Goal: Task Accomplishment & Management: Manage account settings

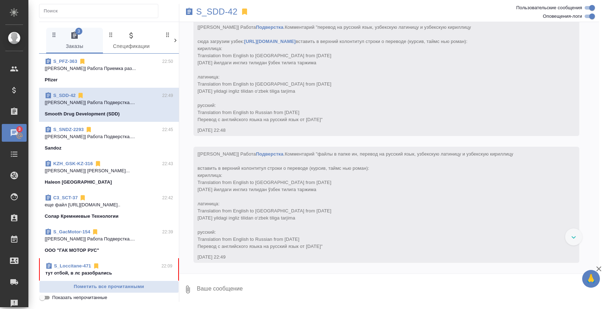
scroll to position [6715, 0]
click at [56, 298] on span "Показать непрочитанные" at bounding box center [79, 297] width 55 height 7
click at [55, 298] on input "Показать непрочитанные" at bounding box center [42, 297] width 26 height 9
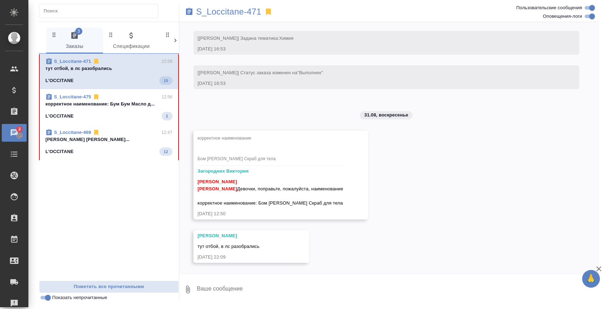
scroll to position [3192, 0]
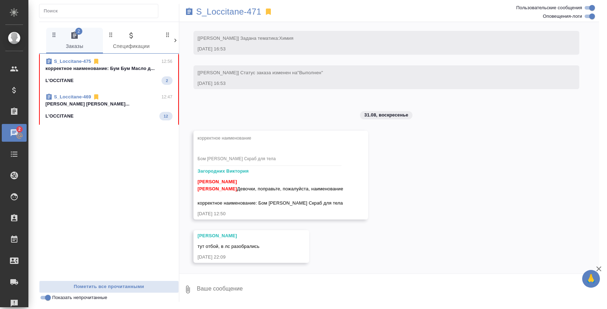
click at [127, 69] on p "корректное наименование: Бум Бум Масло д..." at bounding box center [108, 68] width 127 height 7
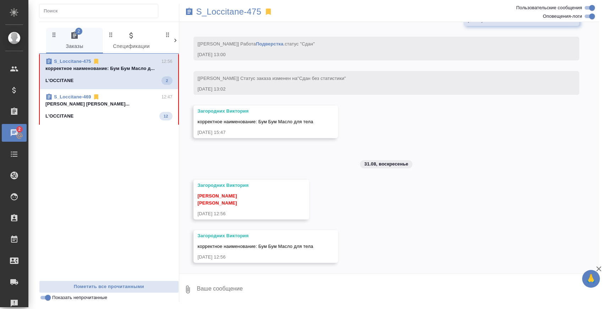
scroll to position [2449, 0]
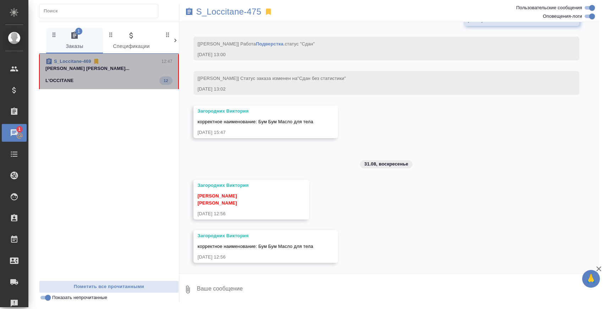
click at [131, 71] on p "Заборова Александра Белякова Юлия..." at bounding box center [108, 68] width 127 height 7
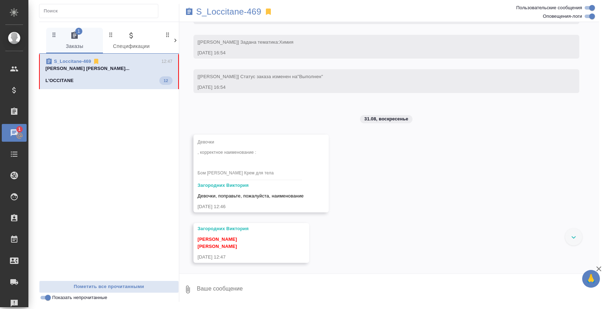
scroll to position [3144, 0]
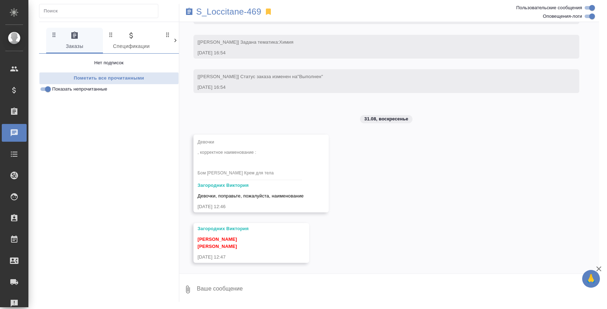
click at [47, 91] on input "Показать непрочитанные" at bounding box center [48, 89] width 26 height 9
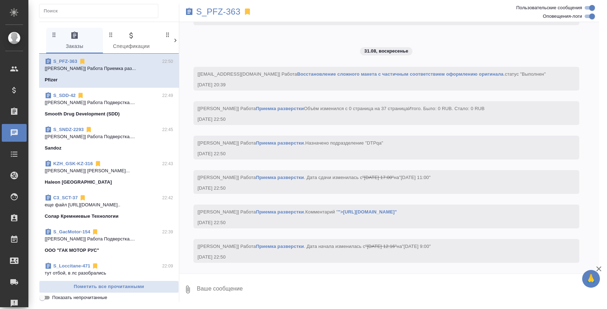
scroll to position [1615, 0]
click at [79, 270] on p "тут отбой, в лс разобрались" at bounding box center [109, 273] width 129 height 7
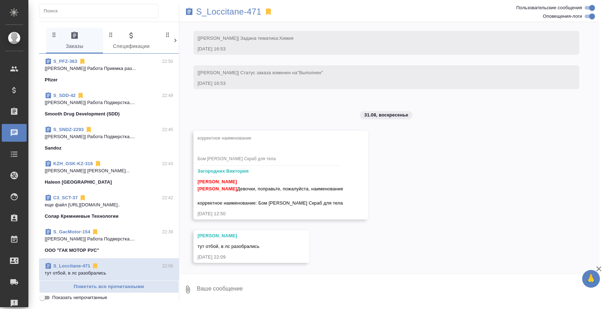
scroll to position [3192, 0]
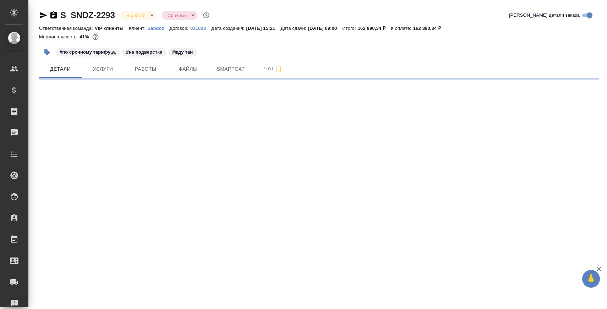
select select "RU"
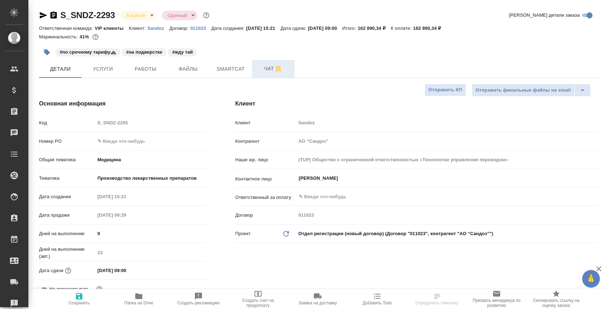
click at [264, 66] on span "Чат" at bounding box center [273, 68] width 34 height 9
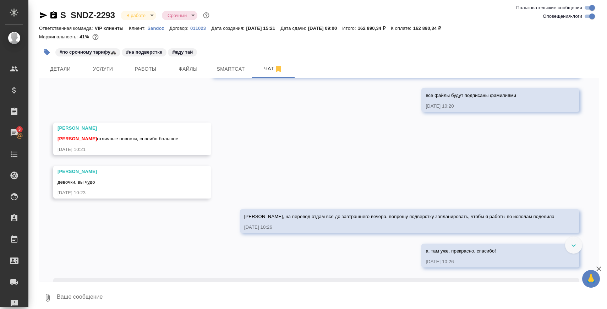
scroll to position [6571, 0]
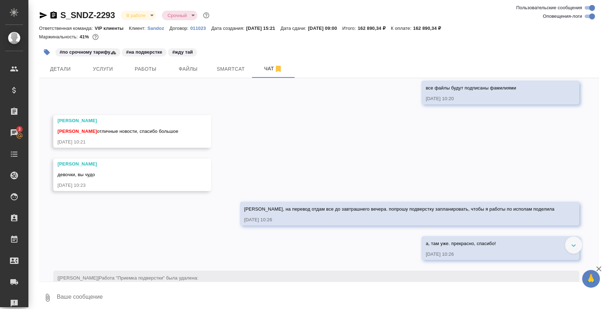
drag, startPoint x: 221, startPoint y: 173, endPoint x: 355, endPoint y: 172, distance: 134.3
click at [355, 56] on span "Горшкова Валентина удалось пристроить все файлы кроме чертежей в штат. по готов…" at bounding box center [380, 47] width 328 height 20
click at [334, 56] on span "Горшкова Валентина удалось пристроить все файлы кроме чертежей в штат. по готов…" at bounding box center [380, 47] width 328 height 20
drag, startPoint x: 213, startPoint y: 172, endPoint x: 514, endPoint y: 171, distance: 300.5
click at [514, 70] on div "Горшкова Валентина удалось пристроить все файлы кроме чертежей в штат. по готов…" at bounding box center [395, 51] width 368 height 38
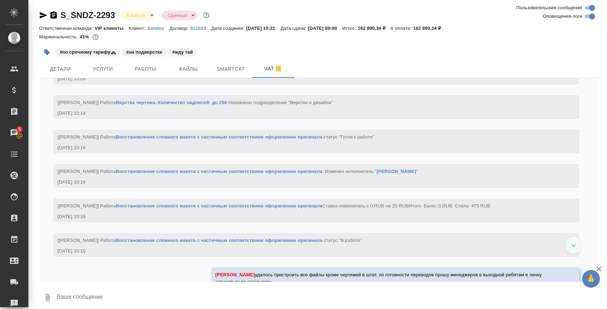
scroll to position [6564, 0]
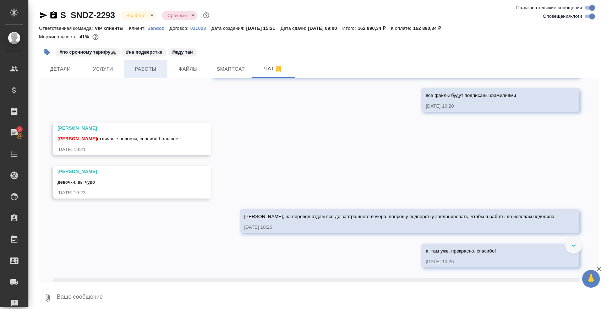
click at [150, 69] on span "Работы" at bounding box center [146, 69] width 34 height 9
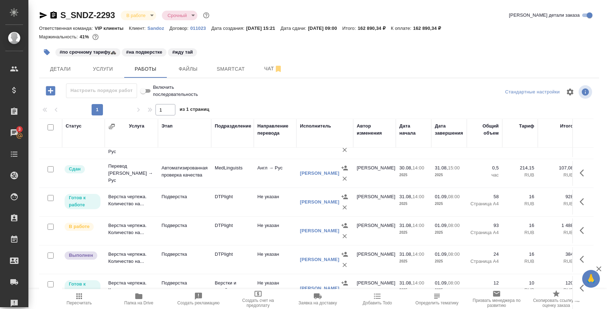
scroll to position [41, 0]
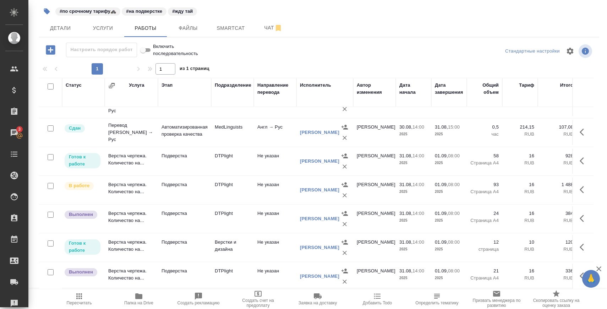
click at [183, 237] on td "Подверстка" at bounding box center [184, 247] width 53 height 25
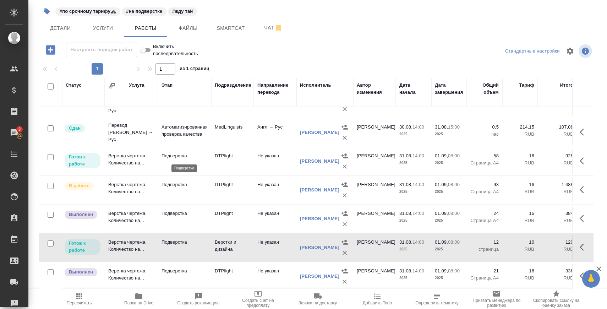
click at [174, 154] on p "Подверстка" at bounding box center [185, 155] width 46 height 7
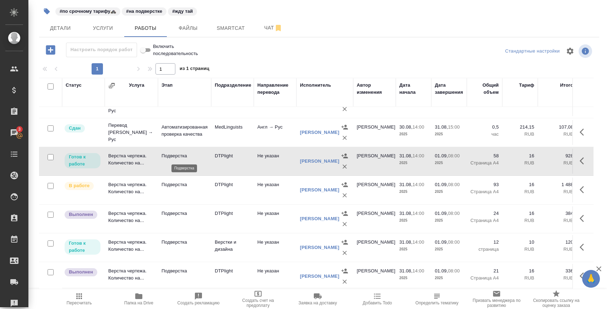
click at [174, 154] on p "Подверстка" at bounding box center [185, 155] width 46 height 7
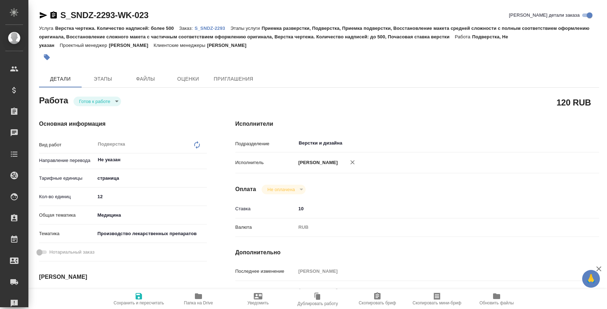
type textarea "x"
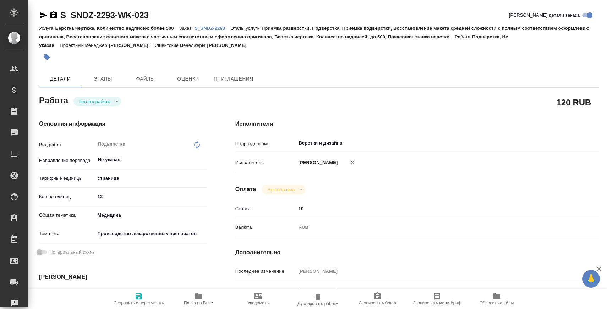
type textarea "x"
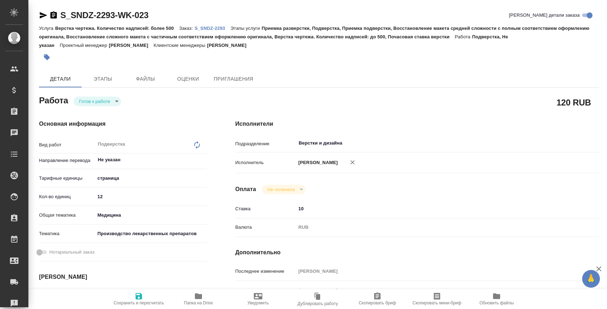
type textarea "x"
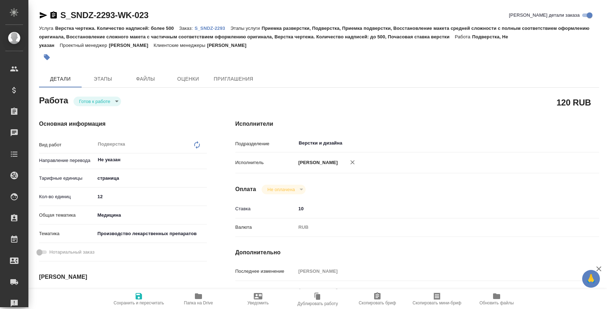
type textarea "x"
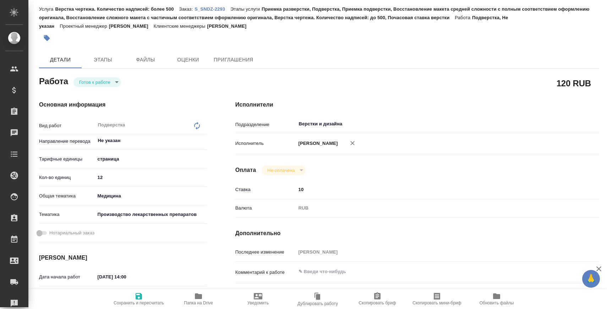
type textarea "x"
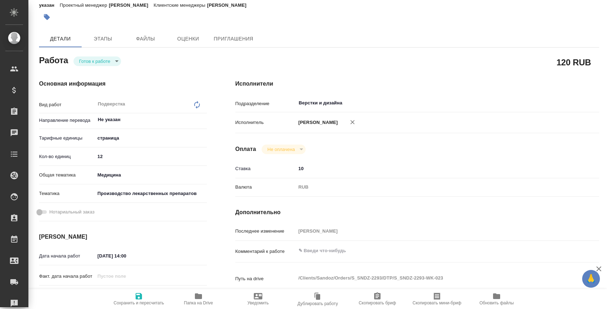
scroll to position [49, 0]
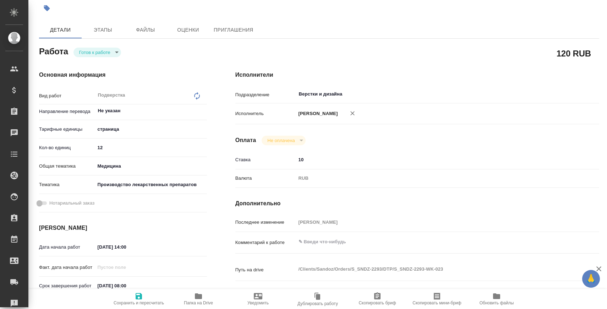
click at [197, 299] on icon "button" at bounding box center [198, 296] width 9 height 9
type textarea "x"
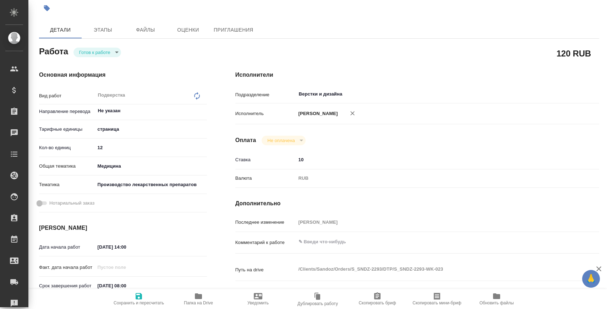
type textarea "x"
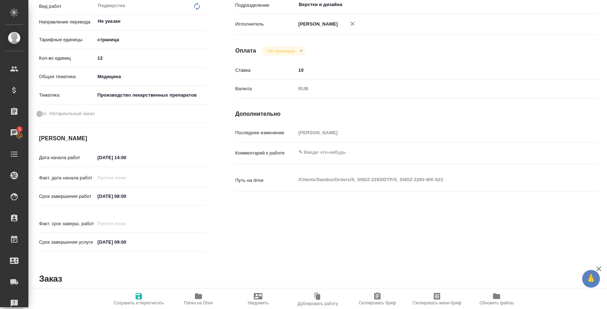
scroll to position [147, 0]
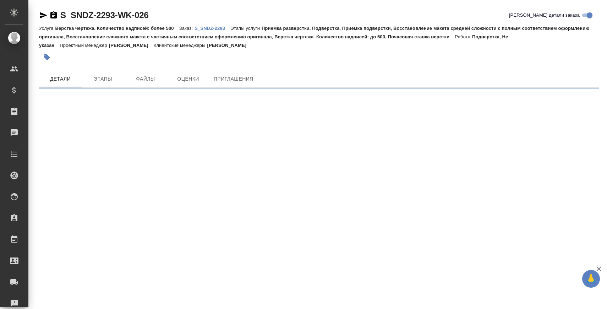
click at [43, 17] on icon "button" at bounding box center [43, 15] width 7 height 6
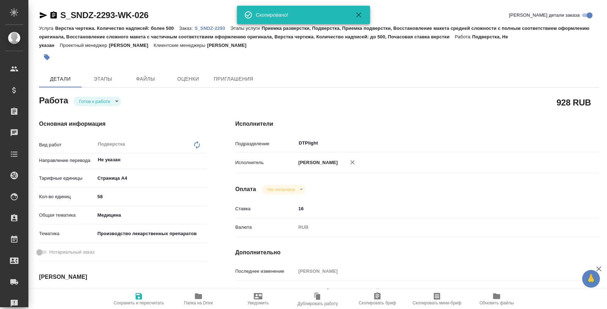
type textarea "x"
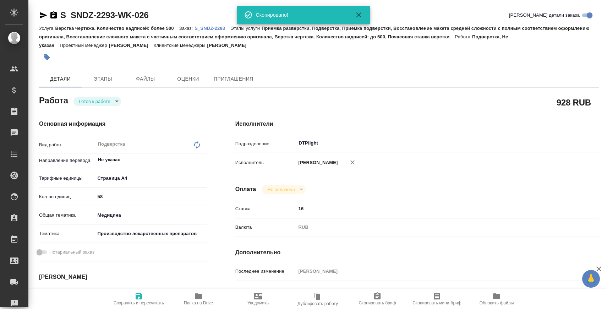
type textarea "x"
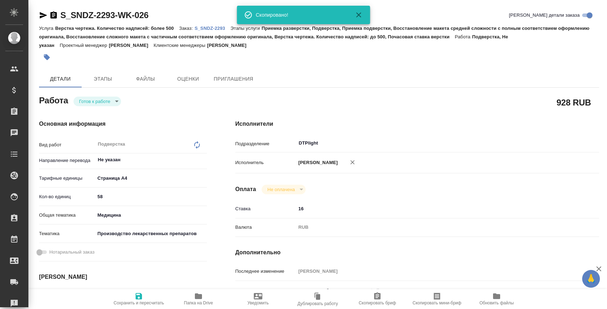
type textarea "x"
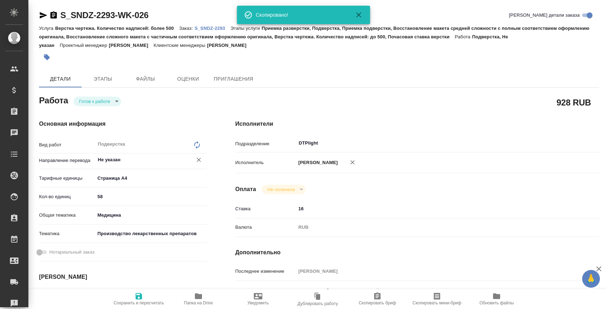
scroll to position [103, 0]
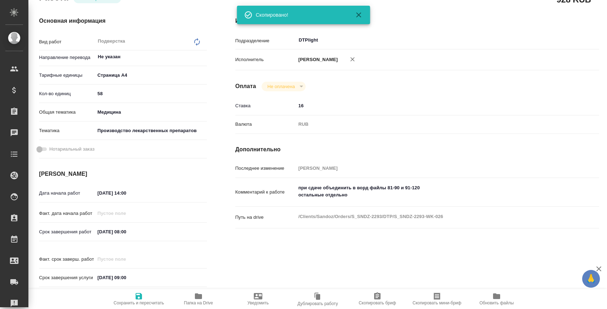
type textarea "x"
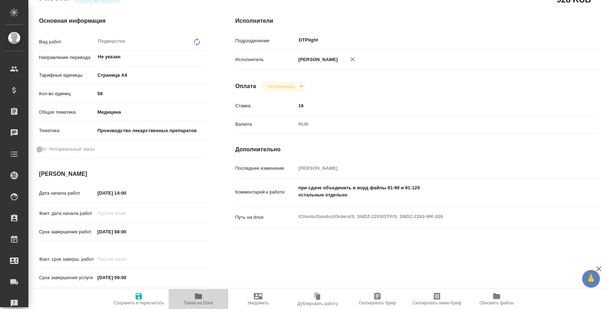
type textarea "x"
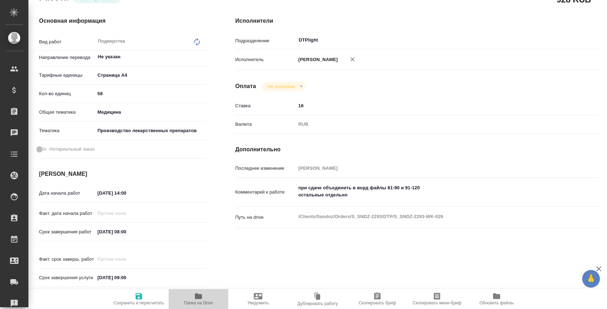
click at [195, 295] on icon "button" at bounding box center [198, 296] width 7 height 6
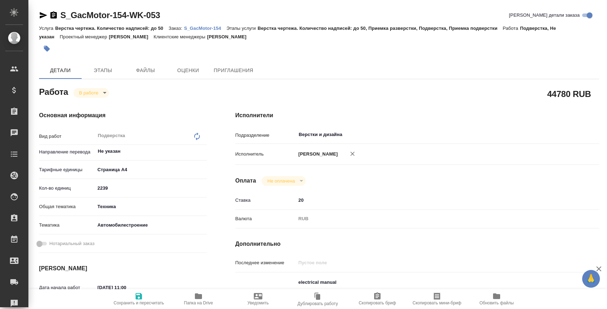
type textarea "x"
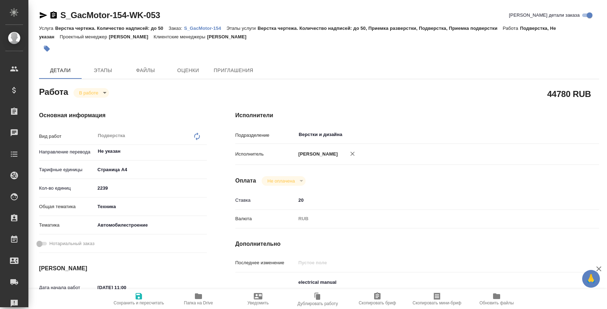
type textarea "x"
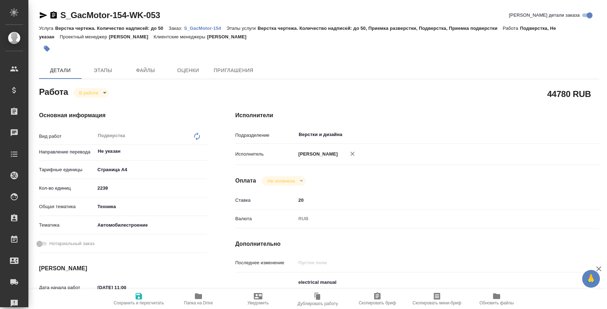
type textarea "x"
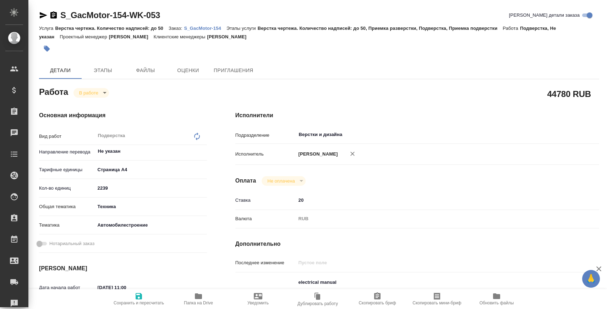
click at [201, 295] on icon "button" at bounding box center [198, 296] width 7 height 6
type textarea "x"
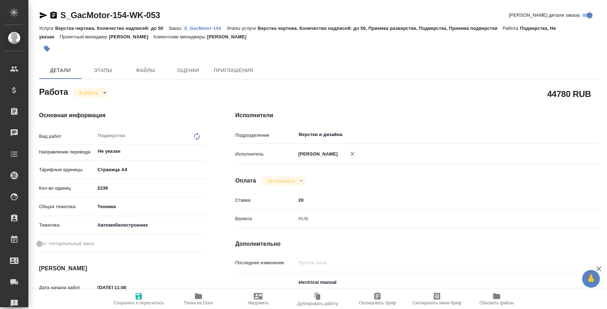
type textarea "x"
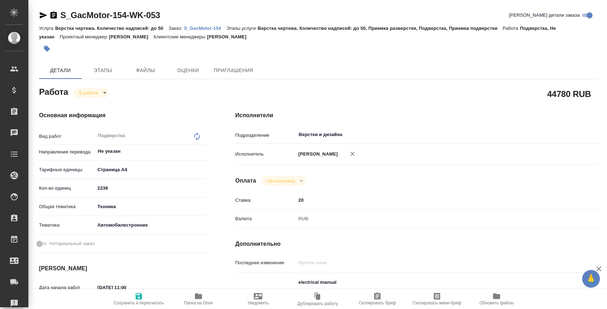
type textarea "x"
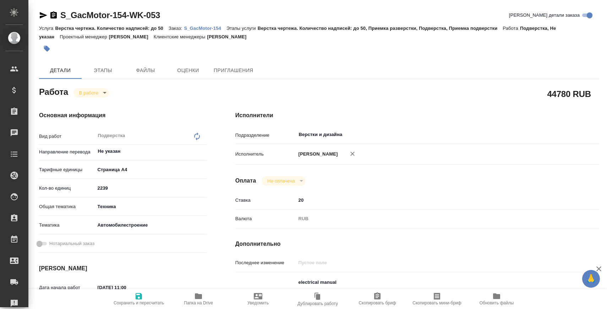
type textarea "x"
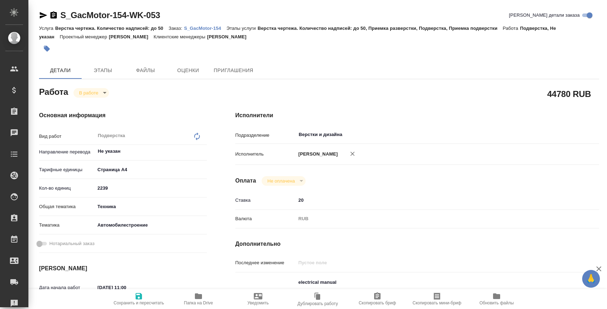
type textarea "x"
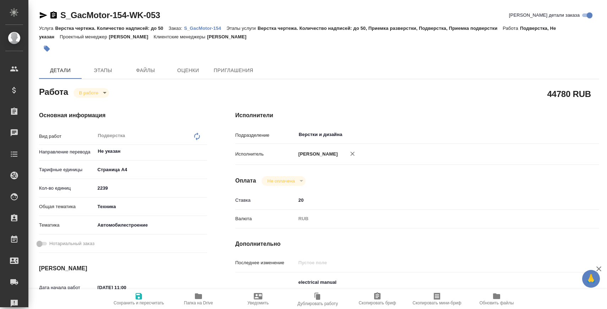
type textarea "x"
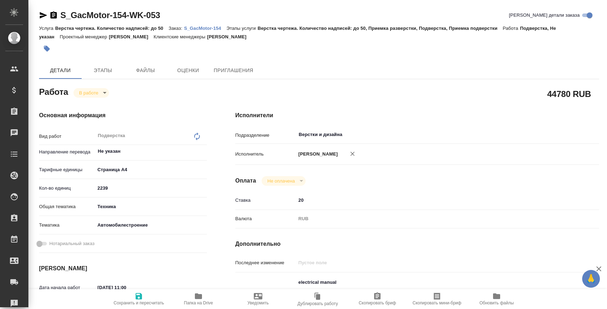
type textarea "x"
click at [99, 89] on body "🙏 .cls-1 fill:#fff; AWATERA Zaborova Aleksandra Клиенты Спецификации Заказы 3 Ч…" at bounding box center [303, 183] width 607 height 366
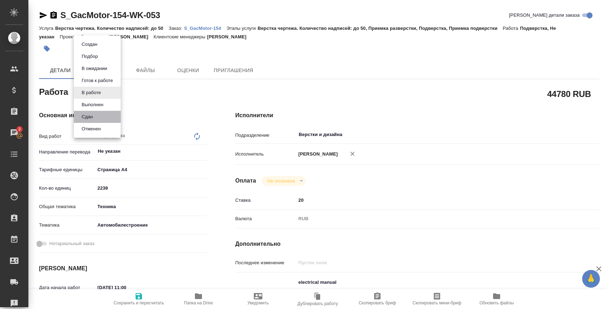
click at [99, 121] on li "Сдан" at bounding box center [97, 117] width 47 height 12
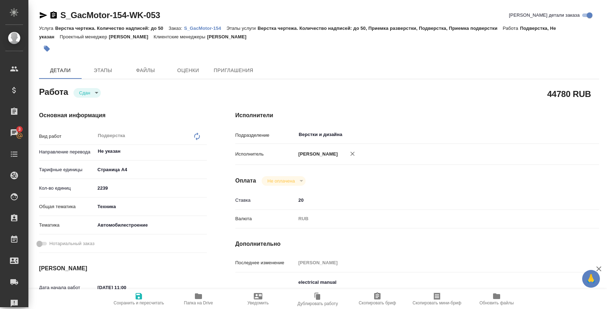
type textarea "x"
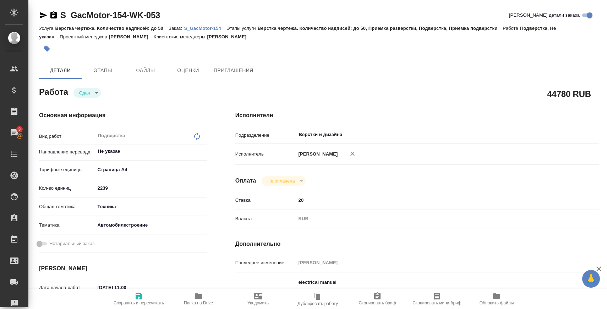
type textarea "x"
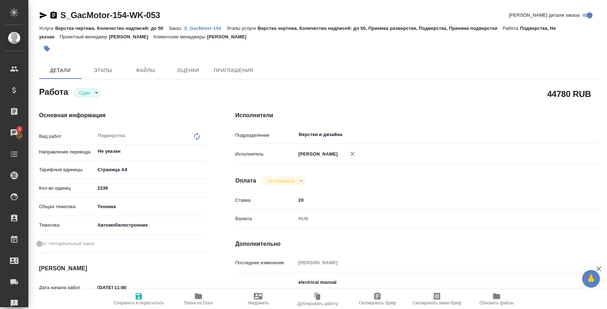
type textarea "x"
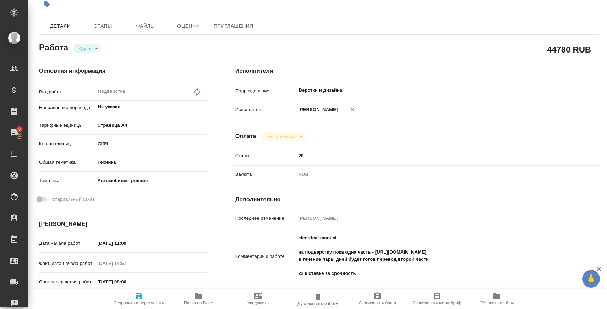
scroll to position [59, 0]
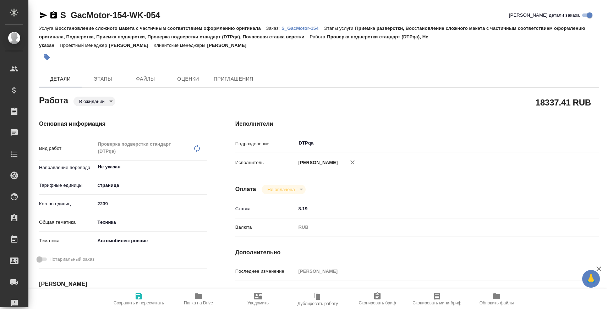
type textarea "x"
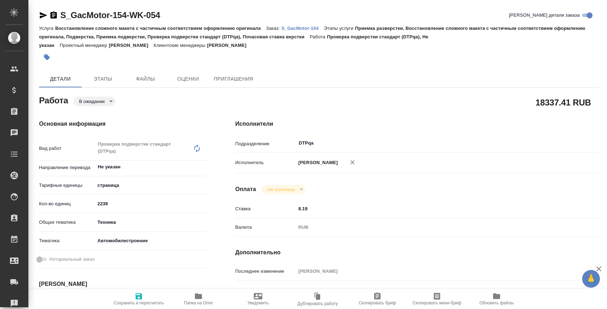
type textarea "x"
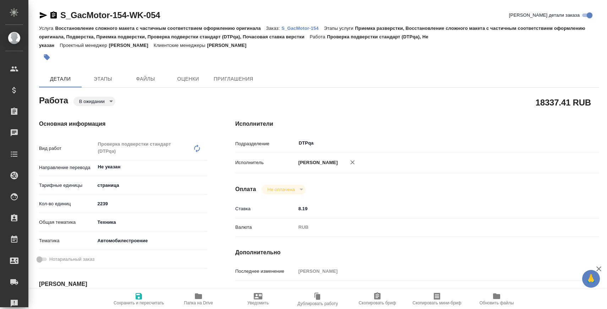
type textarea "x"
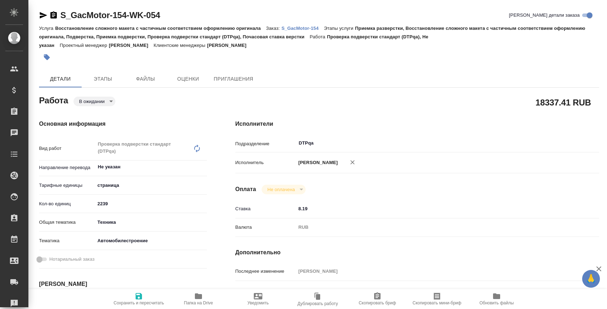
type textarea "x"
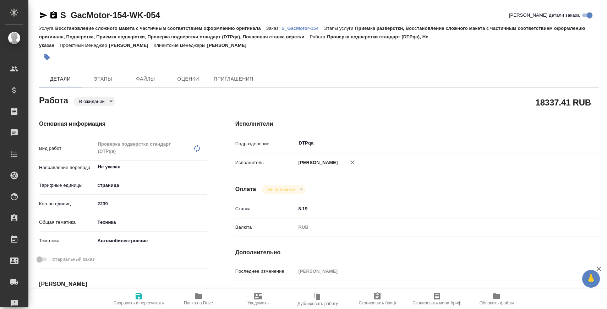
type textarea "x"
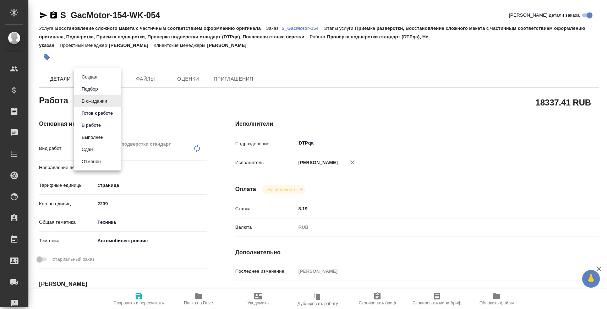
click at [106, 98] on body "🙏 .cls-1 fill:#fff; AWATERA Zaborova Aleksandra Клиенты Спецификации Заказы Чат…" at bounding box center [303, 183] width 607 height 366
click at [107, 111] on button "Готов к работе" at bounding box center [98, 113] width 36 height 8
type textarea "x"
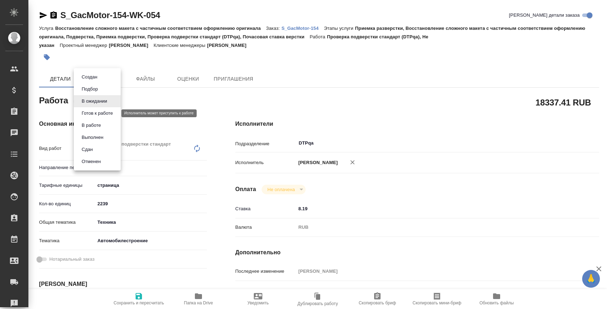
type textarea "x"
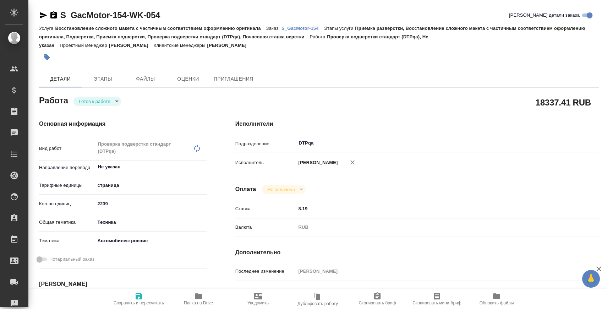
type textarea "x"
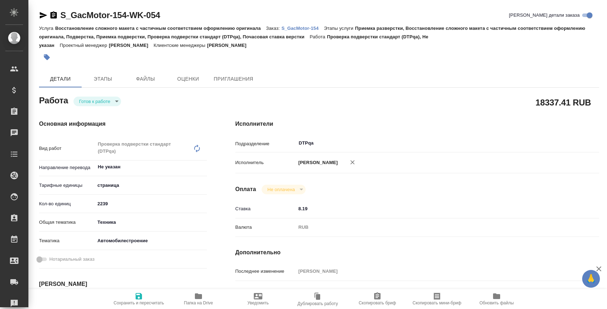
type textarea "x"
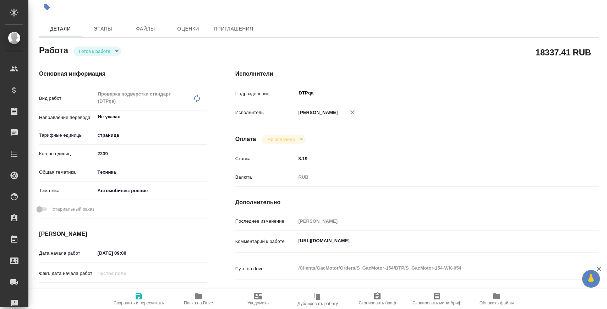
type textarea "x"
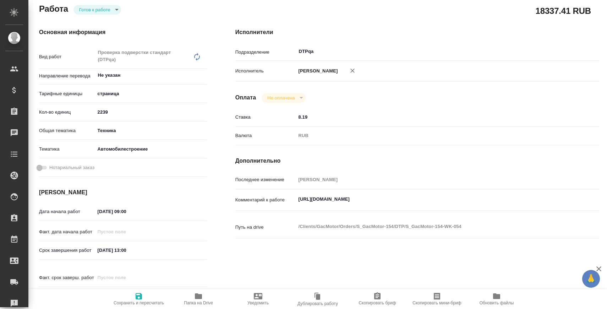
scroll to position [101, 0]
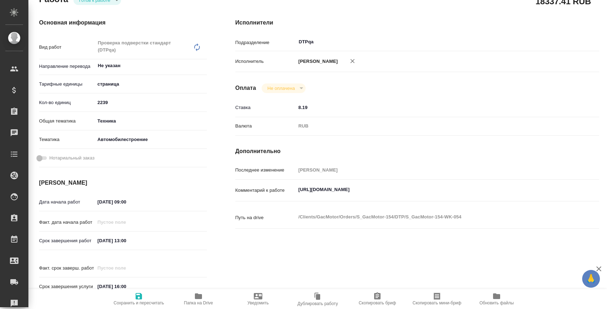
type textarea "x"
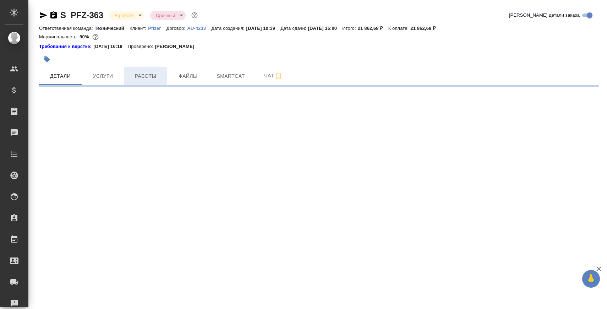
select select "RU"
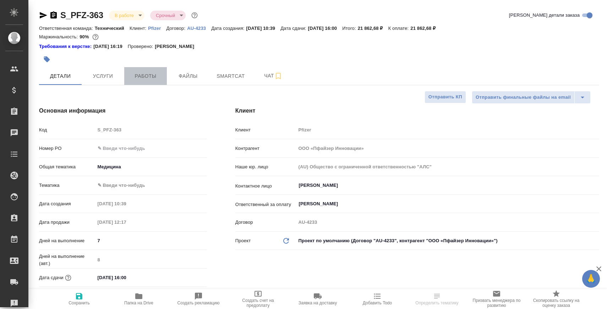
click at [153, 71] on button "Работы" at bounding box center [145, 76] width 43 height 18
type textarea "x"
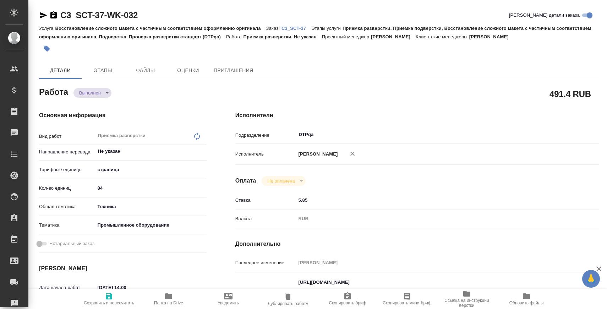
type textarea "x"
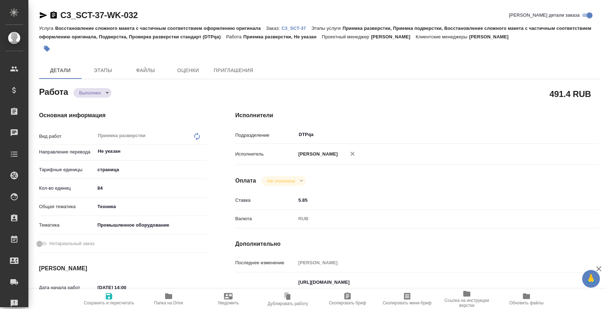
type textarea "x"
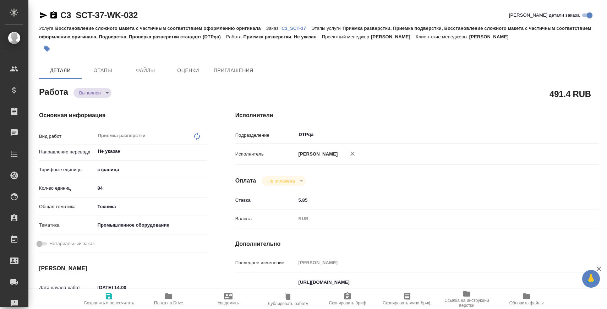
click at [175, 296] on span "Папка на Drive" at bounding box center [168, 298] width 51 height 13
type textarea "x"
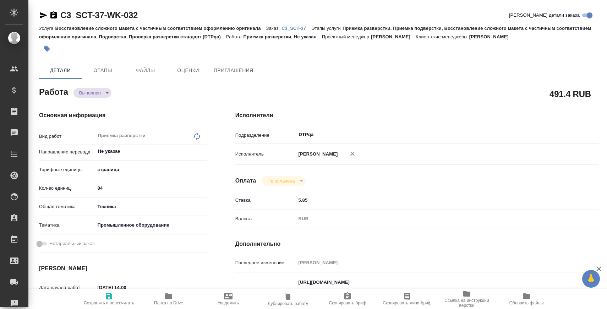
type textarea "x"
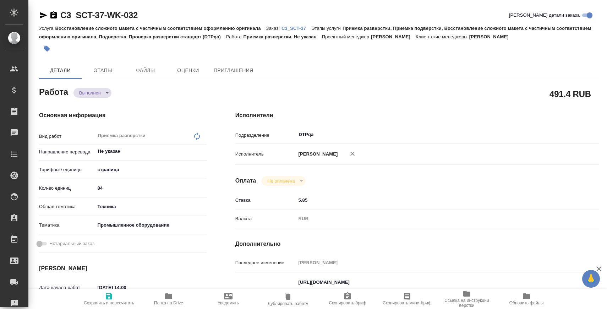
type textarea "x"
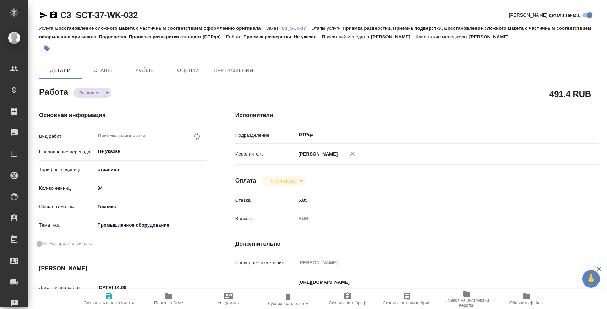
type textarea "x"
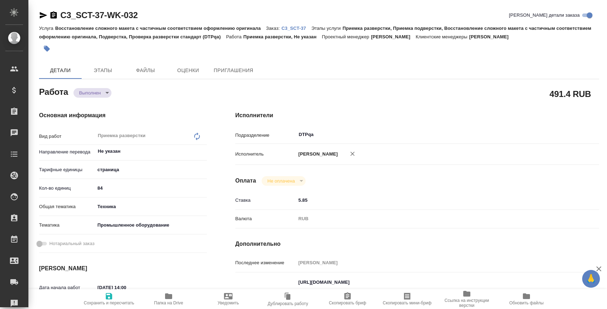
type textarea "x"
click at [97, 94] on body "🙏 .cls-1 fill:#fff; AWATERA Zaborova Aleksandra Клиенты Спецификации Заказы 3 Ч…" at bounding box center [303, 183] width 607 height 366
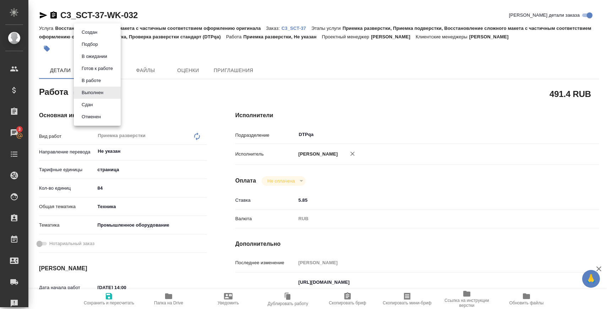
click at [97, 108] on li "Сдан" at bounding box center [97, 105] width 47 height 12
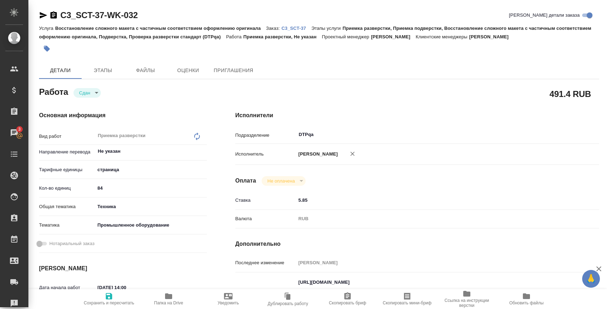
type textarea "x"
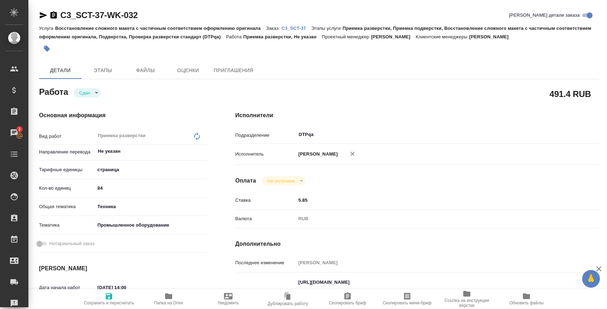
type textarea "x"
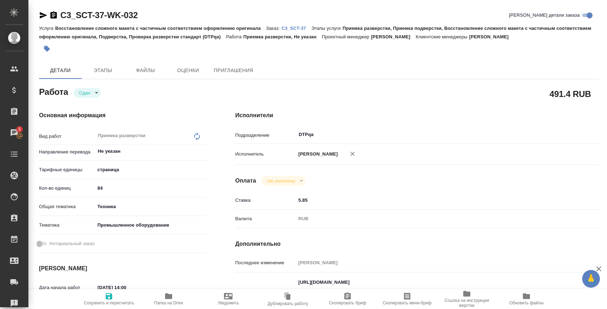
type textarea "x"
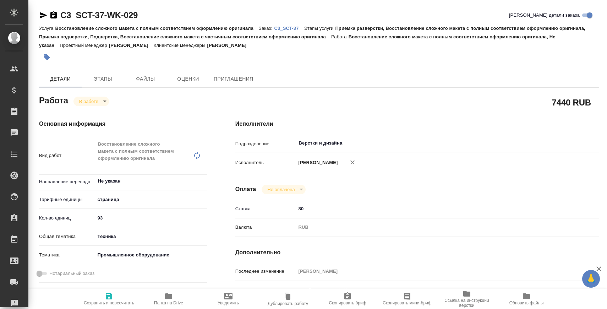
type textarea "x"
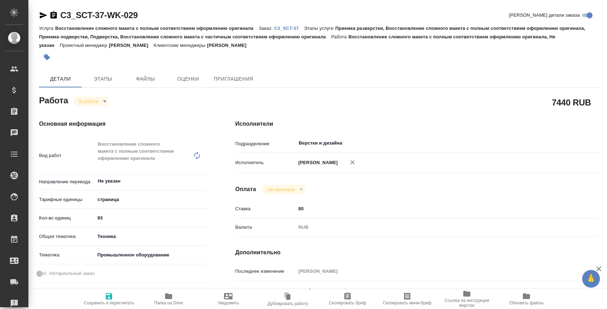
type textarea "x"
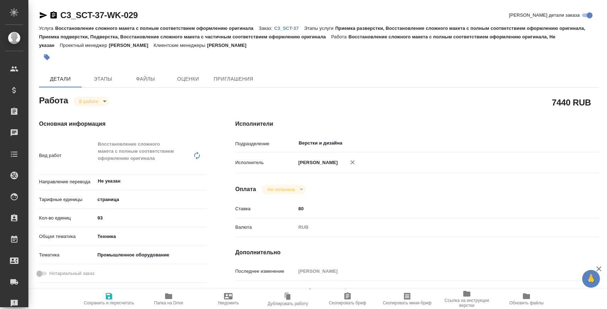
type textarea "x"
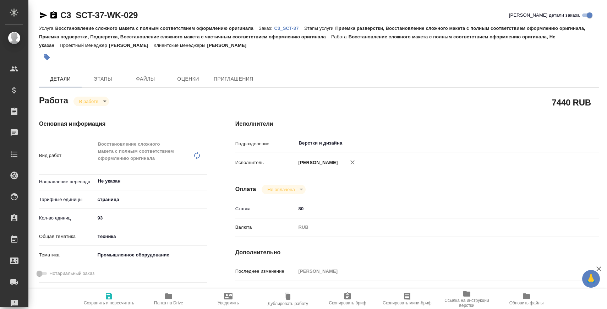
click at [169, 299] on icon "button" at bounding box center [168, 296] width 9 height 9
type textarea "x"
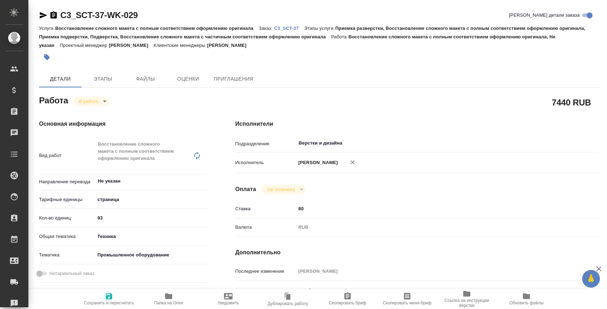
type textarea "x"
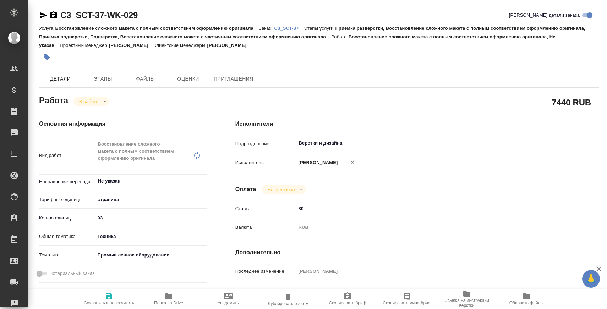
type textarea "x"
click at [99, 101] on body "🙏 .cls-1 fill:#fff; AWATERA Zaborova Aleksandra Клиенты Спецификации Заказы 3 Ч…" at bounding box center [303, 183] width 607 height 366
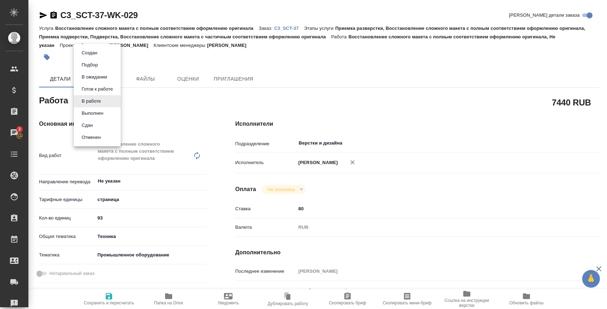
click at [98, 124] on li "Сдан" at bounding box center [97, 125] width 47 height 12
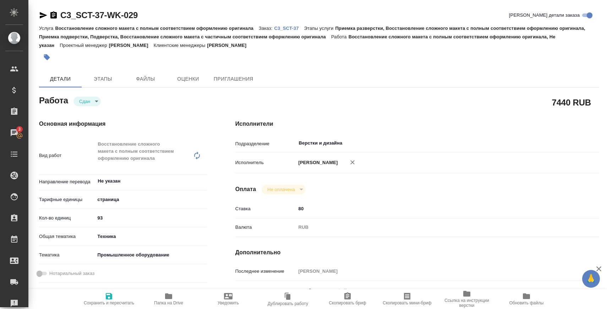
type textarea "x"
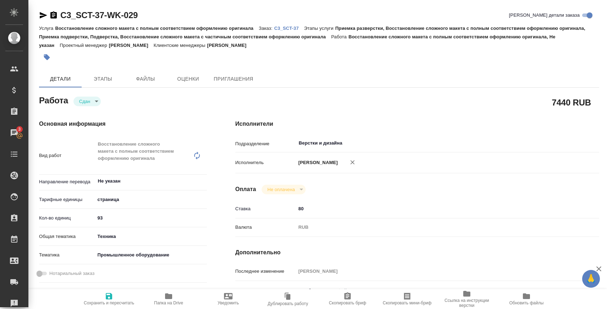
type textarea "x"
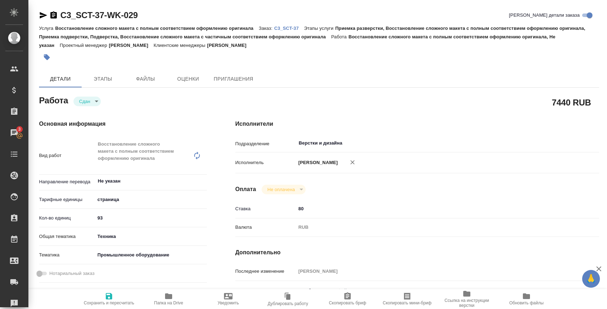
type textarea "x"
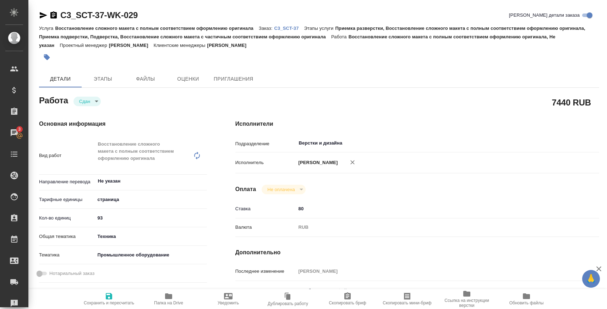
click at [294, 26] on p "C3_SCT-37" at bounding box center [289, 28] width 30 height 5
type textarea "x"
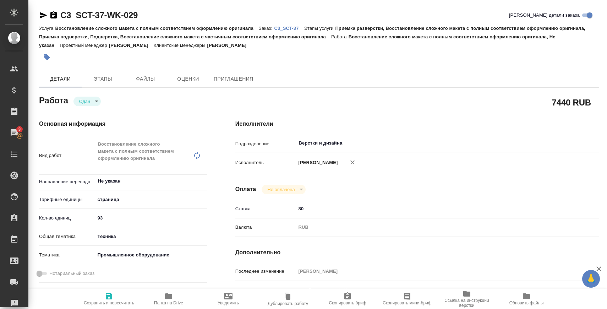
type textarea "x"
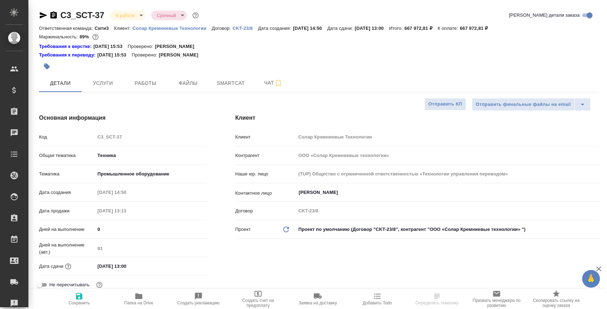
select select "RU"
click at [259, 79] on span "Чат" at bounding box center [273, 82] width 34 height 9
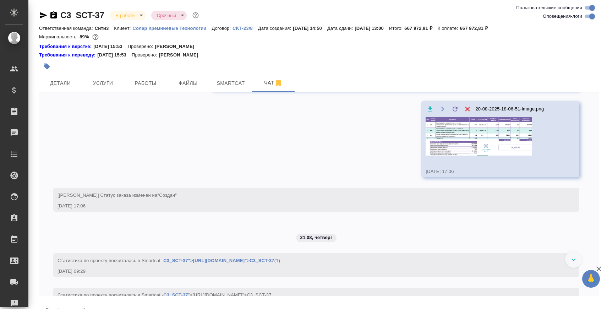
click at [152, 305] on textarea at bounding box center [327, 312] width 543 height 24
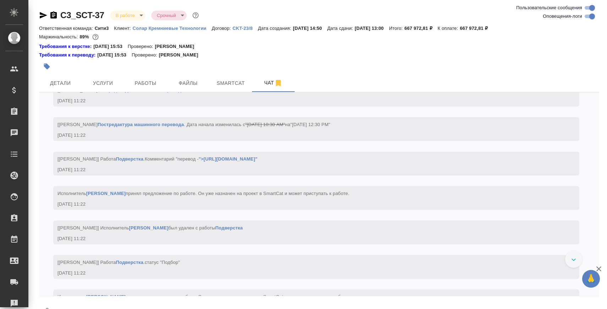
scroll to position [5, 0]
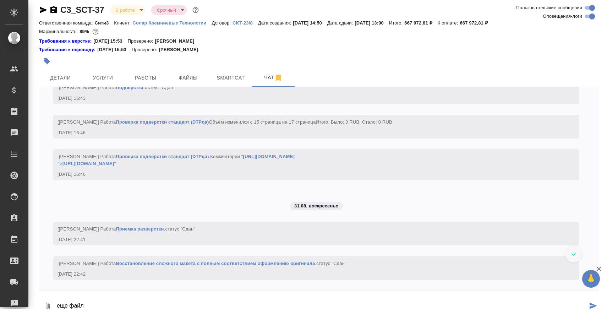
paste textarea "https://drive.awatera.com/apps/files/files/10253035?dir=/Shares/SCT/Orders/C3_S…"
type textarea "еще файл https://drive.awatera.com/apps/files/files/10253035?dir=/Shares/SCT/Or…"
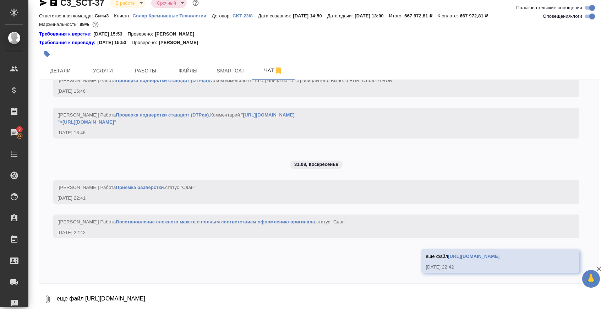
scroll to position [14140, 0]
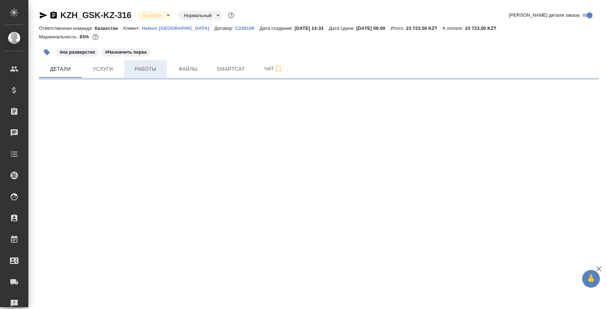
click at [142, 72] on span "Работы" at bounding box center [146, 69] width 34 height 9
select select "RU"
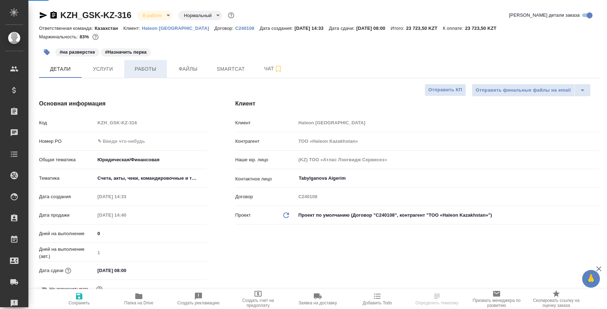
type textarea "x"
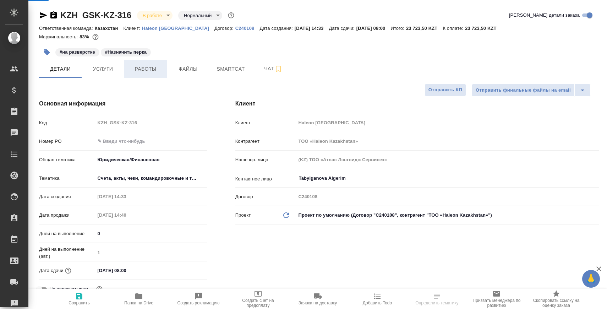
type textarea "x"
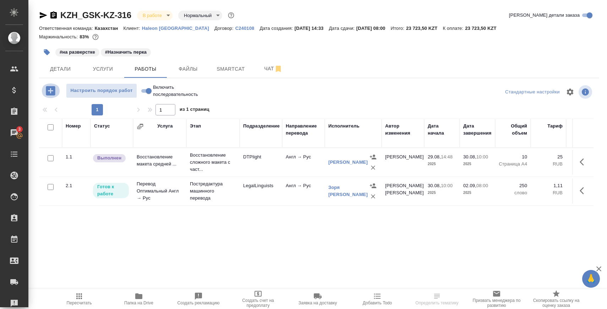
click at [51, 90] on icon "button" at bounding box center [50, 90] width 9 height 9
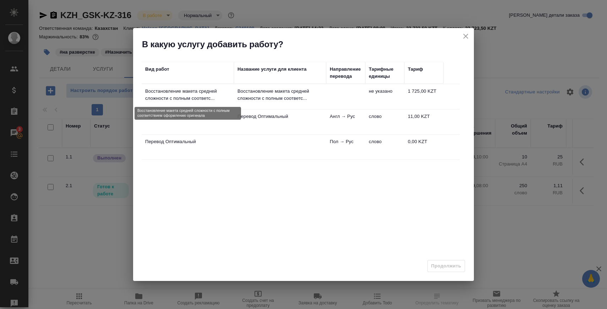
click at [213, 101] on p "Восстановление макета средней сложности с полным соответс..." at bounding box center [187, 95] width 85 height 14
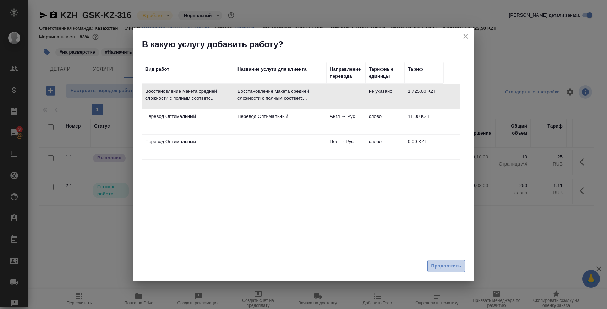
click at [439, 268] on span "Продолжить" at bounding box center [447, 266] width 30 height 8
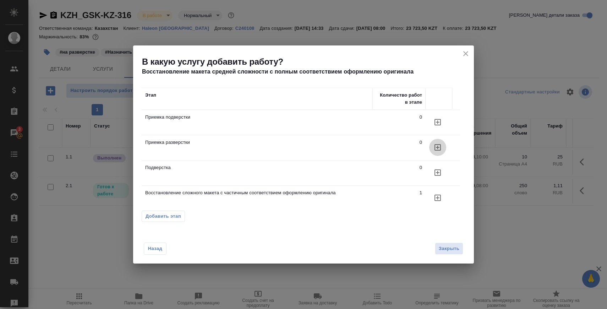
click at [439, 148] on icon "button" at bounding box center [438, 147] width 9 height 9
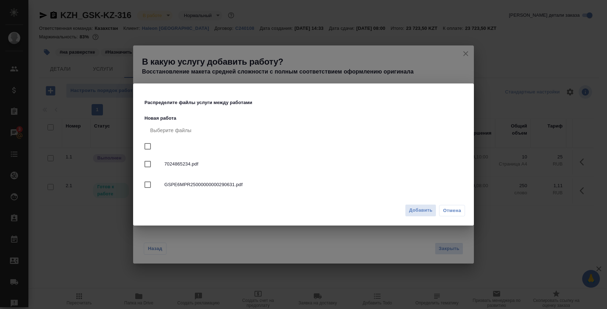
click at [148, 147] on input "checkbox" at bounding box center [147, 146] width 15 height 15
checkbox input "true"
click at [423, 211] on span "Добавить" at bounding box center [420, 210] width 23 height 8
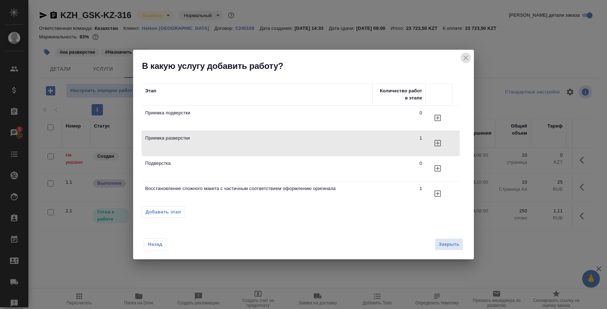
click at [466, 59] on icon "close" at bounding box center [466, 58] width 9 height 9
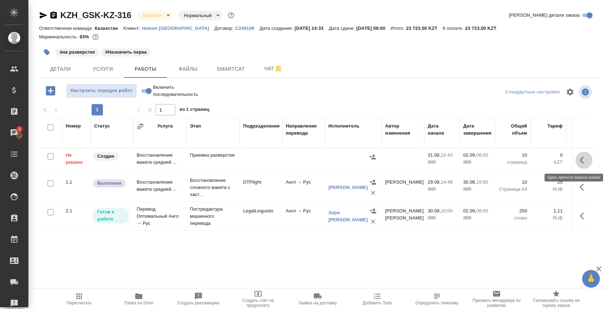
click at [578, 154] on button "button" at bounding box center [584, 160] width 17 height 17
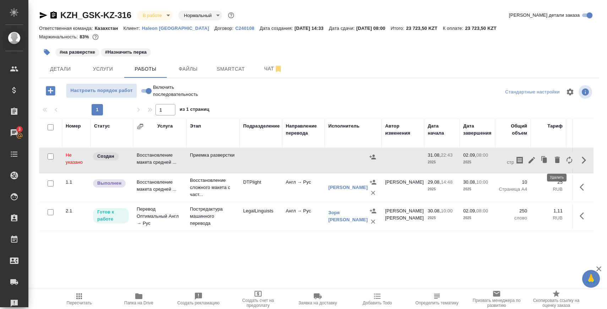
click at [558, 158] on icon "button" at bounding box center [557, 160] width 5 height 6
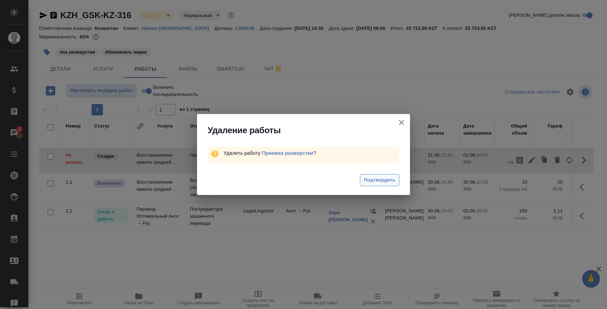
click at [370, 180] on span "Подтвердить" at bounding box center [380, 180] width 32 height 8
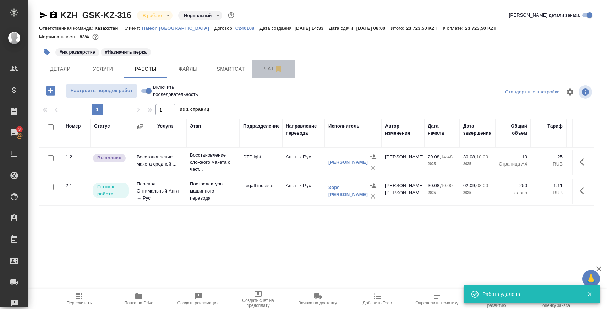
click at [259, 70] on span "Чат" at bounding box center [273, 68] width 34 height 9
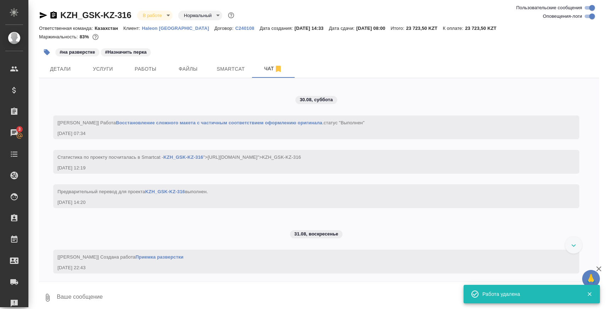
scroll to position [1873, 0]
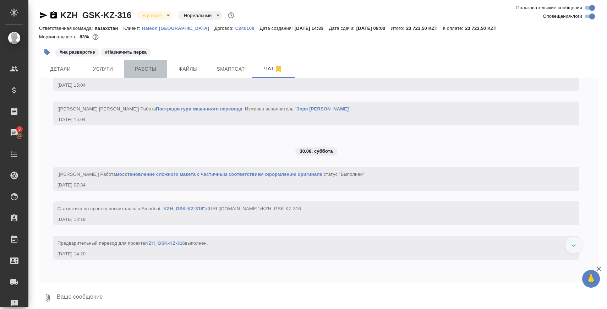
click at [140, 70] on span "Работы" at bounding box center [146, 69] width 34 height 9
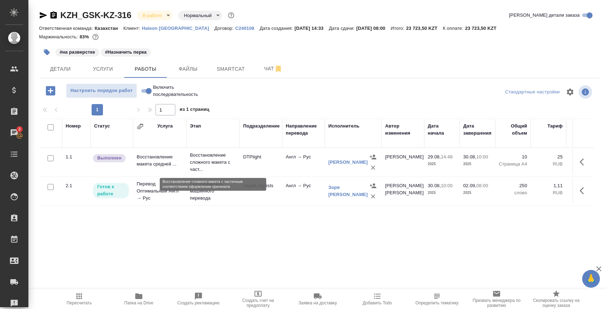
click at [208, 160] on p "Восстановление сложного макета с част..." at bounding box center [213, 162] width 46 height 21
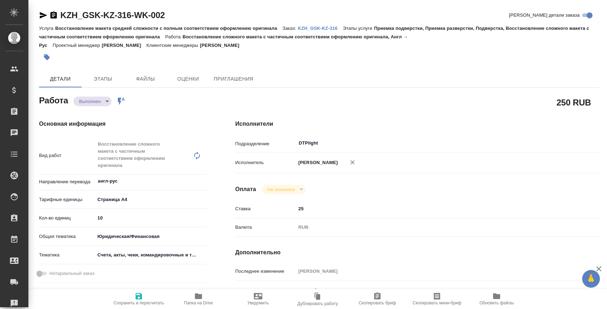
type textarea "x"
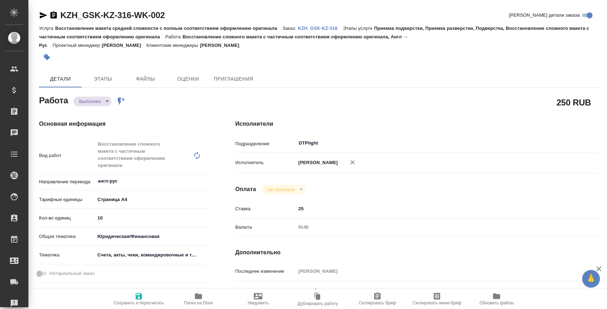
type textarea "x"
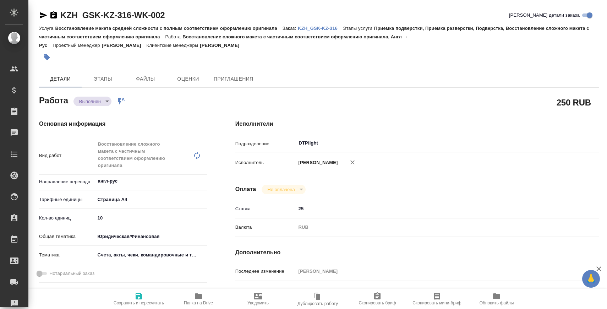
type textarea "x"
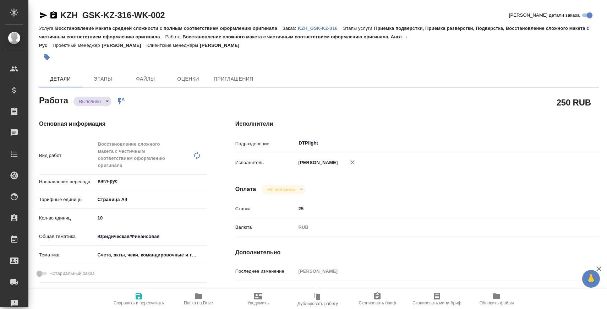
type textarea "x"
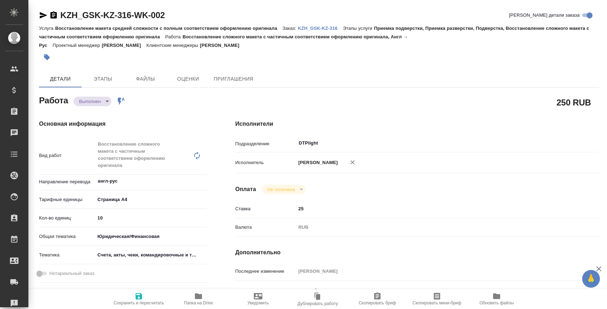
type textarea "x"
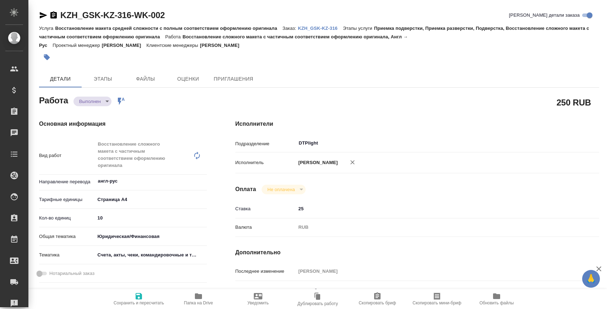
type textarea "x"
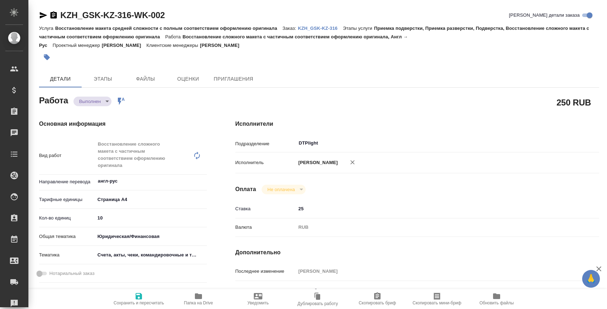
scroll to position [136, 0]
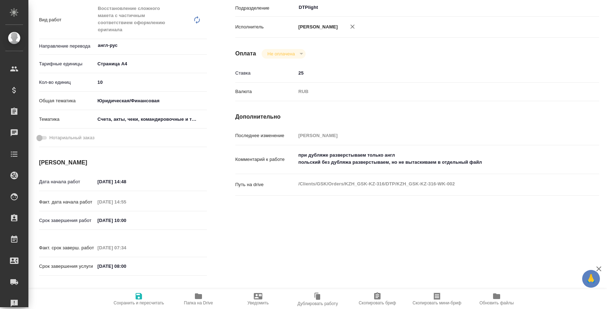
type textarea "x"
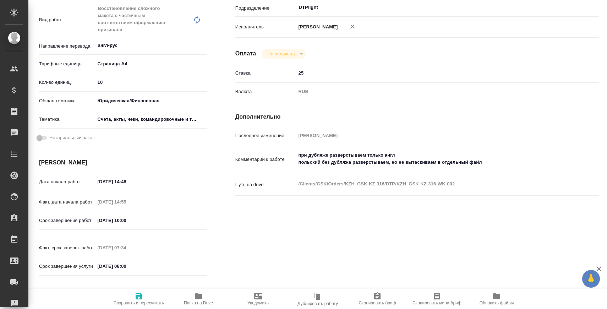
type textarea "x"
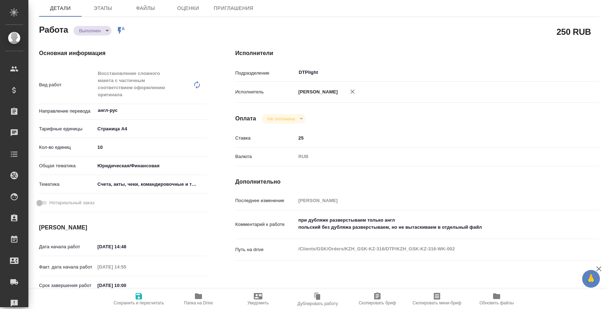
scroll to position [0, 0]
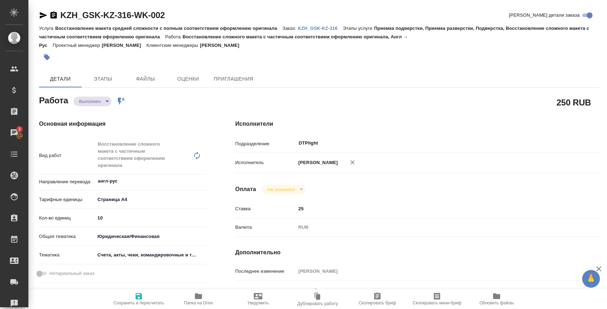
click at [102, 98] on body "🙏 .cls-1 fill:#fff; AWATERA Zaborova Aleksandra Клиенты Спецификации Заказы 3 Ч…" at bounding box center [303, 183] width 607 height 366
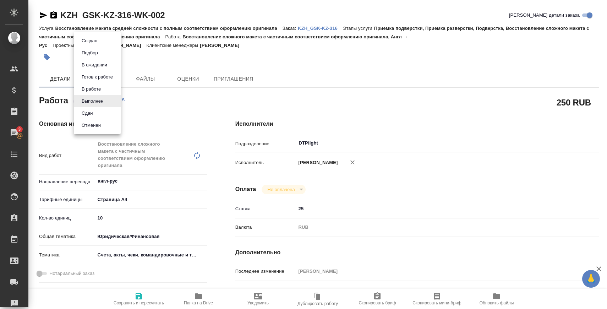
click at [102, 111] on li "Сдан" at bounding box center [97, 113] width 47 height 12
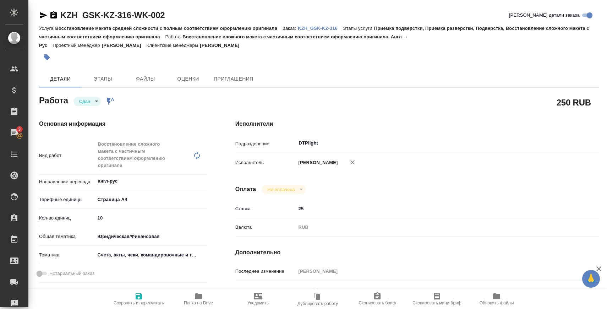
type textarea "x"
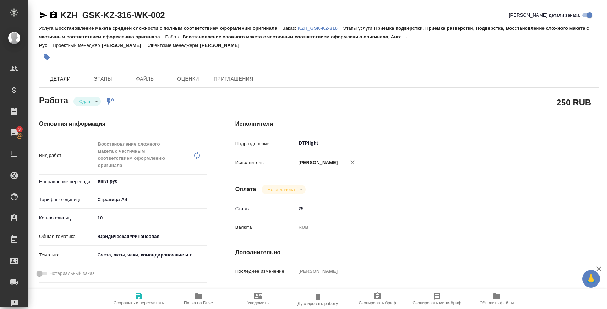
type textarea "x"
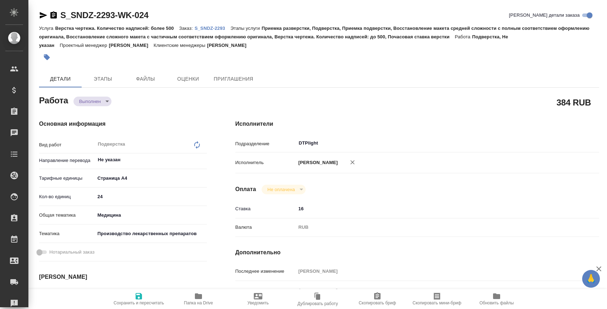
type textarea "x"
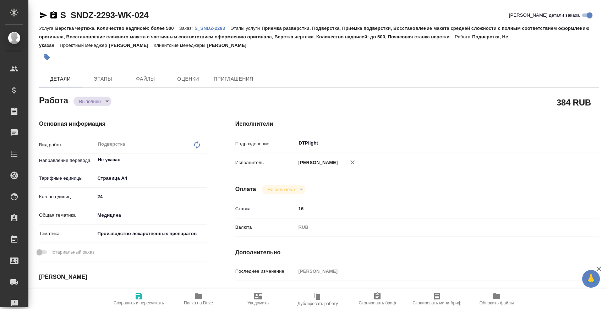
type textarea "x"
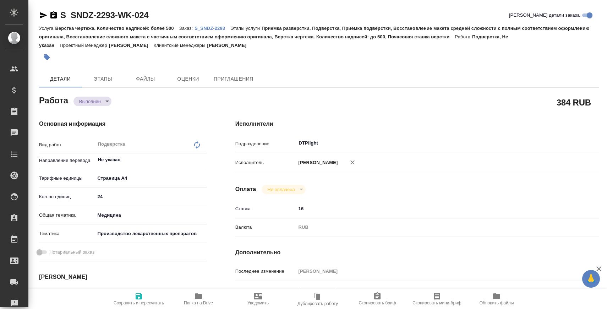
type textarea "x"
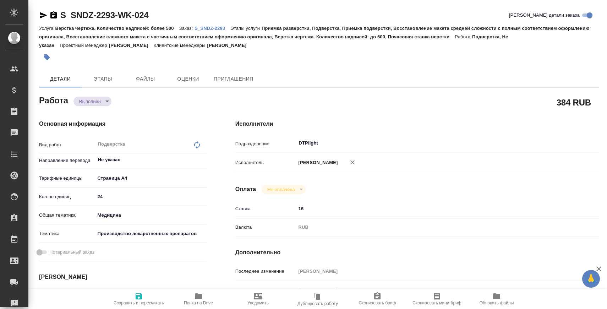
click at [194, 294] on span "Папка на Drive" at bounding box center [198, 298] width 51 height 13
type textarea "x"
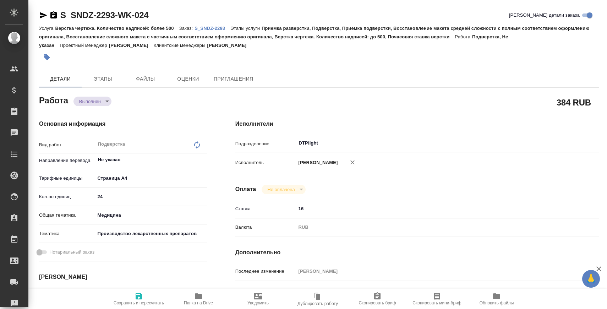
type textarea "x"
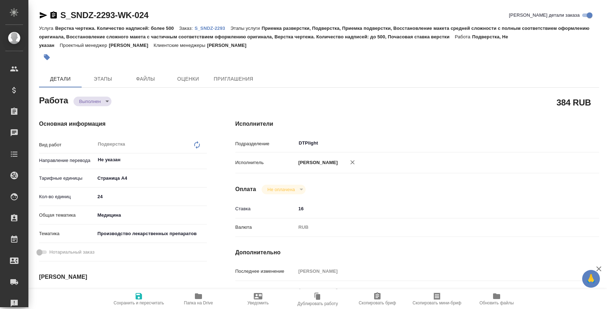
type textarea "x"
click at [93, 101] on body "🙏 .cls-1 fill:#fff; AWATERA [PERSON_NAME] Спецификации Заказы 3 Чаты Todo Проек…" at bounding box center [303, 183] width 607 height 366
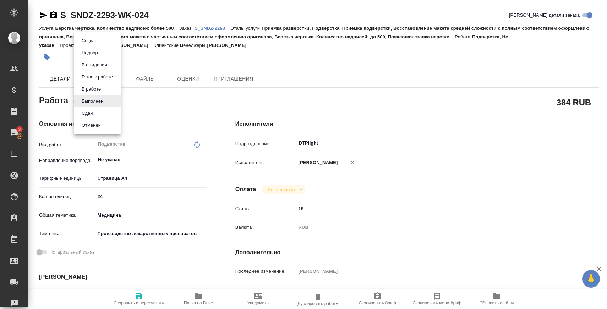
click at [97, 112] on li "Сдан" at bounding box center [97, 113] width 47 height 12
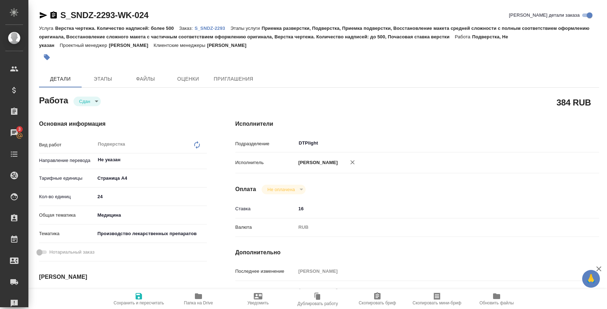
type textarea "x"
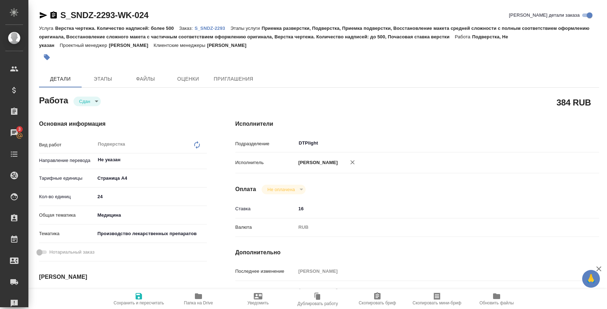
type textarea "x"
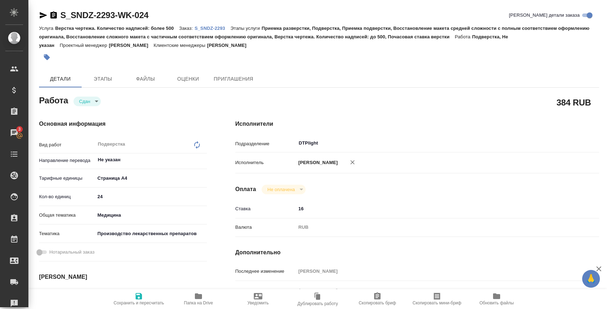
click at [218, 27] on p "S_SNDZ-2293" at bounding box center [213, 28] width 36 height 5
type textarea "x"
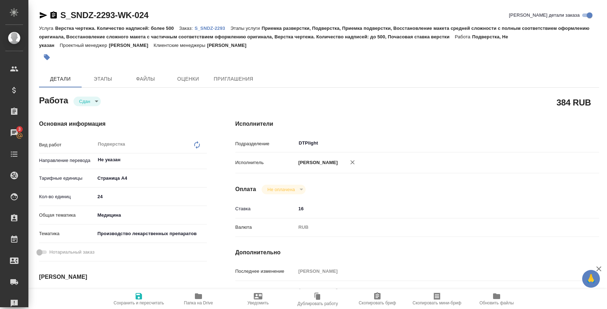
type textarea "x"
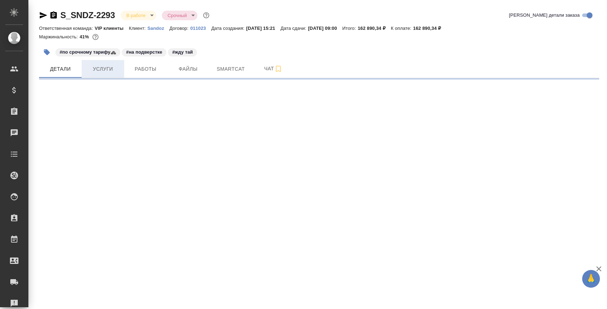
select select "RU"
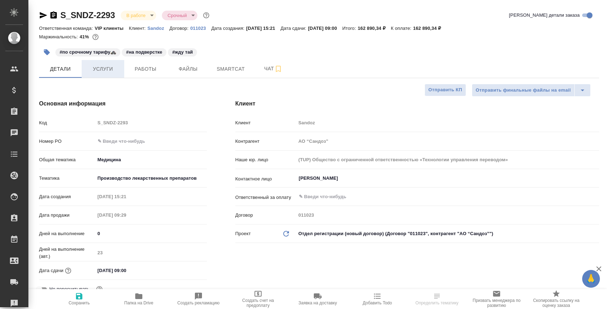
type textarea "x"
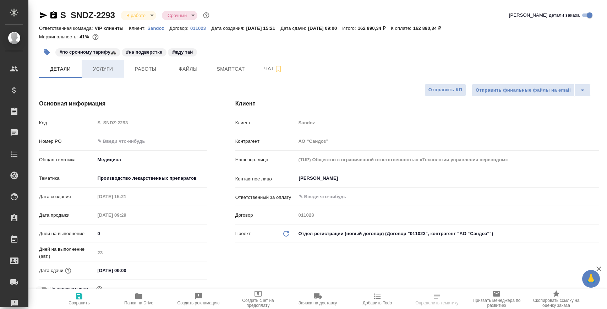
type textarea "x"
click at [101, 73] on span "Услуги" at bounding box center [103, 69] width 34 height 9
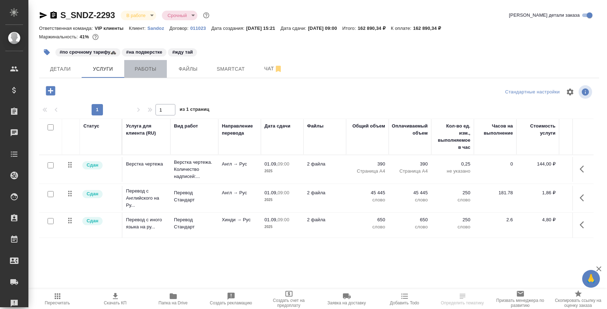
click at [147, 70] on span "Работы" at bounding box center [146, 69] width 34 height 9
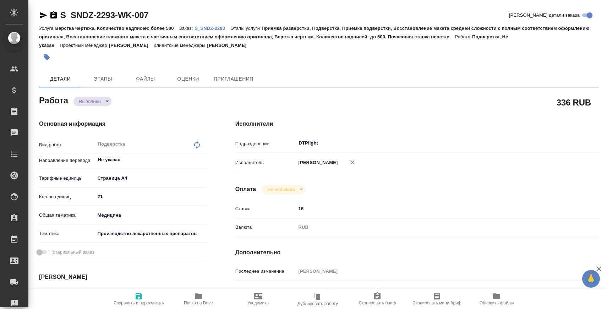
type textarea "x"
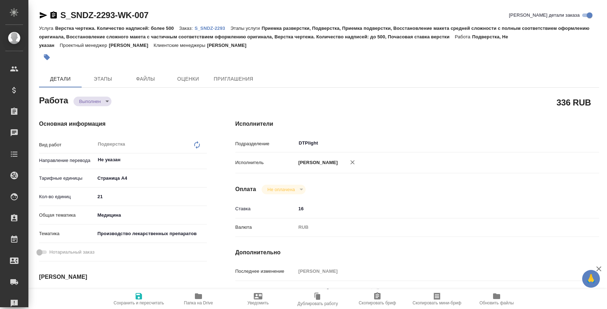
type textarea "x"
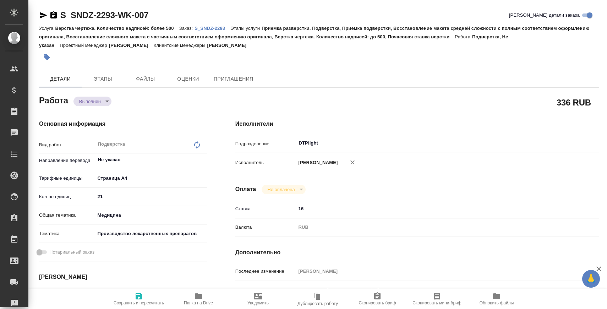
type textarea "x"
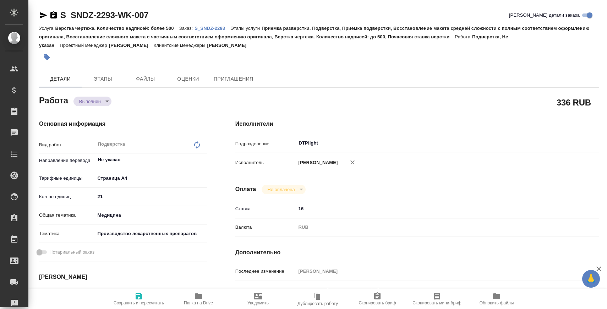
type textarea "x"
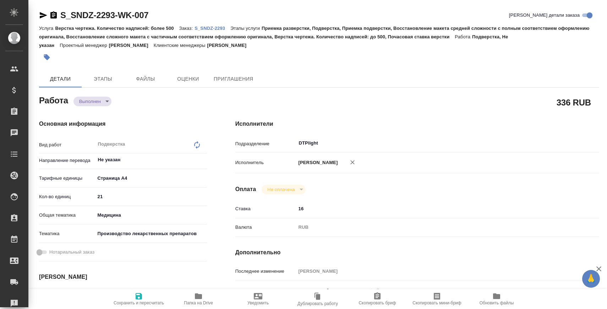
type textarea "x"
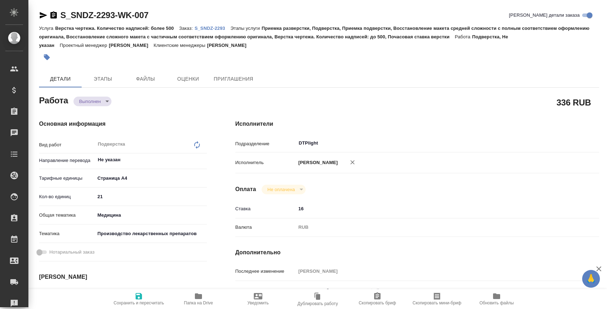
type textarea "x"
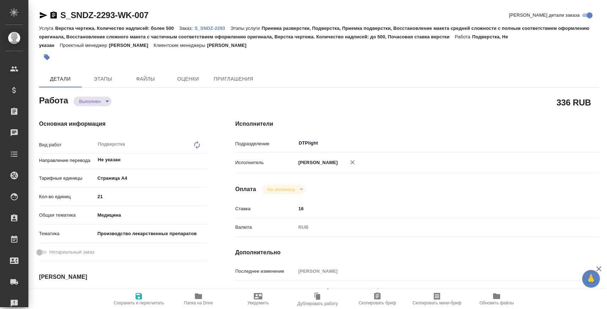
type textarea "x"
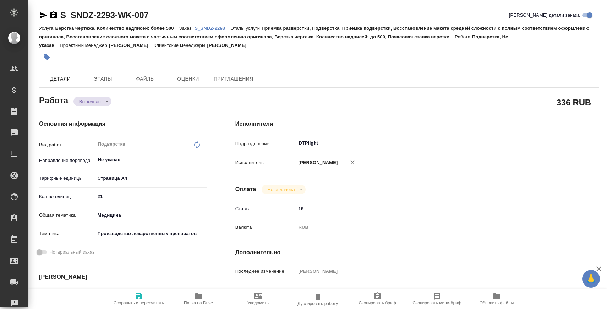
type textarea "x"
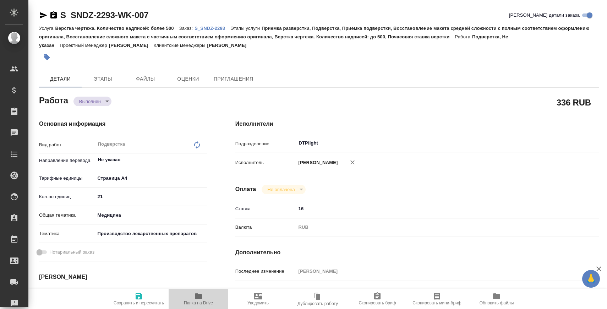
click at [197, 293] on icon "button" at bounding box center [198, 296] width 7 height 6
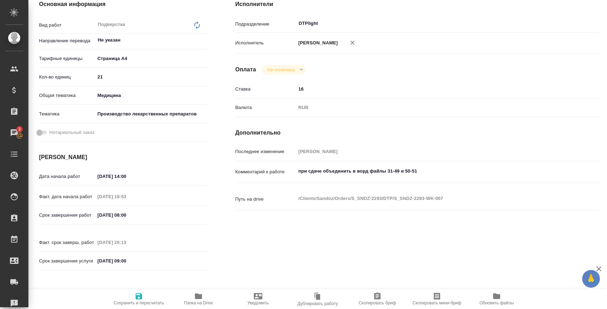
scroll to position [17, 0]
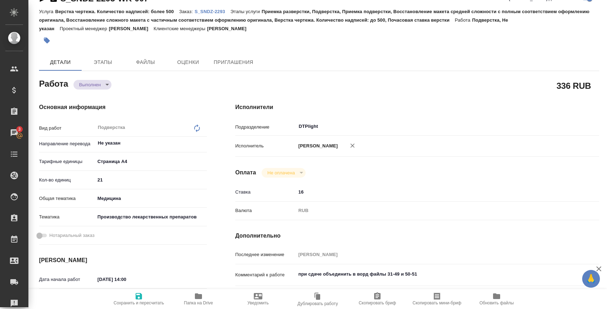
click at [93, 88] on body "🙏 .cls-1 fill:#fff; AWATERA Zaborova Aleksandra Клиенты Спецификации Заказы 3 Ч…" at bounding box center [303, 183] width 607 height 366
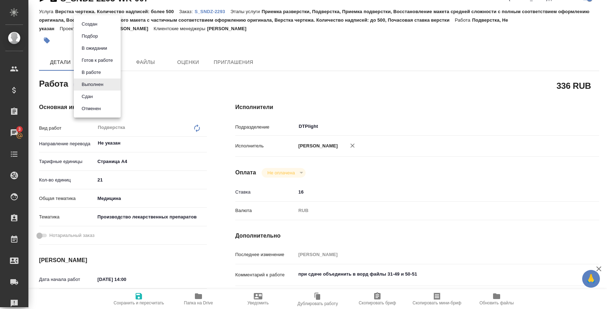
click at [94, 97] on button "Сдан" at bounding box center [87, 97] width 15 height 8
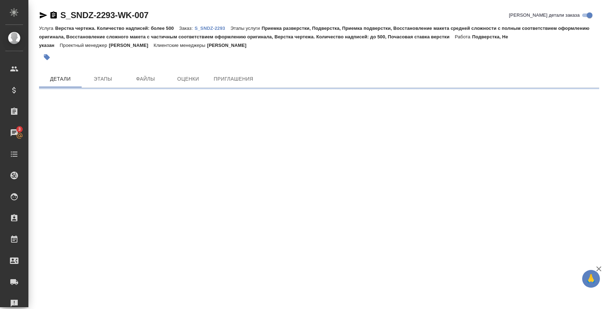
scroll to position [0, 0]
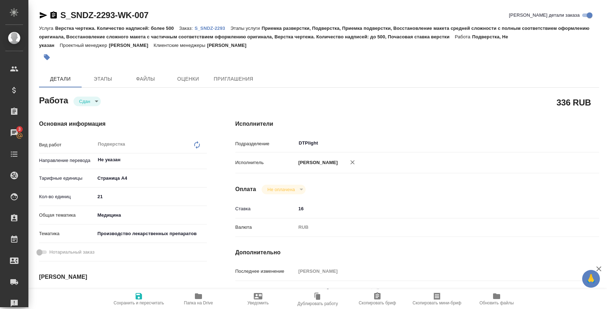
type textarea "x"
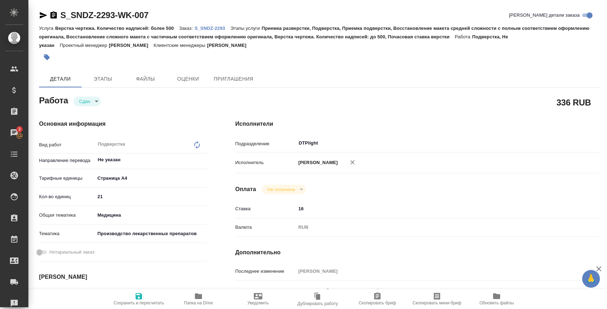
type textarea "x"
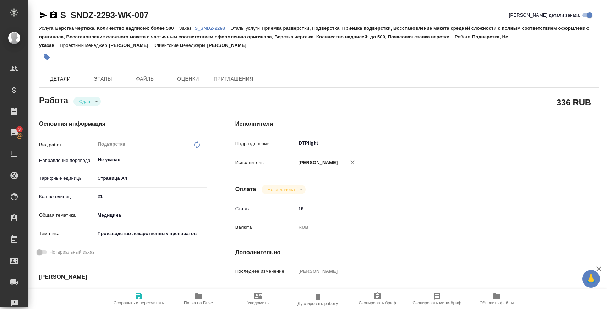
type textarea "x"
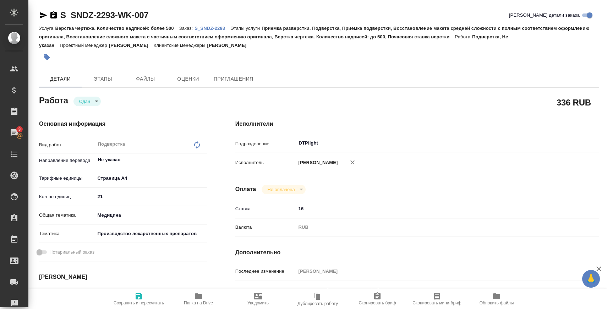
type textarea "x"
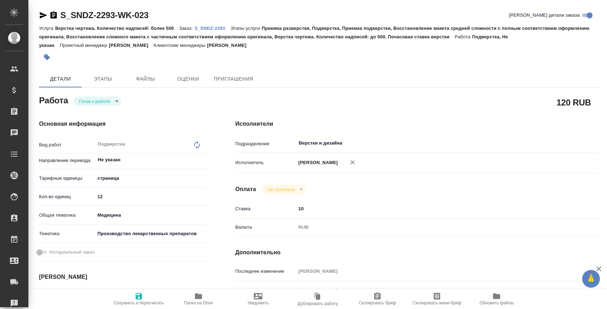
type textarea "x"
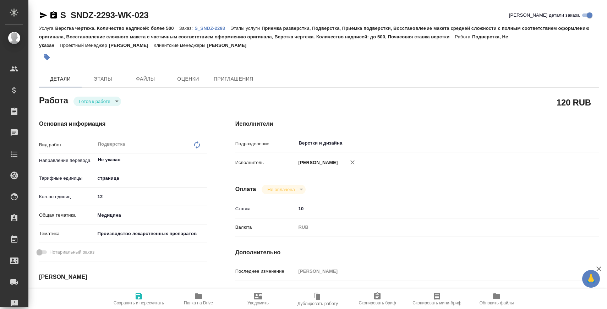
type textarea "x"
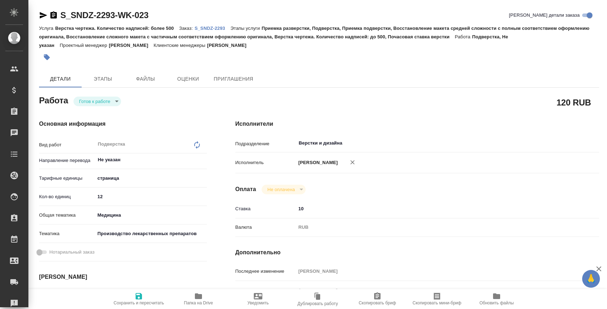
type textarea "x"
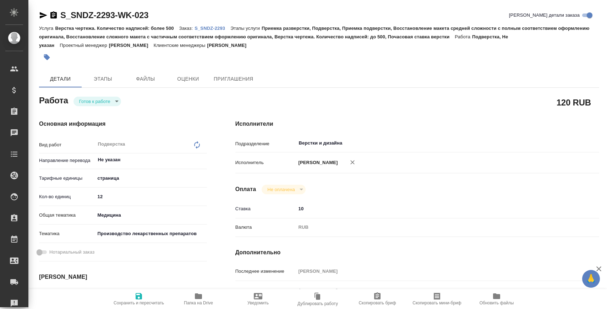
type textarea "x"
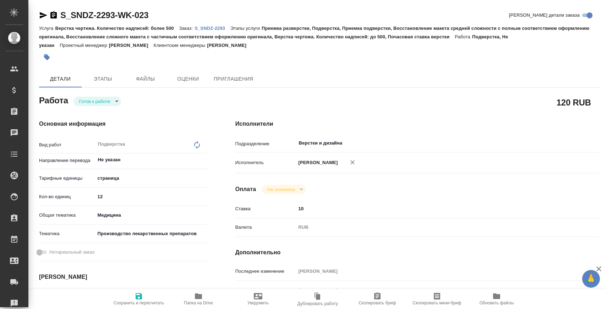
type textarea "x"
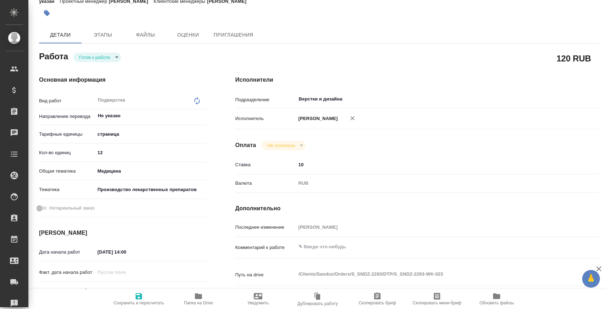
scroll to position [185, 0]
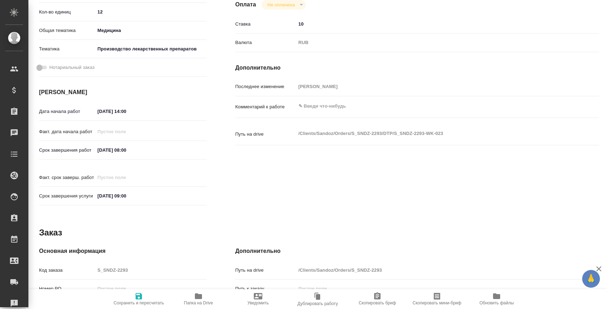
type textarea "x"
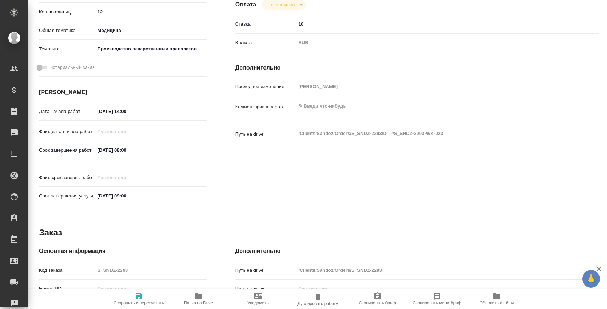
type textarea "x"
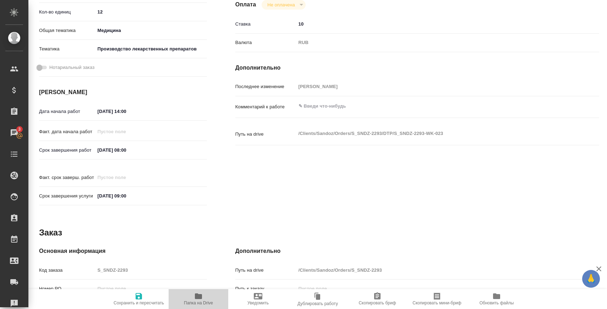
click at [188, 297] on span "Папка на Drive" at bounding box center [198, 298] width 51 height 13
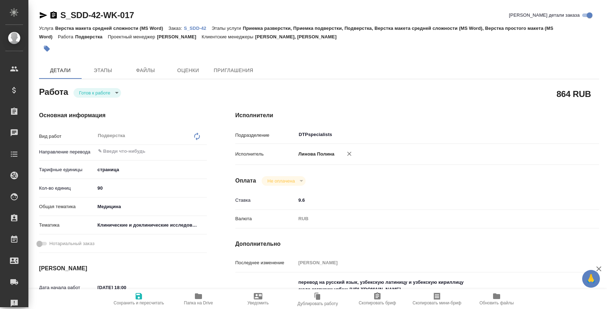
type textarea "x"
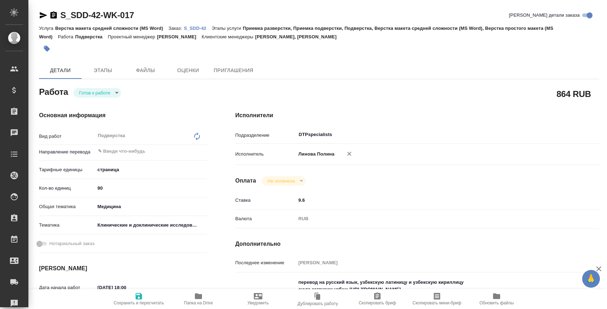
type textarea "x"
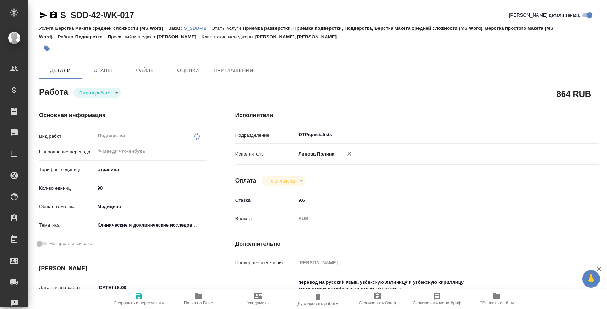
type textarea "x"
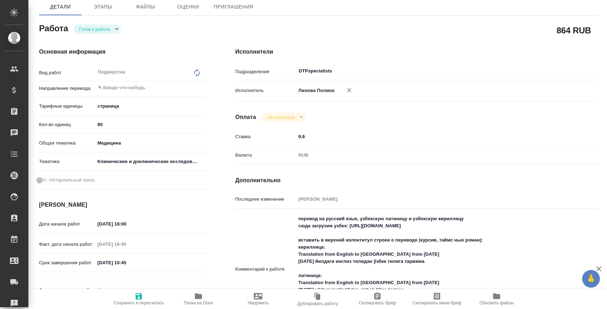
scroll to position [64, 0]
type textarea "x"
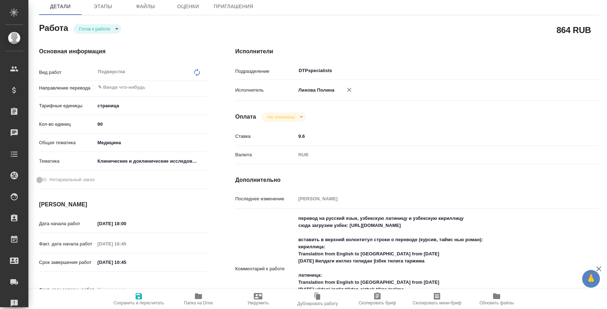
type textarea "x"
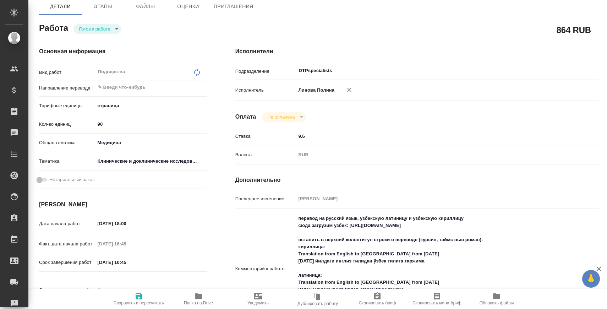
type textarea "x"
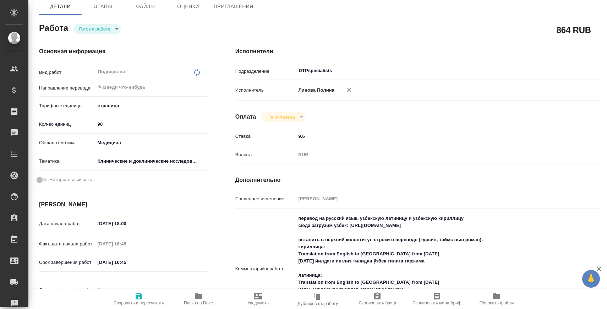
type textarea "x"
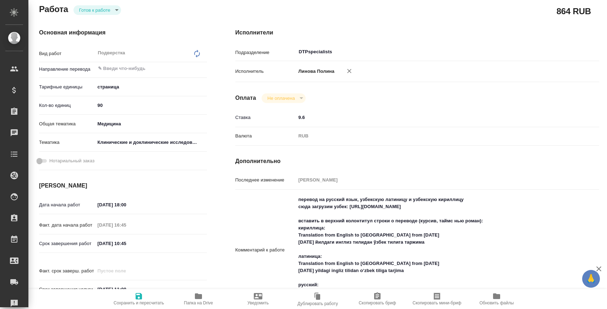
type textarea "x"
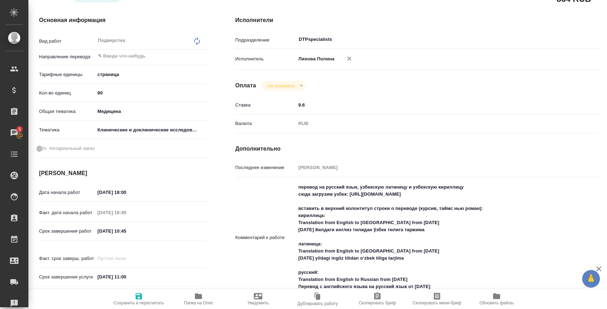
scroll to position [103, 0]
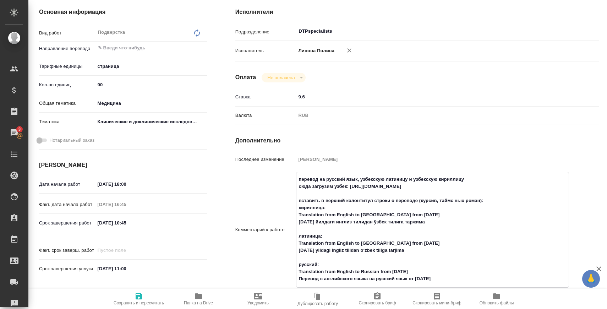
drag, startPoint x: 473, startPoint y: 185, endPoint x: 351, endPoint y: 183, distance: 122.5
click at [351, 183] on textarea "перевод на русский язык, узбекскую латиницу и узбекскую кириллицу сюда загрузим…" at bounding box center [433, 229] width 272 height 112
type textarea "x"
click at [470, 180] on textarea "перевод на русский язык, узбекскую латиницу и узбекскую кириллицу сюда загрузим…" at bounding box center [433, 229] width 272 height 112
type textarea "x"
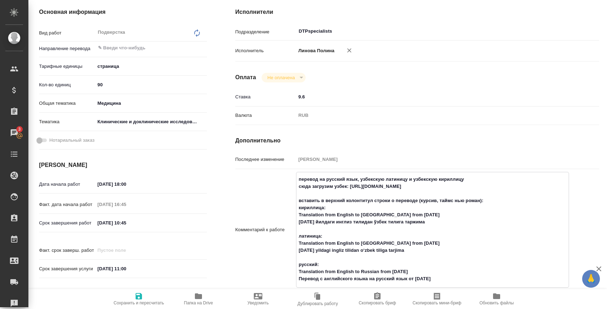
type textarea "перевод на русский язык, узбекскую латиницу и узбекскую кириллицу сюда загрузим…"
type textarea "x"
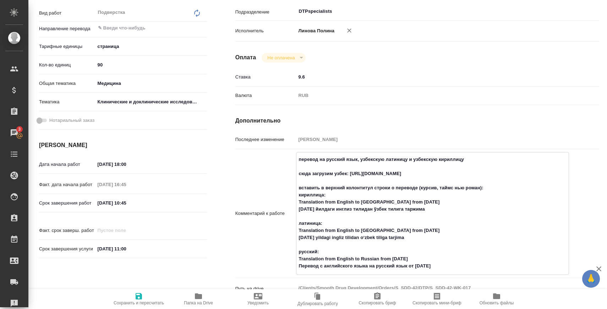
scroll to position [124, 0]
type textarea "перевод на русский язык, узбекскую латиницу и узбекскую кириллицу сюда загрузим…"
type textarea "x"
click at [146, 298] on span "Сохранить и пересчитать" at bounding box center [138, 298] width 51 height 13
type textarea "x"
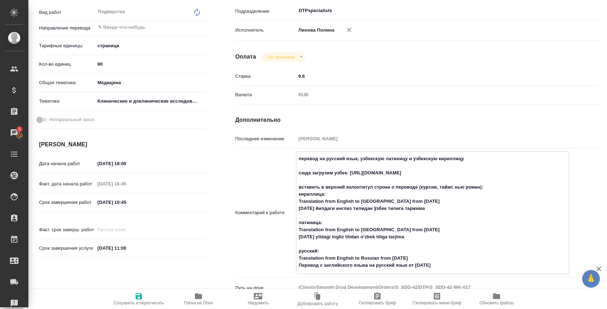
type textarea "x"
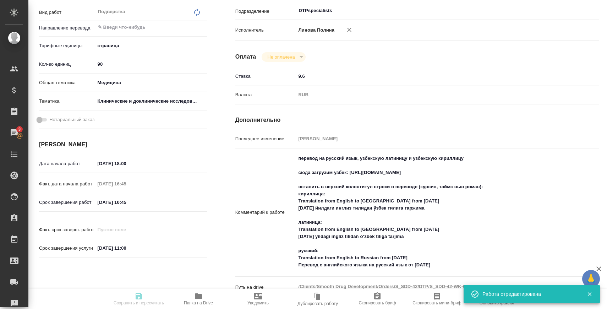
type textarea "x"
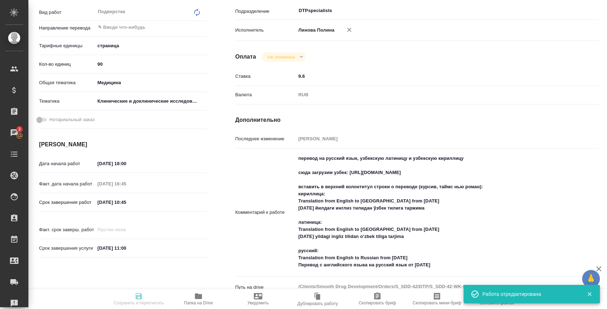
type input "readyForWork"
type textarea "Подверстка"
type textarea "x"
type input "5a8b1489cc6b4906c91bfdb2"
type input "90"
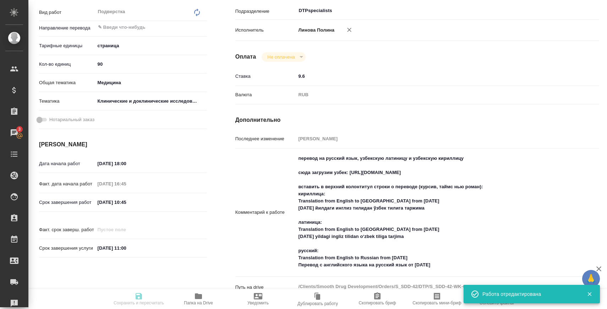
type input "med"
type input "5a8b8b956a9677013d343d9e"
type input "31.08.2025 18:00"
type input "31.08.2025 16:45"
type input "01.09.2025 10:45"
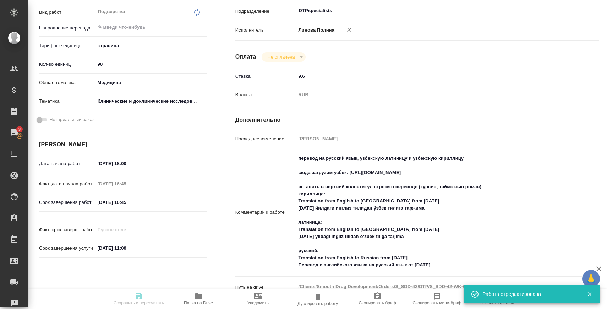
type input "[DATE] 11:00"
type input "DTPspecialists"
type input "notPayed"
type input "9.6"
type input "RUB"
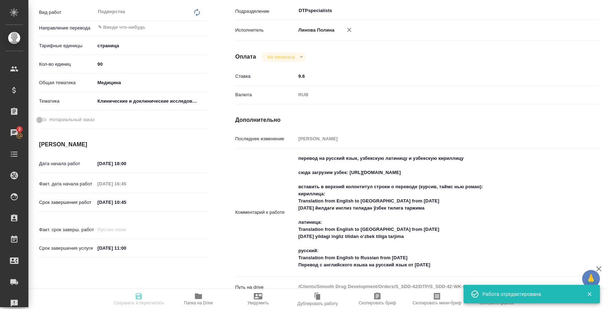
type input "Баданян Артак"
type textarea "перевод на русский язык, узбекскую латиницу и узбекскую кириллицу сюда загрузим…"
type textarea "x"
type textarea "/Clients/Smooth Drug Development/Orders/S_SDD-42/DTP/S_SDD-42-WK-017"
type textarea "x"
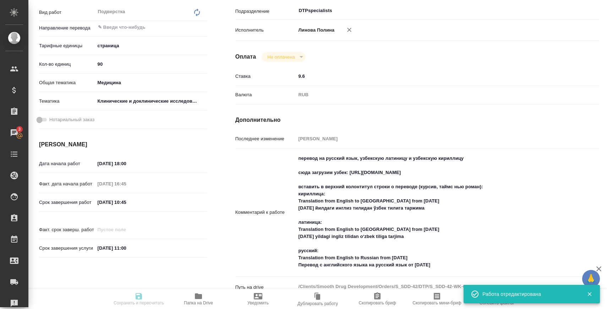
type input "S_SDD-42"
type input "Верстка макета средней сложности (MS Word)"
type input "Приемка разверстки, Приемка подверстки, Подверстка, Верстка макета средней слож…"
type input "Усманова Ольга, Никифорова Валерия"
type input "[PERSON_NAME]"
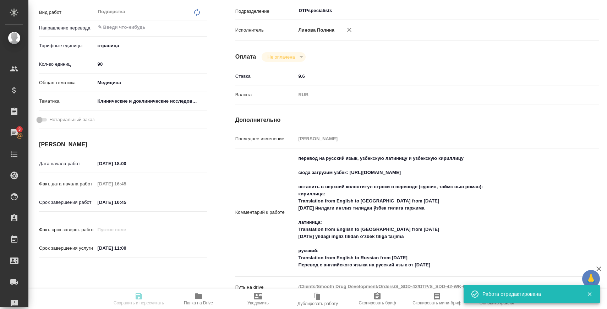
type input "/Clients/Smooth Drug Development/Orders/S_SDD-42"
type textarea "x"
type textarea "перевод документов на русский язык, узбекскую латиницу и узбекскую кириллицу."
type textarea "x"
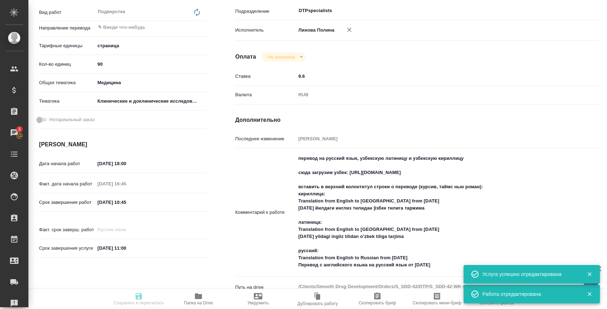
type textarea "x"
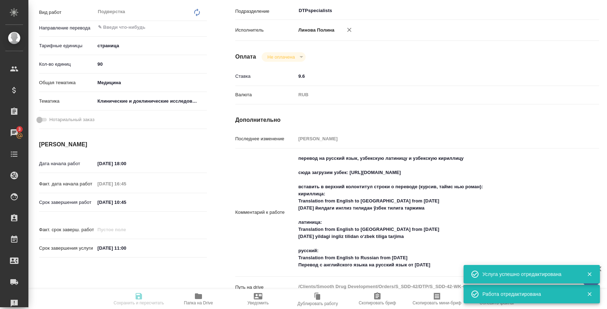
type textarea "x"
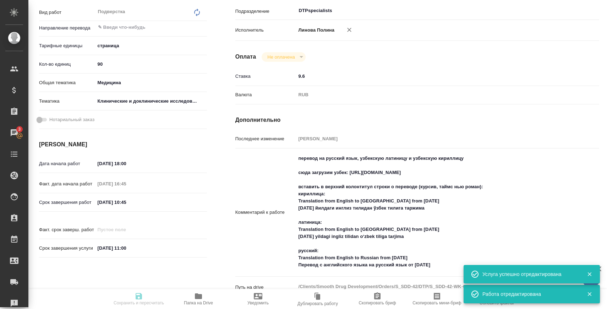
type textarea "x"
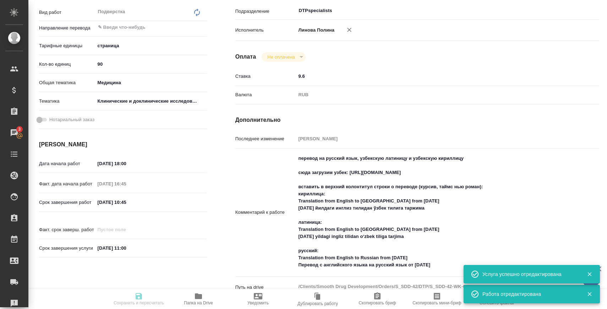
type textarea "x"
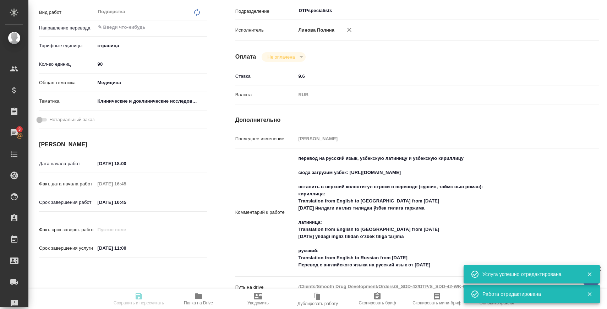
type textarea "x"
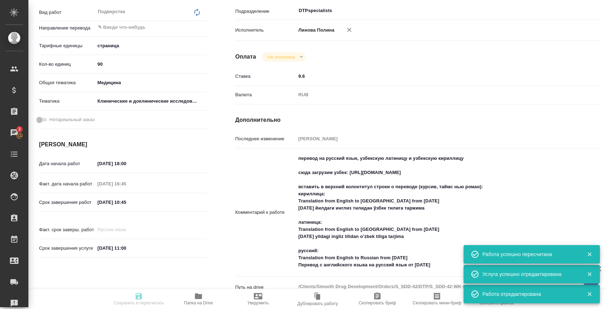
type input "readyForWork"
type textarea "Подверстка"
type textarea "x"
type input "5a8b1489cc6b4906c91bfdb2"
type input "90"
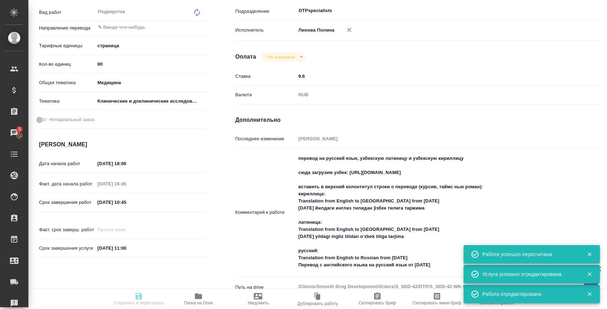
type input "med"
type input "5a8b8b956a9677013d343d9e"
type input "31.08.2025 18:00"
type input "31.08.2025 16:45"
type input "01.09.2025 10:45"
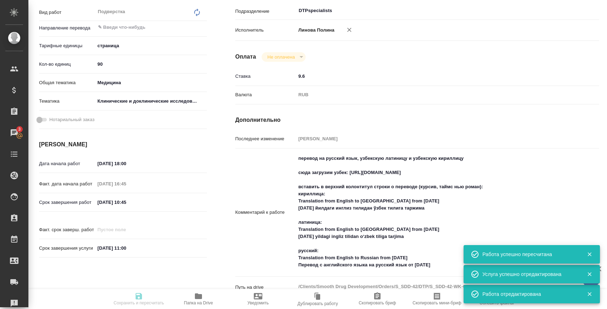
type input "01.09.2025 11:00"
type input "DTPspecialists"
type input "notPayed"
type input "9.6"
type input "RUB"
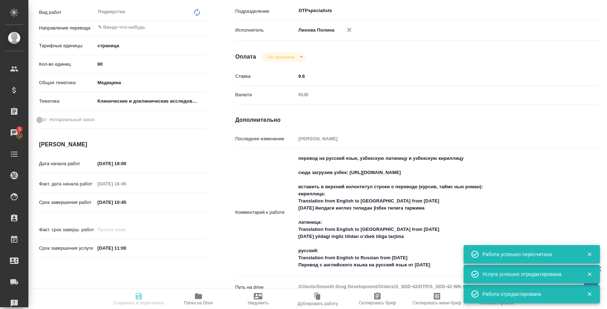
type input "Баданян Артак"
type textarea "перевод на русский язык, узбекскую латиницу и узбекскую кириллицу сюда загрузим…"
type textarea "x"
type textarea "/Clients/Smooth Drug Development/Orders/S_SDD-42/DTP/S_SDD-42-WK-017"
type textarea "x"
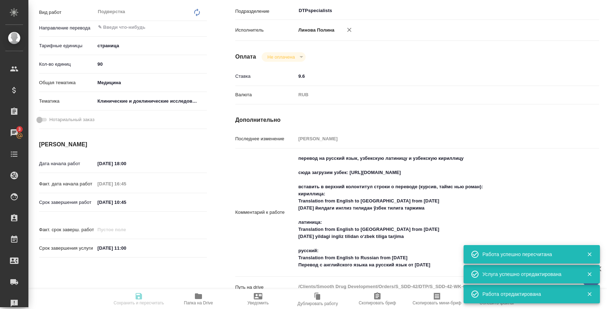
type input "S_SDD-42"
type input "Верстка макета средней сложности (MS Word)"
type input "Приемка разверстки, Приемка подверстки, Подверстка, Верстка макета средней слож…"
type input "Усманова Ольга, Никифорова Валерия"
type input "[PERSON_NAME]"
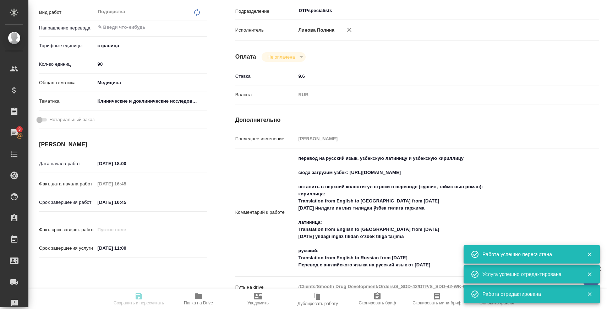
type input "/Clients/Smooth Drug Development/Orders/S_SDD-42"
type textarea "x"
type textarea "перевод документов на русский язык, узбекскую латиницу и узбекскую кириллицу."
type textarea "x"
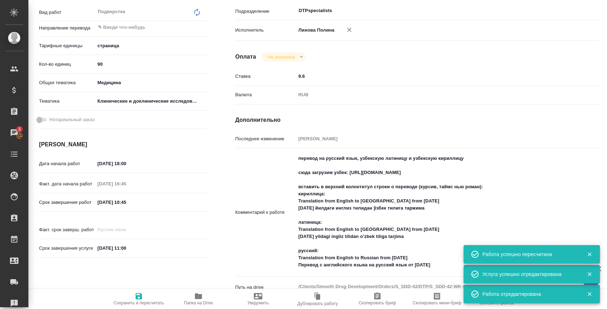
type textarea "x"
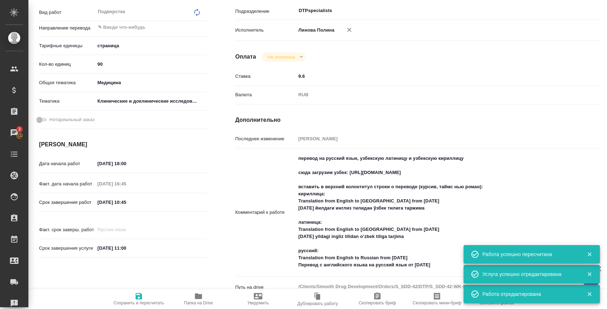
type textarea "x"
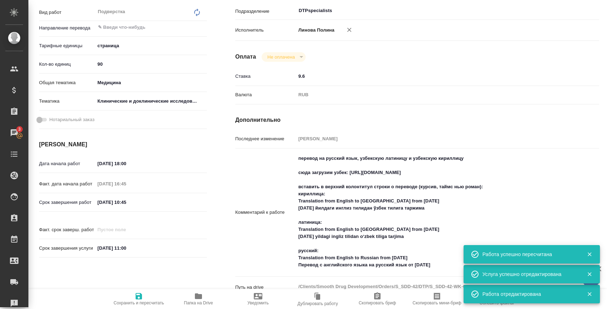
type textarea "x"
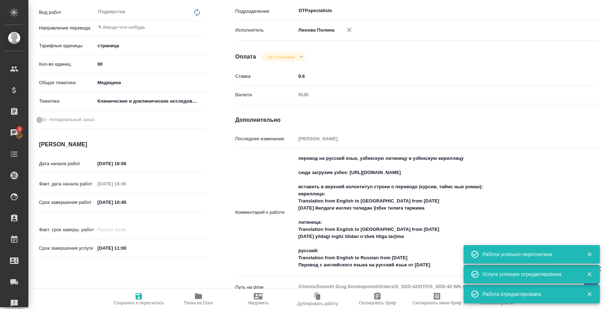
type textarea "x"
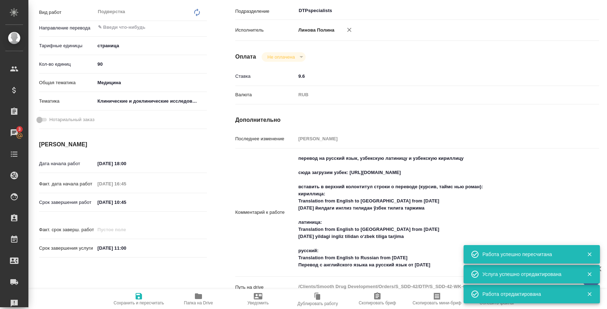
type textarea "x"
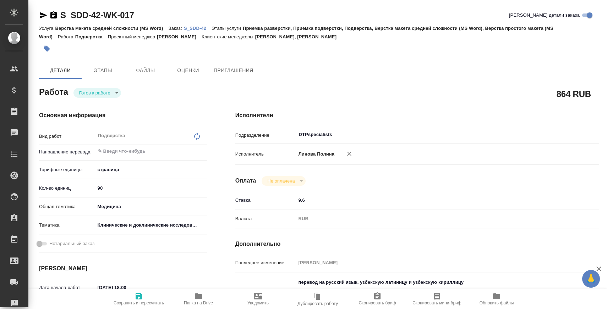
type textarea "x"
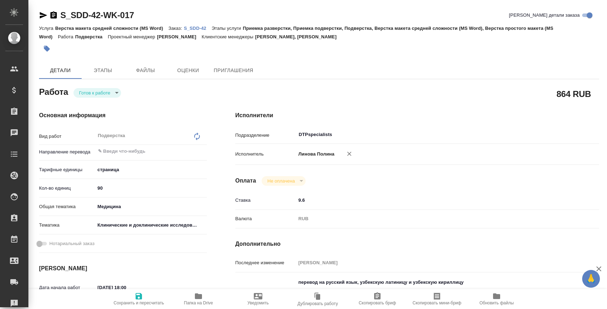
type textarea "x"
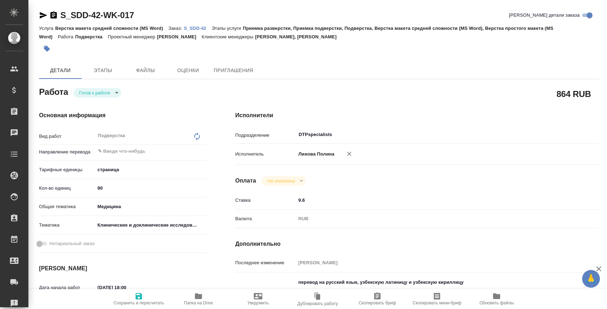
type textarea "x"
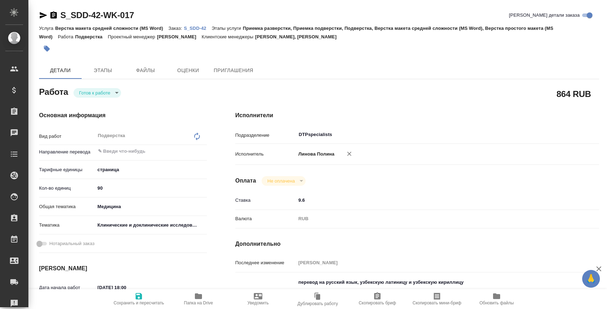
type textarea "x"
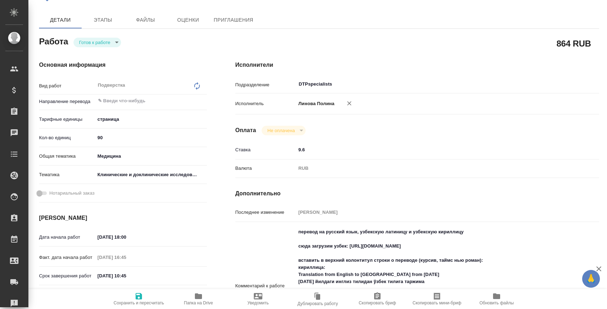
scroll to position [58, 0]
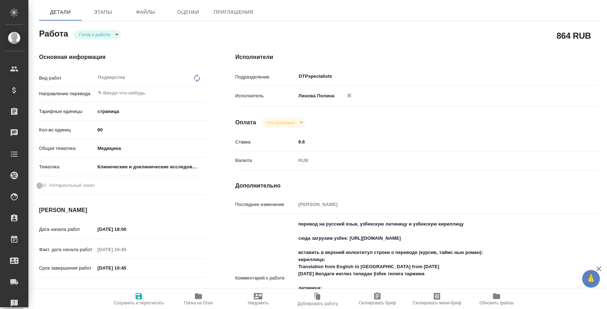
type textarea "x"
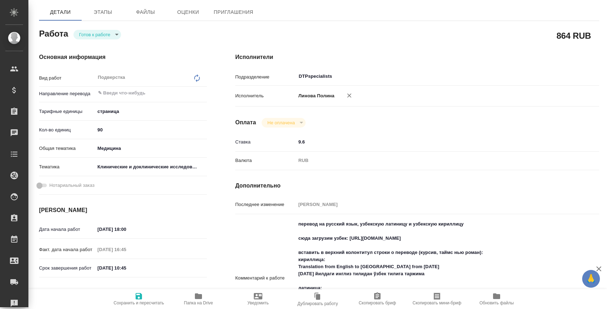
type textarea "x"
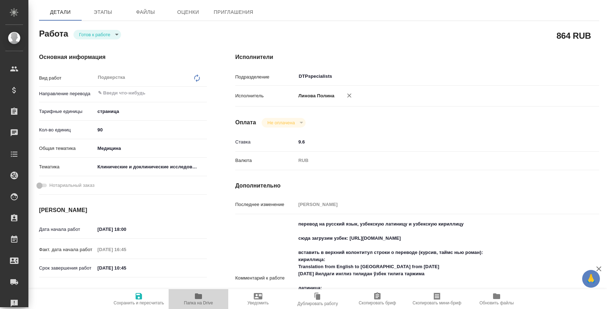
click at [200, 298] on icon "button" at bounding box center [198, 296] width 7 height 6
type textarea "x"
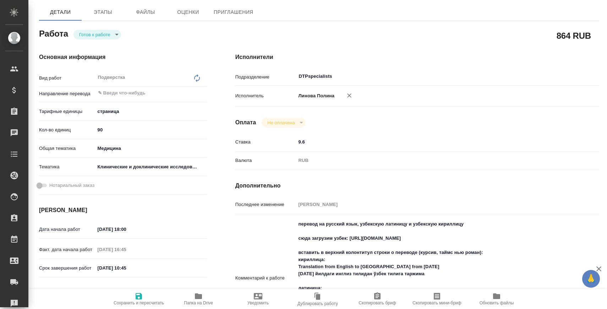
type textarea "x"
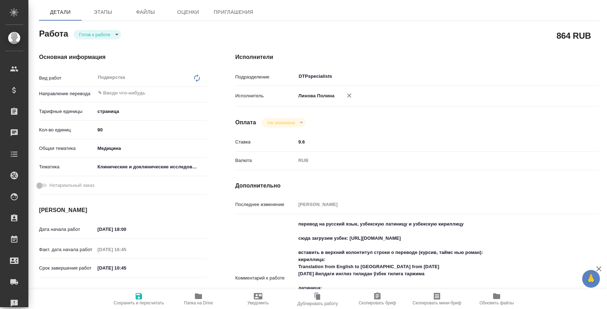
type textarea "x"
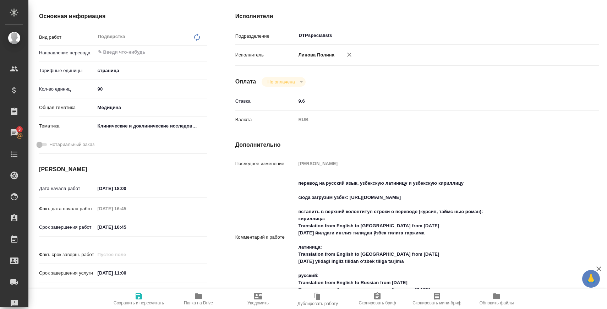
type textarea "x"
drag, startPoint x: 469, startPoint y: 199, endPoint x: 300, endPoint y: 193, distance: 168.5
click at [300, 193] on textarea "перевод на русский язык, узбекскую латиницу и узбекскую кириллицу сюда загрузим…" at bounding box center [433, 237] width 272 height 119
type textarea "x"
type textarea "перевод на русский язык, узбекскую латиницу и узбекскую кириллицу вставить в ве…"
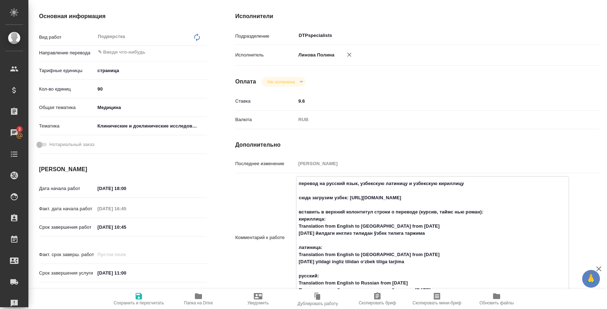
type textarea "x"
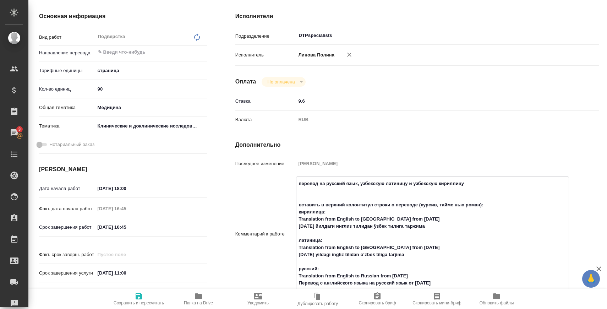
type textarea "x"
type textarea "перевод на русский язык, узбекскую латиницу и узбекскую кириллицу вставить в ве…"
type textarea "x"
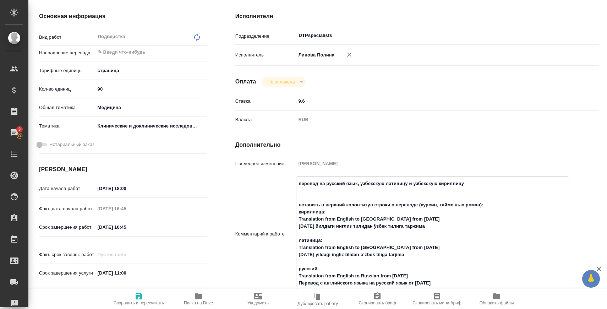
type textarea "x"
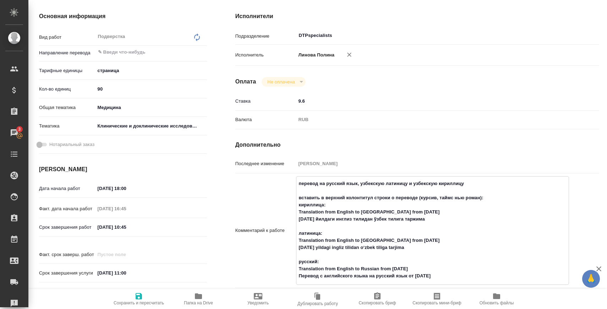
click at [303, 184] on textarea "перевод на русский язык, узбекскую латиницу и узбекскую кириллицу вставить в ве…" at bounding box center [433, 230] width 272 height 104
click at [297, 183] on textarea "перевод на русский язык, узбекскую латиницу и узбекскую кириллицу вставить в ве…" at bounding box center [433, 230] width 272 height 104
type textarea "x"
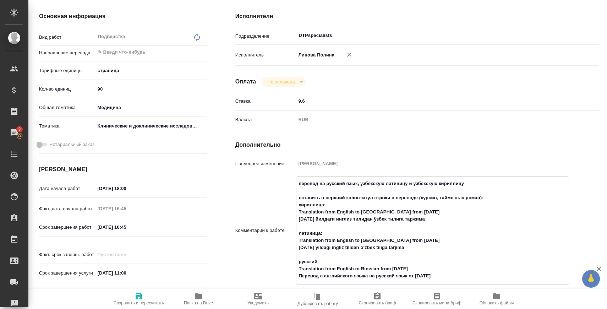
type textarea "фперевод на русский язык, узбекскую латиницу и узбекскую кириллицу вставить в в…"
type textarea "x"
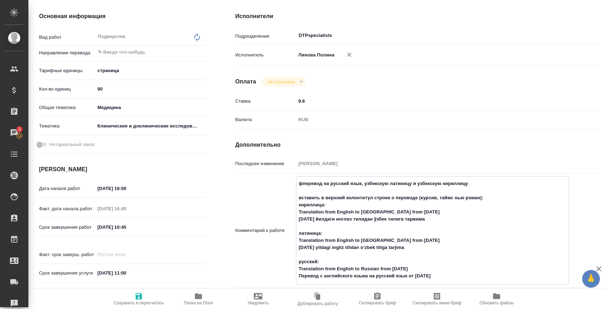
type textarea "x"
type textarea "фаперевод на русский язык, узбекскую латиницу и узбекскую кириллицу вставить в …"
type textarea "x"
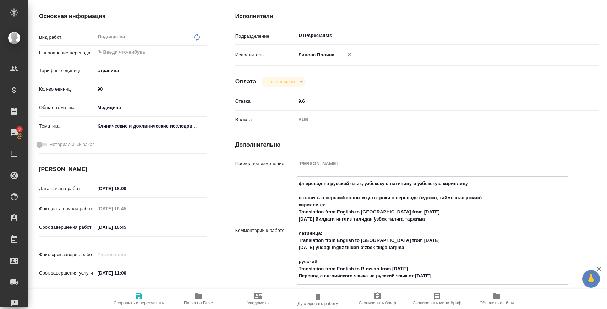
type textarea "x"
type textarea "файперевод на русский язык, узбекскую латиницу и узбекскую кириллицу вставить в…"
type textarea "x"
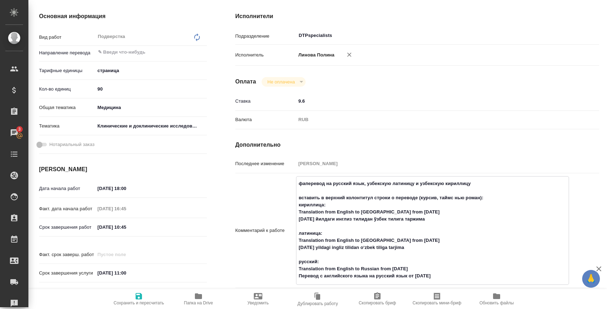
type textarea "x"
type textarea "файлперевод на русский язык, узбекскую латиницу и узбекскую кириллицу вставить …"
type textarea "x"
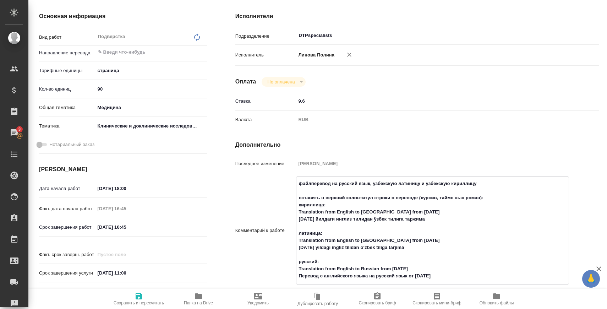
type textarea "x"
type textarea "файлыперевод на русский язык, узбекскую латиницу и узбекскую кириллицу вставить…"
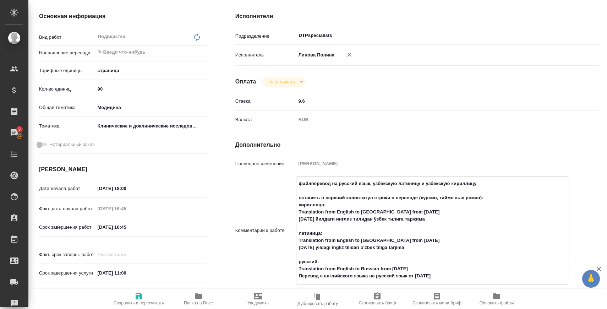
type textarea "x"
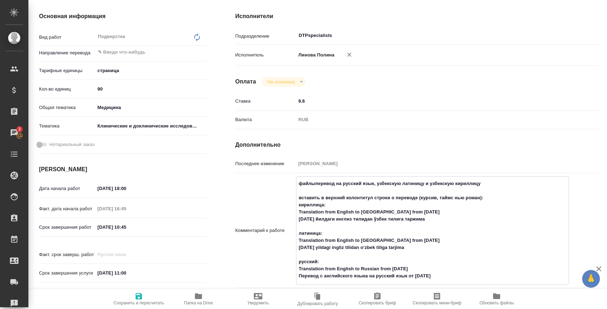
type textarea "файлы перевод на русский язык, узбекскую латиницу и узбекскую кириллицу вставит…"
type textarea "x"
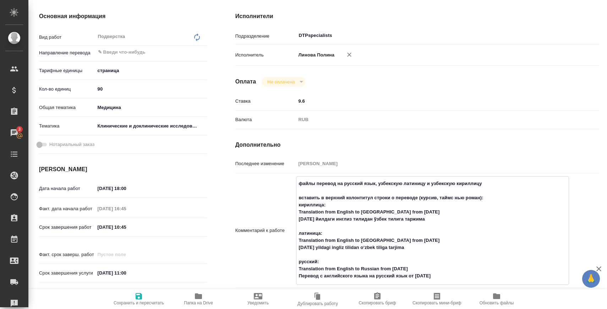
type textarea "x"
type textarea "файлы вперевод на русский язык, узбекскую латиницу и узбекскую кириллицу встави…"
type textarea "x"
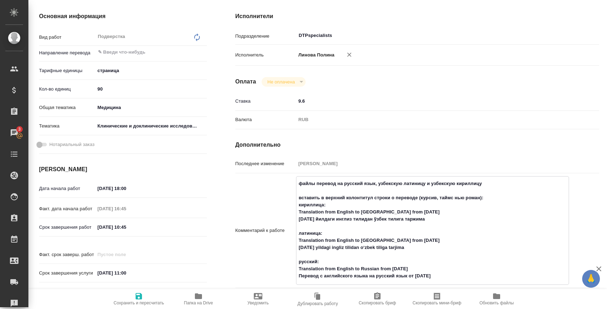
type textarea "x"
type textarea "файлы в перевод на русский язык, узбекскую латиницу и узбекскую кириллицу встав…"
type textarea "x"
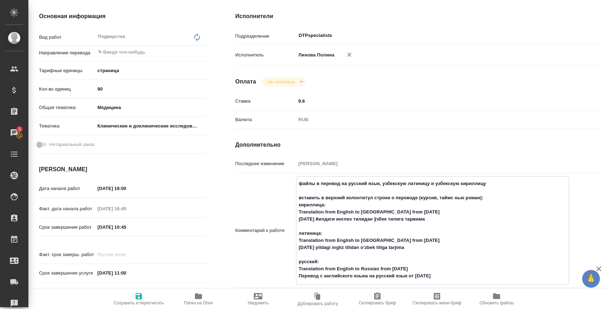
type textarea "x"
type textarea "файлы в пперевод на русский язык, узбекскую латиницу и узбекскую кириллицу вста…"
type textarea "x"
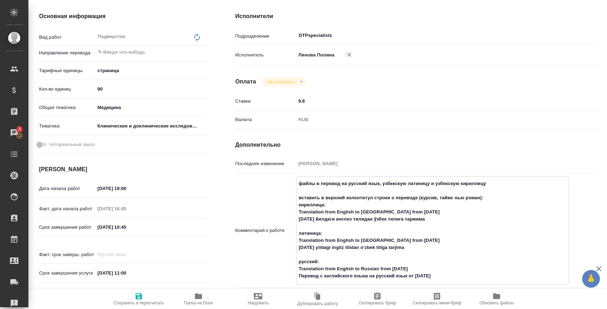
type textarea "x"
type textarea "файлы в паперевод на русский язык, узбекскую латиницу и узбекскую кириллицу вст…"
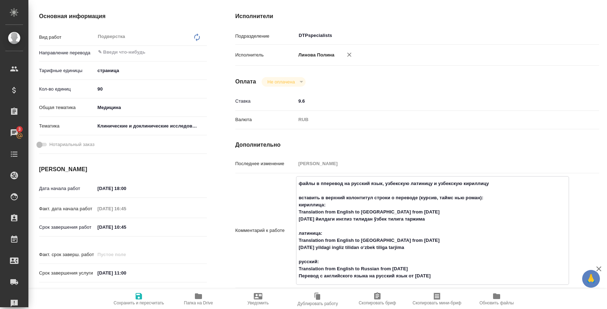
type textarea "x"
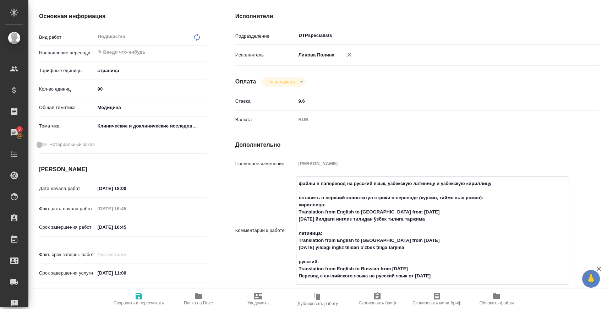
type textarea "файлы в папперевод на русский язык, узбекскую латиницу и узбекскую кириллицу вс…"
type textarea "x"
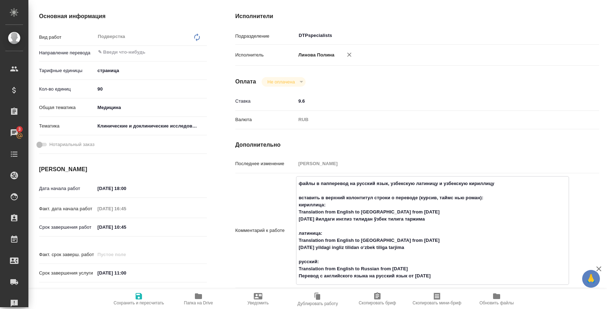
type textarea "x"
type textarea "файлы в папкперевод на русский язык, узбекскую латиницу и узбекскую кириллицу в…"
type textarea "x"
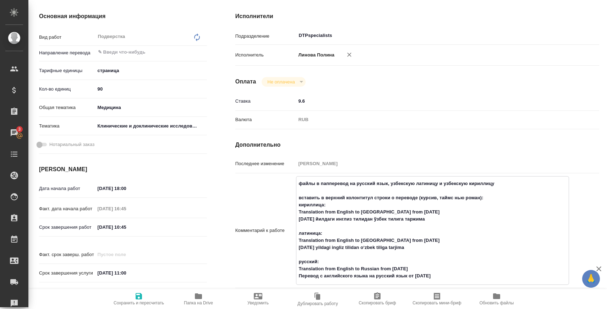
type textarea "x"
type textarea "файлы в папкеперевод на русский язык, узбекскую латиницу и узбекскую кириллицу …"
type textarea "x"
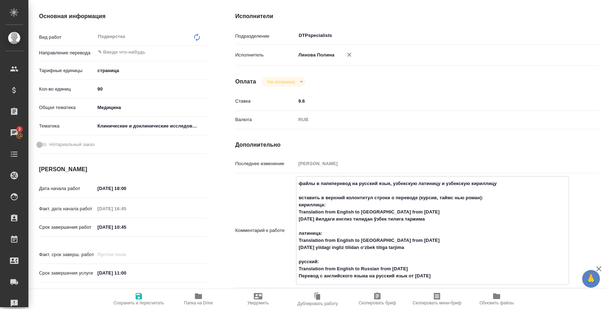
type textarea "x"
type textarea "файлы в папке перевод на русский язык, узбекскую латиницу и узбекскую кириллицу…"
type textarea "x"
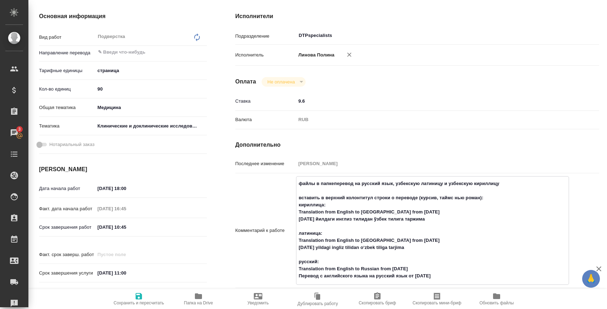
type textarea "x"
type textarea "файлы в папке иперевод на русский язык, узбекскую латиницу и узбекскую кириллиц…"
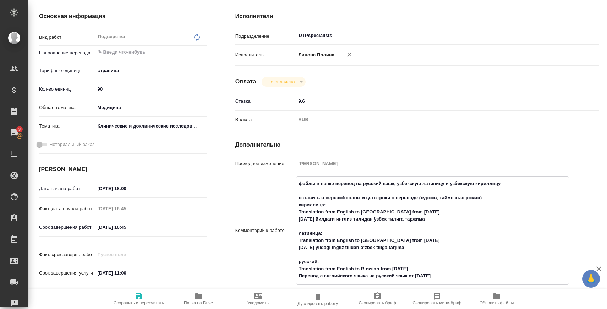
type textarea "x"
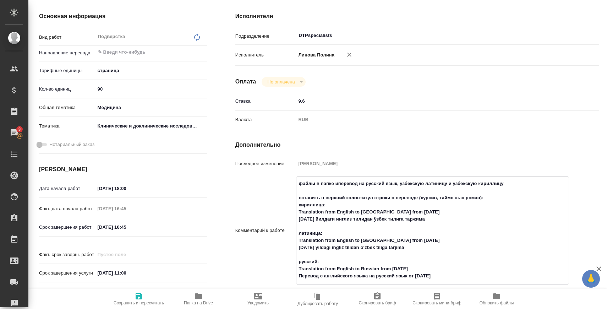
type textarea "файлы в папке инперевод на русский язык, узбекскую латиницу и узбекскую кирилли…"
type textarea "x"
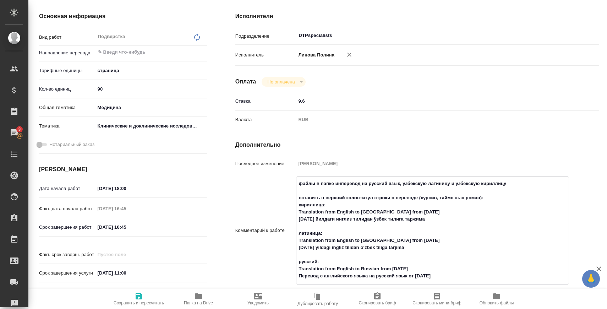
type textarea "x"
type textarea "файлы в папке ин,перевод на русский язык, узбекскую латиницу и узбекскую кирилл…"
type textarea "x"
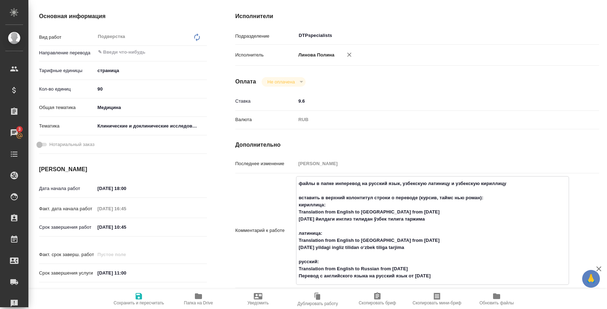
type textarea "x"
type textarea "файлы в папке ин, перевод на русский язык, узбекскую латиницу и узбекскую кирил…"
type textarea "x"
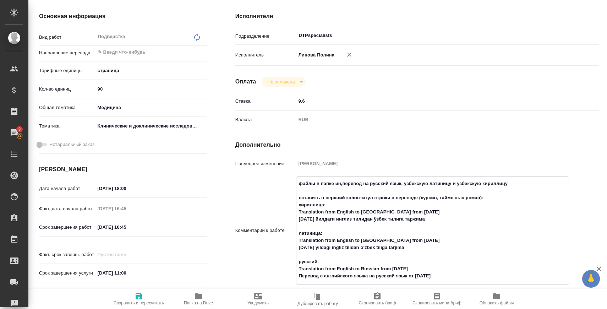
type textarea "x"
type textarea "файлы в папке ин, перевод на русский язык, узбекскую латиницу и узбекскую кирил…"
type textarea "x"
click at [136, 300] on span "Сохранить и пересчитать" at bounding box center [139, 302] width 50 height 5
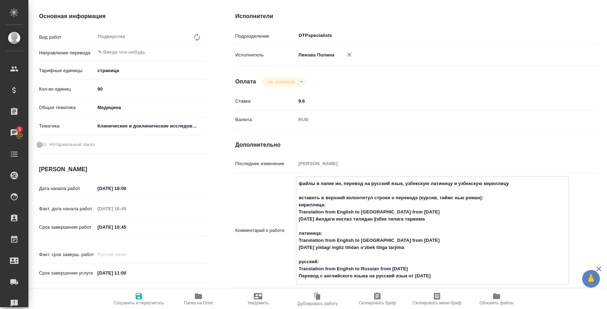
type textarea "x"
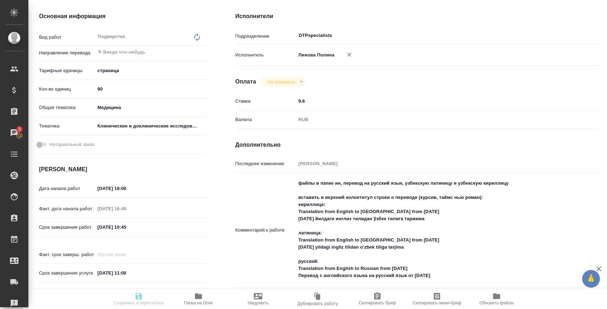
type textarea "x"
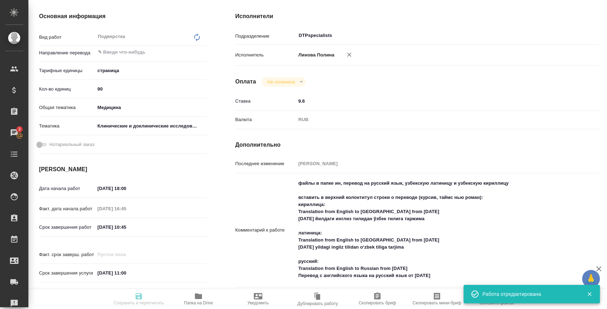
type textarea "x"
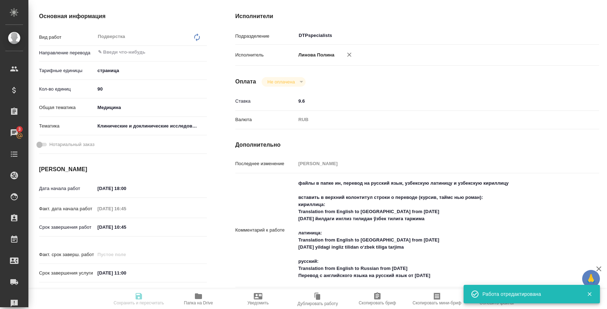
type input "readyForWork"
type textarea "Подверстка"
type textarea "x"
type input "5a8b1489cc6b4906c91bfdb2"
type input "90"
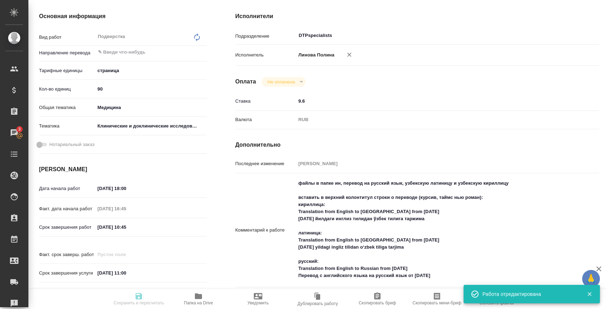
type input "med"
type input "5a8b8b956a9677013d343d9e"
type input "31.08.2025 18:00"
type input "31.08.2025 16:45"
type input "01.09.2025 10:45"
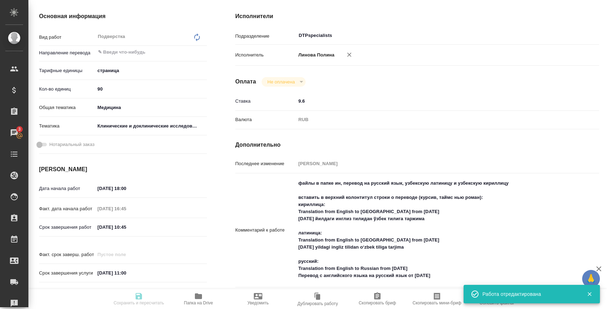
type input "01.09.2025 11:00"
type input "DTPspecialists"
type input "notPayed"
type input "9.6"
type input "RUB"
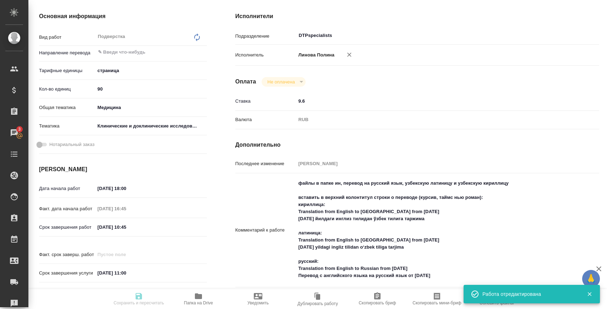
type input "Баданян Артак"
type textarea "файлы в папке ин, перевод на русский язык, узбекскую латиницу и узбекскую кирил…"
type textarea "x"
type textarea "/Clients/Smooth Drug Development/Orders/S_SDD-42/DTP/S_SDD-42-WK-017"
type textarea "x"
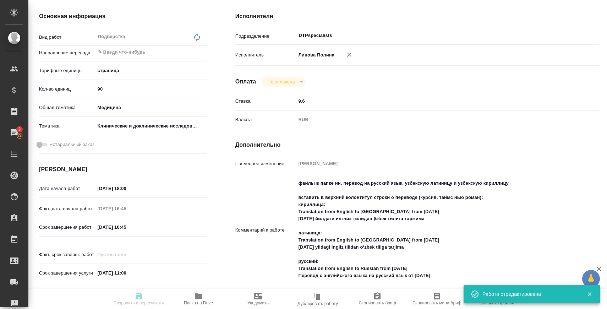
type input "S_SDD-42"
type input "Верстка макета средней сложности (MS Word)"
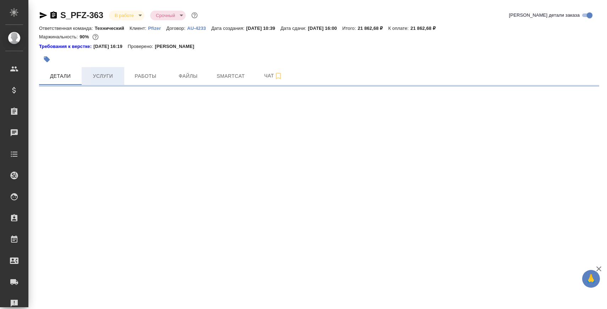
select select "RU"
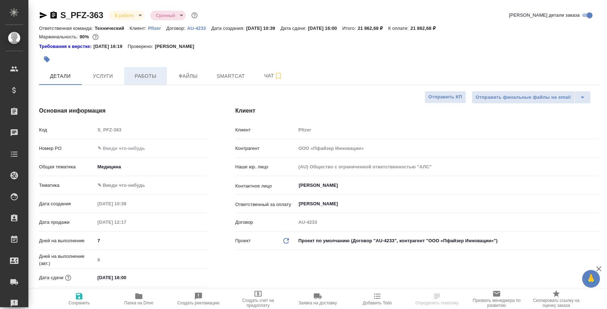
type textarea "x"
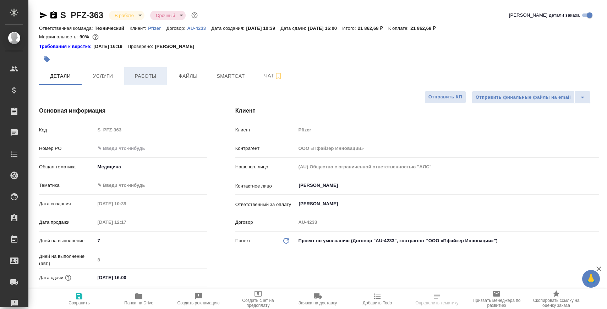
type textarea "x"
click at [147, 74] on span "Работы" at bounding box center [146, 76] width 34 height 9
type textarea "x"
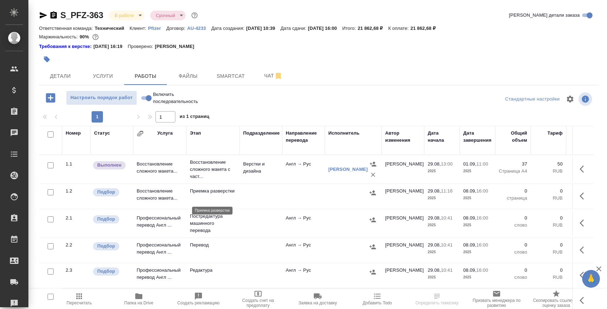
click at [198, 195] on p "Приемка разверстки" at bounding box center [213, 191] width 46 height 7
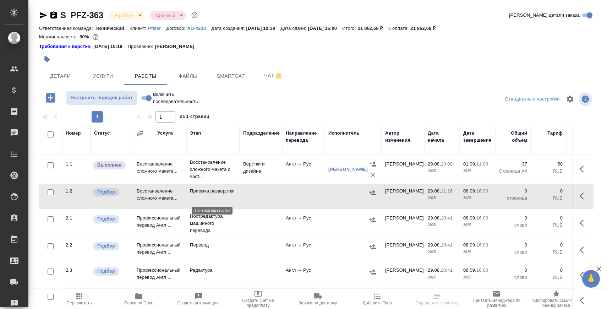
click at [198, 195] on p "Приемка разверстки" at bounding box center [213, 191] width 46 height 7
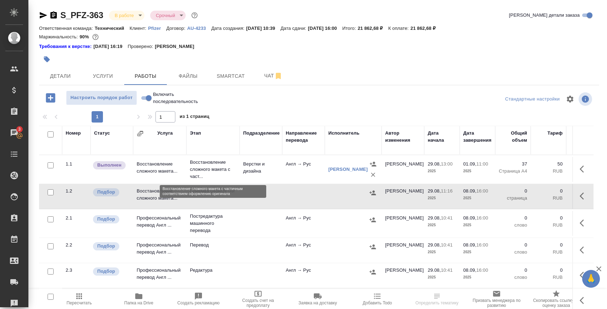
click at [208, 166] on p "Восстановление сложного макета с част..." at bounding box center [213, 169] width 46 height 21
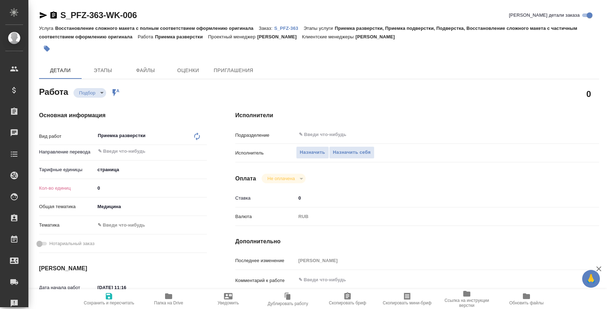
type textarea "x"
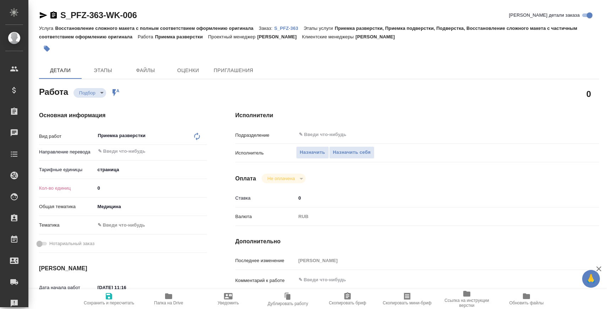
type textarea "x"
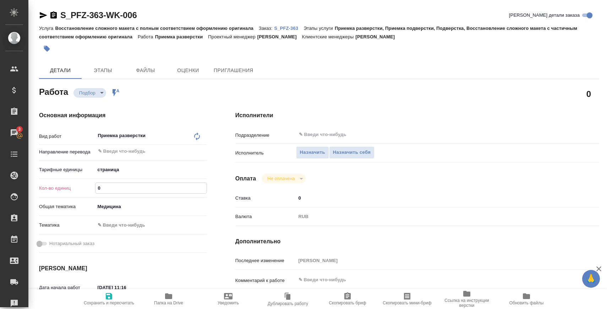
click at [114, 185] on input "0" at bounding box center [151, 188] width 111 height 10
type textarea "x"
type input "3"
type textarea "x"
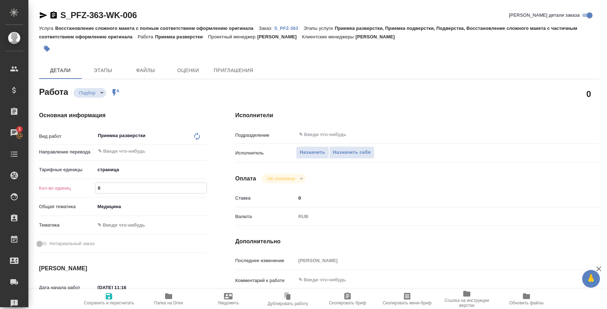
type textarea "x"
type input "37"
type textarea "x"
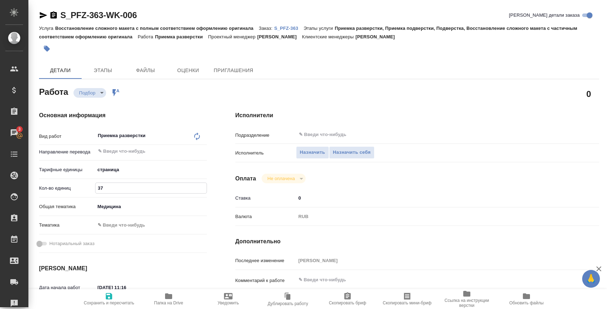
type textarea "x"
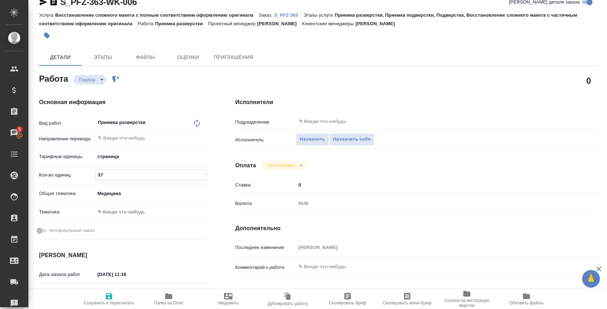
scroll to position [26, 0]
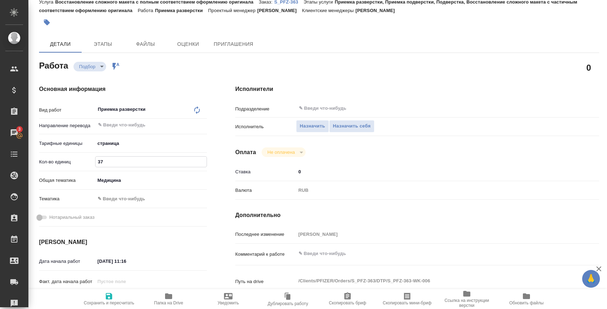
type input "37"
type textarea "x"
click at [358, 253] on textarea at bounding box center [432, 254] width 273 height 12
paste textarea "[URL][DOMAIN_NAME]"
type textarea "x"
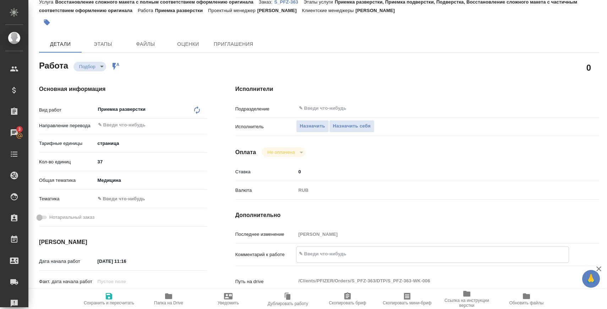
type textarea "[URL][DOMAIN_NAME]"
type textarea "x"
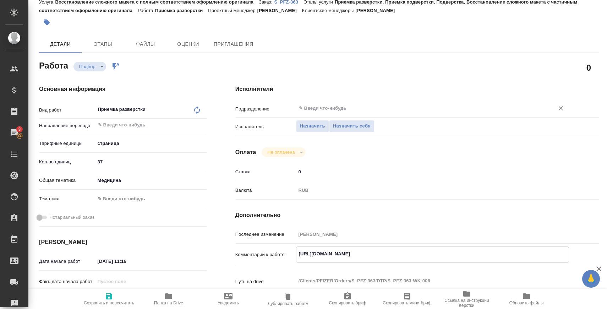
type textarea "[URL][DOMAIN_NAME]"
type textarea "x"
click at [340, 107] on input "text" at bounding box center [420, 108] width 245 height 9
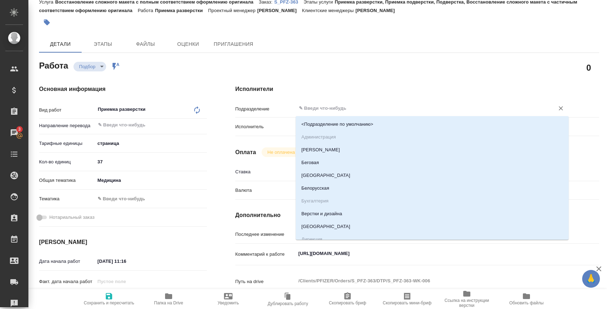
type input "D"
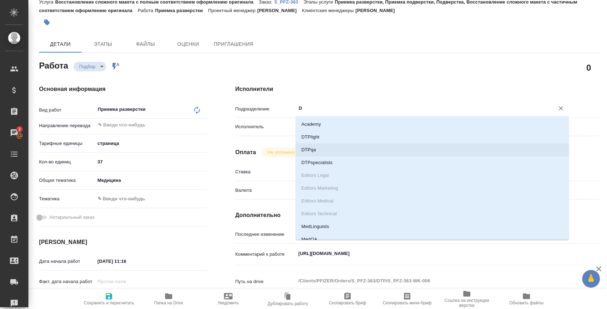
click at [331, 150] on li "DTPqa" at bounding box center [432, 149] width 273 height 13
type textarea "x"
type input "DTPqa"
type textarea "x"
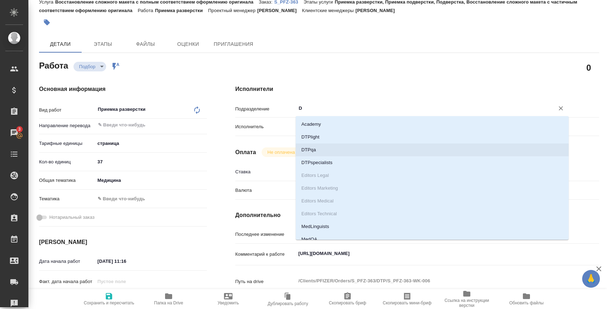
type textarea "x"
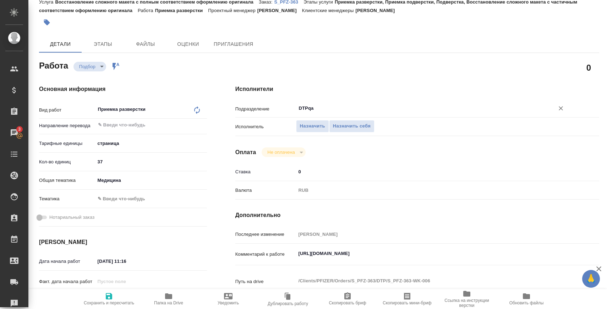
type input "DTPqa"
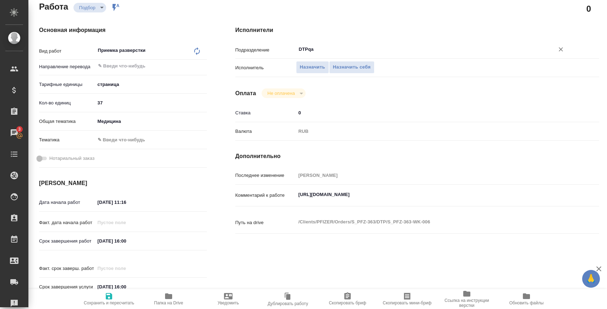
scroll to position [93, 0]
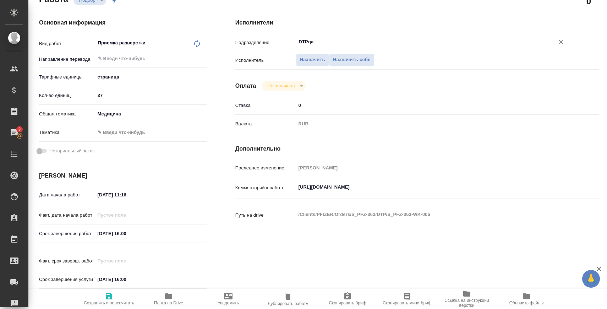
click at [121, 196] on input "29.08.2025 11:16" at bounding box center [126, 195] width 62 height 10
paste input "[DATE] 11:00"
type textarea "x"
type input "[DATE] 11:00"
type textarea "x"
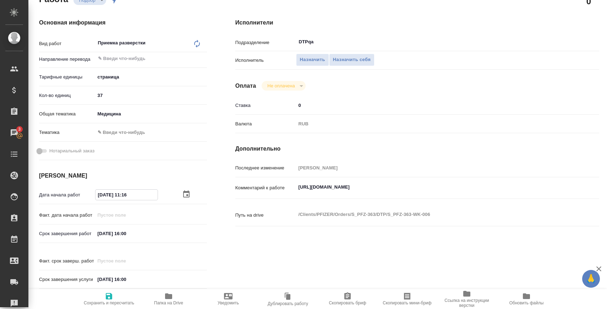
type textarea "x"
drag, startPoint x: 123, startPoint y: 195, endPoint x: 194, endPoint y: 193, distance: 70.7
click at [192, 194] on div "[DATE] 11:00" at bounding box center [151, 194] width 112 height 11
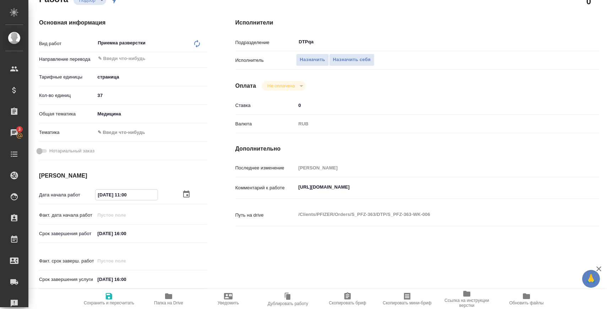
type textarea "x"
type input "01.09.2025 0_:__"
type textarea "x"
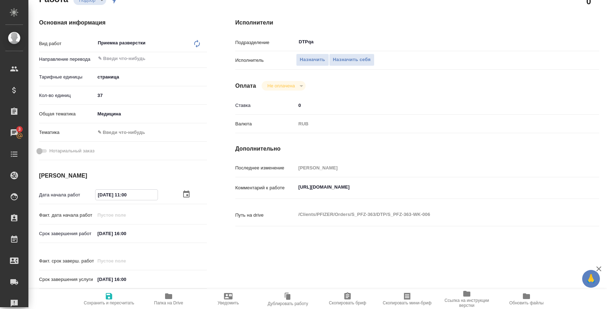
type textarea "x"
type input "01.09.2025 08:__"
type textarea "x"
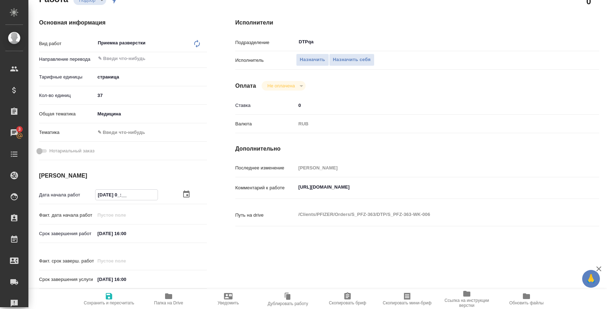
type textarea "x"
type input "01.09.2025 08:0_"
type textarea "x"
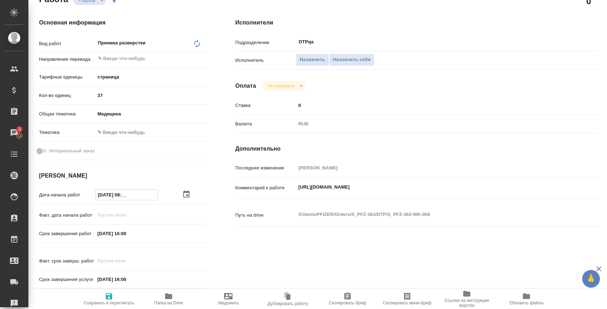
type textarea "x"
type input "01.09.2025 08:00"
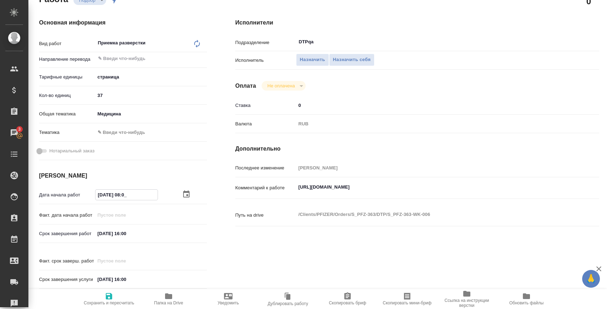
type textarea "x"
type input "01.09.2025 08:00"
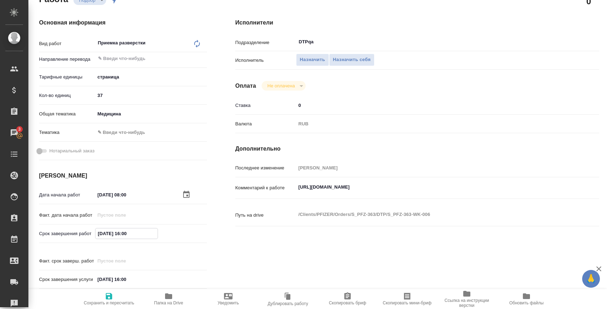
click at [136, 235] on input "[DATE] 16:00" at bounding box center [127, 233] width 62 height 10
paste input "1.09.2025 11"
type textarea "x"
type input "[DATE] 11:00"
type textarea "x"
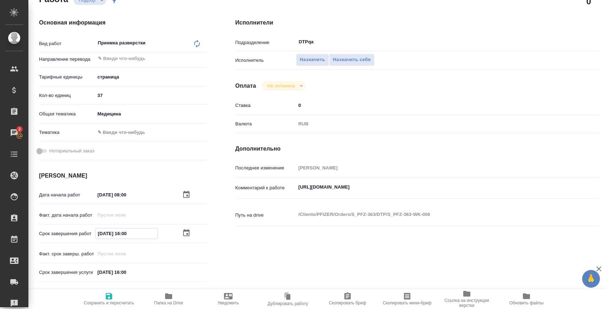
type textarea "x"
drag, startPoint x: 123, startPoint y: 235, endPoint x: 183, endPoint y: 235, distance: 59.7
click at [183, 235] on div "[DATE] 11:00" at bounding box center [151, 233] width 112 height 11
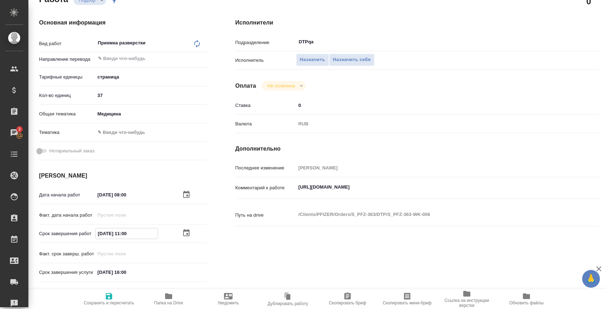
type textarea "x"
type input "01.09.2025 1_:__"
type textarea "x"
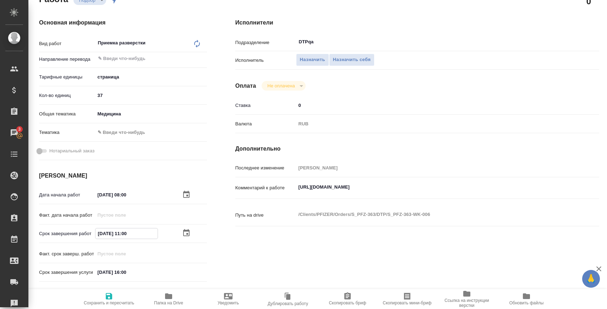
type textarea "x"
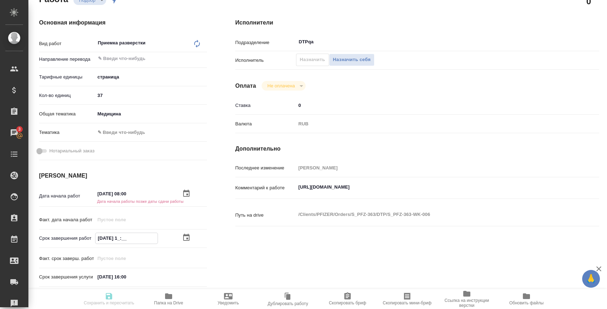
type textarea "x"
type input "01.09.2025 10:__"
type textarea "x"
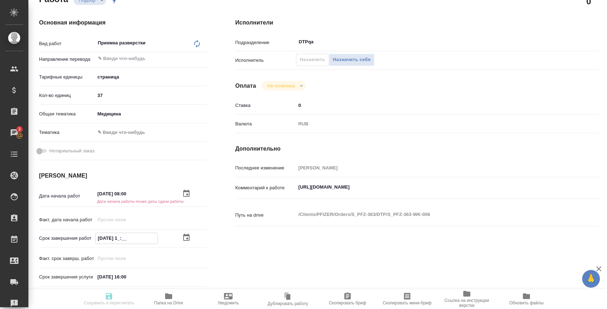
type textarea "x"
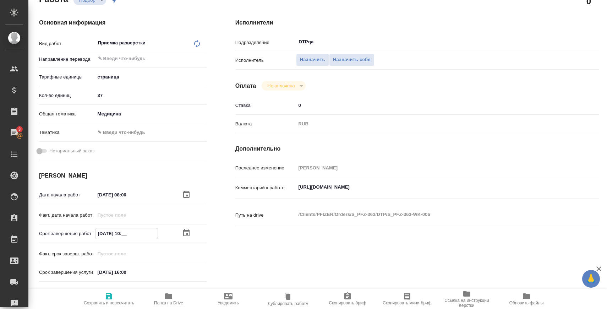
type textarea "x"
type input "01.09.2025 10:0_"
type textarea "x"
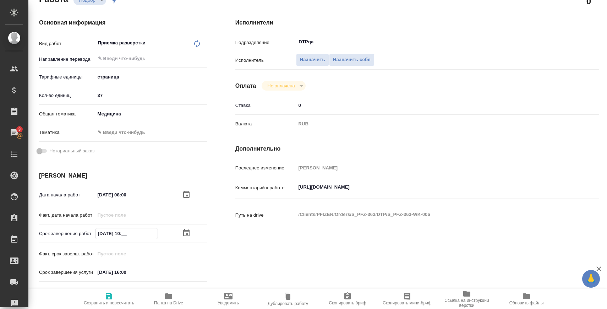
type textarea "x"
type input "01.09.2025 10:00"
type textarea "x"
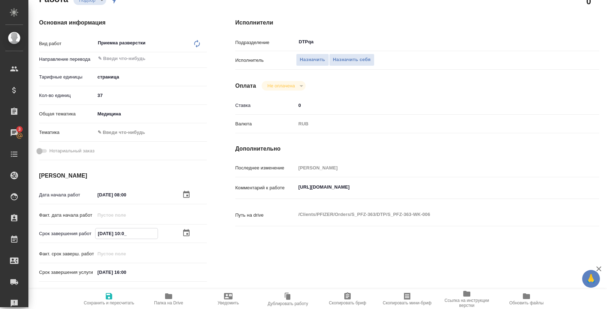
type textarea "x"
type input "01.09.2025 10:00"
click at [116, 300] on span "Сохранить и пересчитать" at bounding box center [109, 302] width 50 height 5
type textarea "x"
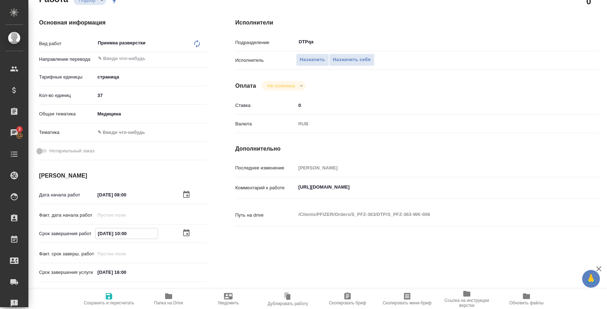
type textarea "x"
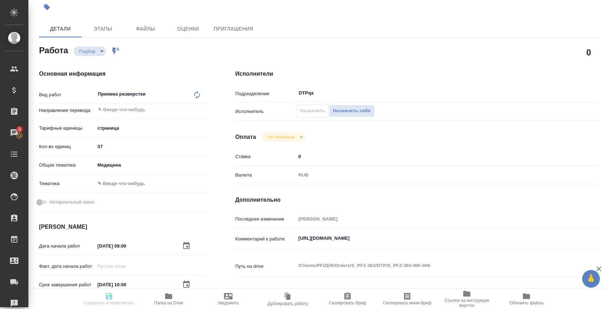
scroll to position [0, 0]
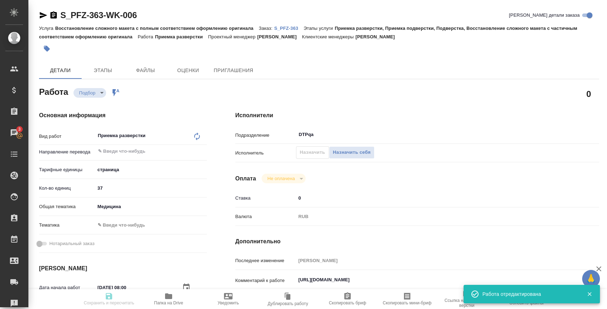
type input "recruiting"
type textarea "Приемка разверстки"
type textarea "x"
type input "5a8b1489cc6b4906c91bfdb2"
type input "37"
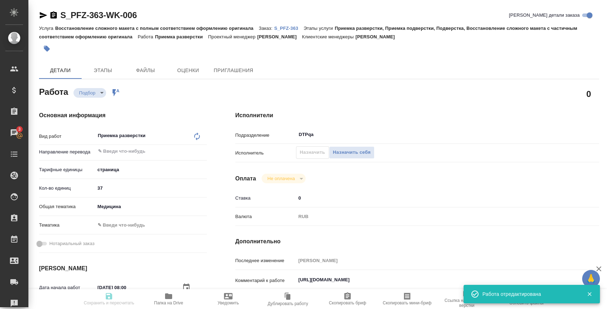
type input "med"
type input "01.09.2025 08:00"
type input "01.09.2025 10:00"
type input "08.09.2025 16:00"
type input "DTPqa"
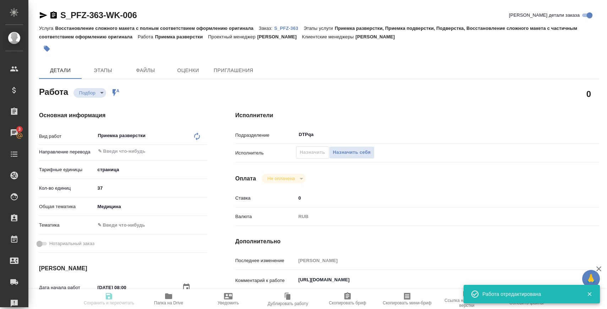
type input "notPayed"
type input "0"
type input "RUB"
type input "[PERSON_NAME]"
type textarea "https://tera.awatera.com/Work/68b16fefea2b32cc0f35e510/"
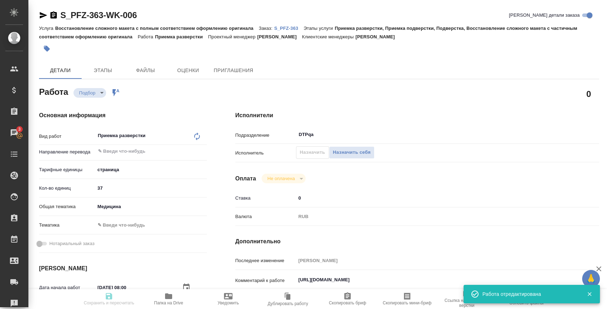
type textarea "x"
type textarea "/Clients/PFIZER/Orders/S_PFZ-363/DTP/S_PFZ-363-WK-006"
type textarea "x"
type input "S_PFZ-363"
type input "Восстановление сложного макета с полным соответствием оформлению оригинала"
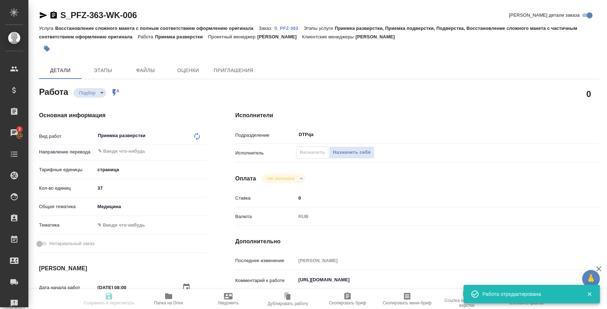
type input "Приемка разверстки, Приемка подверстки, Подверстка, Восстановление сложного мак…"
type input "Никифорова Валерия"
type input "[PERSON_NAME]"
type input "/Clients/PFIZER/Orders/S_PFZ-363"
type textarea "x"
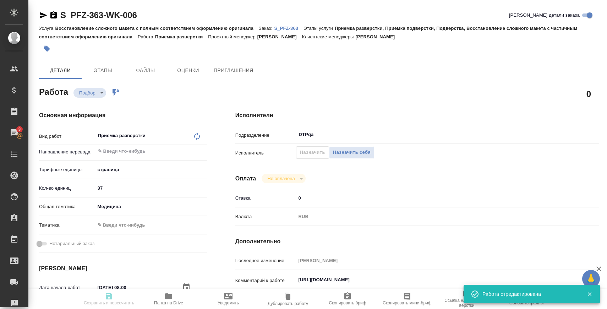
type textarea "англ-рус На выходе необходим материал в таком же формате, как есть сейчас. Ссыл…"
type textarea "x"
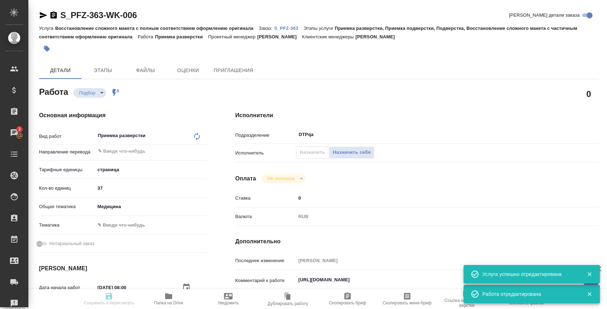
type textarea "x"
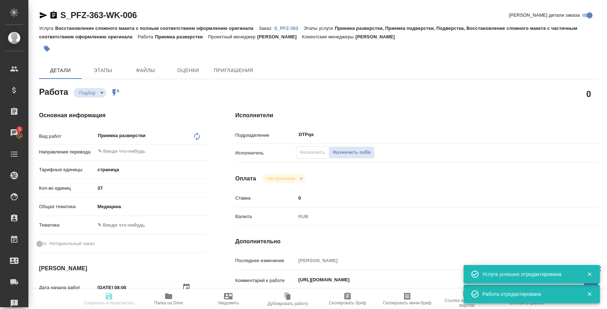
type textarea "x"
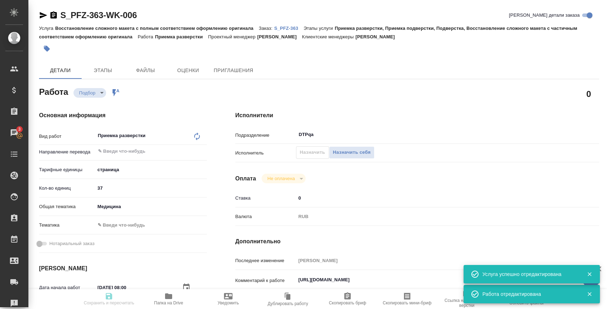
type textarea "x"
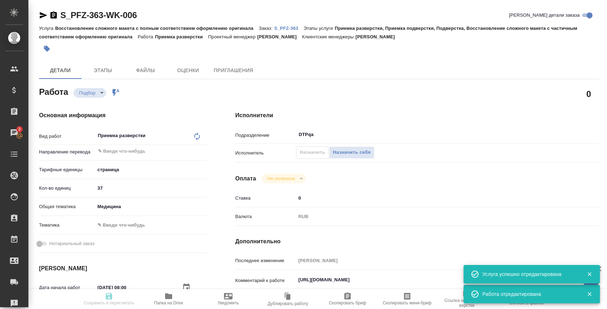
type textarea "x"
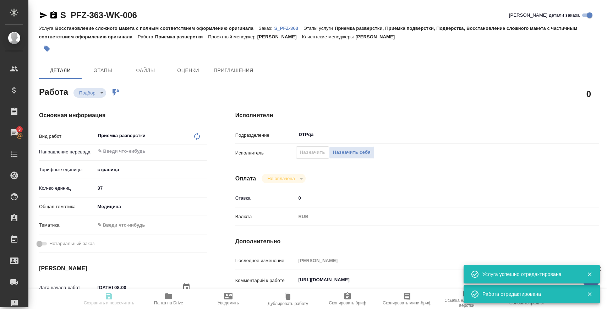
type textarea "x"
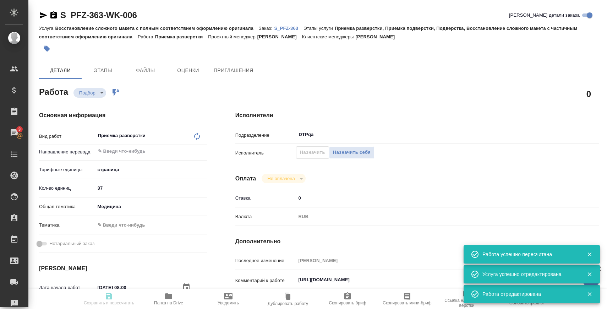
type input "recruiting"
type textarea "Приемка разверстки"
type textarea "x"
type input "5a8b1489cc6b4906c91bfdb2"
type input "37"
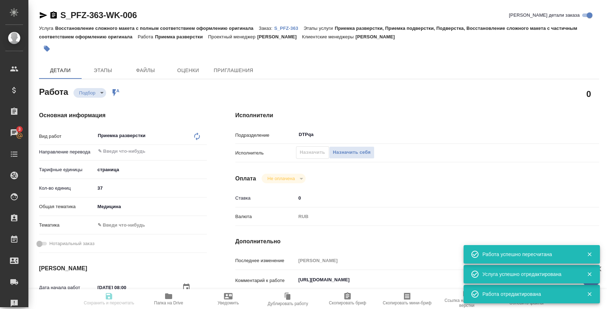
type input "med"
type input "01.09.2025 08:00"
type input "01.09.2025 10:00"
type input "08.09.2025 16:00"
type input "DTPqa"
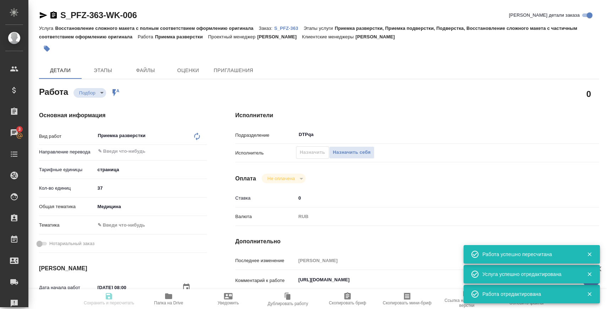
type input "notPayed"
type input "0"
type input "RUB"
type input "[PERSON_NAME]"
type textarea "https://tera.awatera.com/Work/68b16fefea2b32cc0f35e510/"
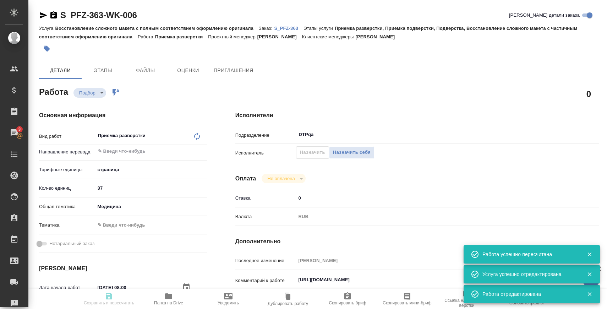
type textarea "x"
type textarea "/Clients/PFIZER/Orders/S_PFZ-363/DTP/S_PFZ-363-WK-006"
type textarea "x"
type input "S_PFZ-363"
type input "Восстановление сложного макета с полным соответствием оформлению оригинала"
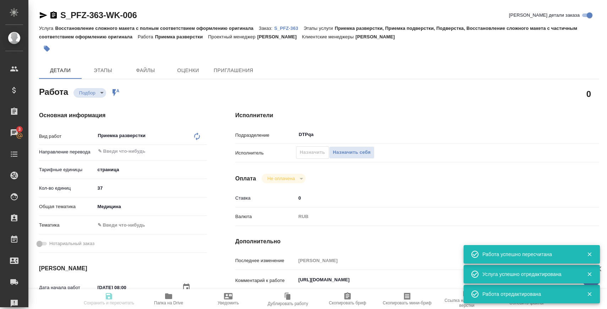
type input "Приемка разверстки, Приемка подверстки, Подверстка, Восстановление сложного мак…"
type input "Никифорова Валерия"
type input "[PERSON_NAME]"
type input "/Clients/PFIZER/Orders/S_PFZ-363"
type textarea "x"
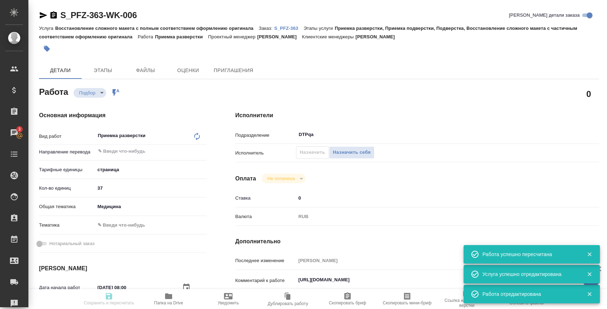
type textarea "англ-рус На выходе необходим материал в таком же формате, как есть сейчас. Ссыл…"
type textarea "x"
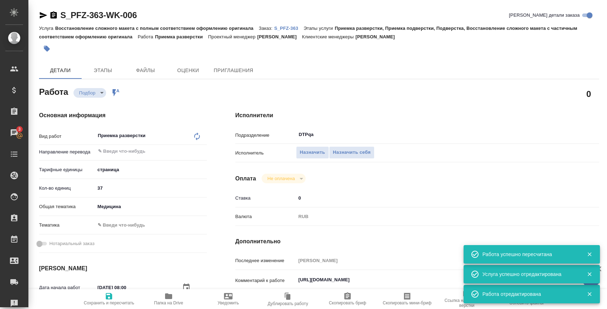
type textarea "x"
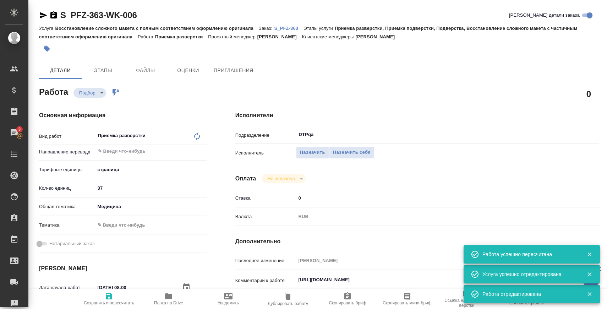
type textarea "x"
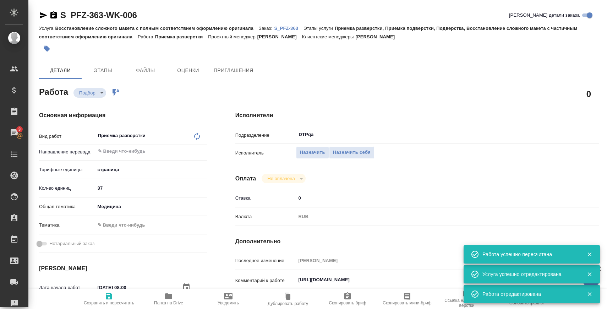
type textarea "x"
click at [139, 71] on span "Файлы" at bounding box center [146, 70] width 34 height 9
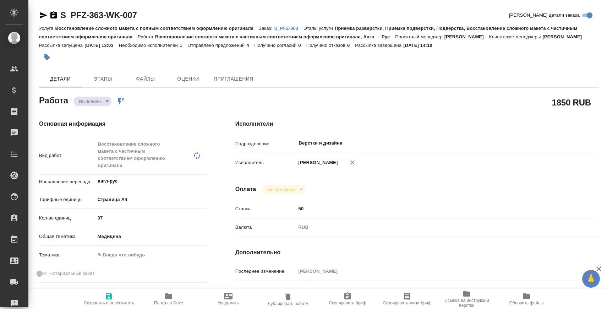
type textarea "x"
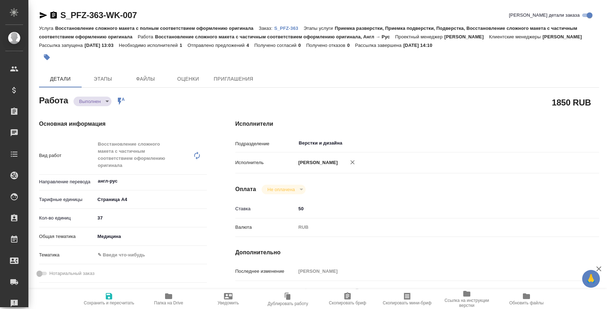
type textarea "x"
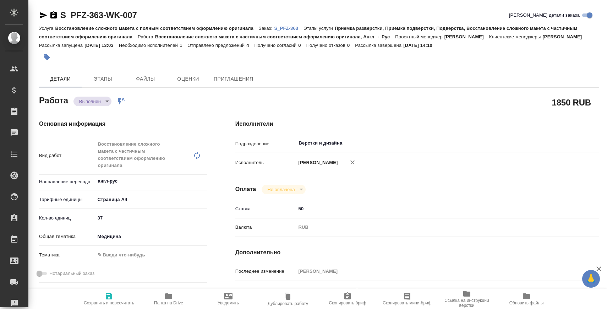
type textarea "x"
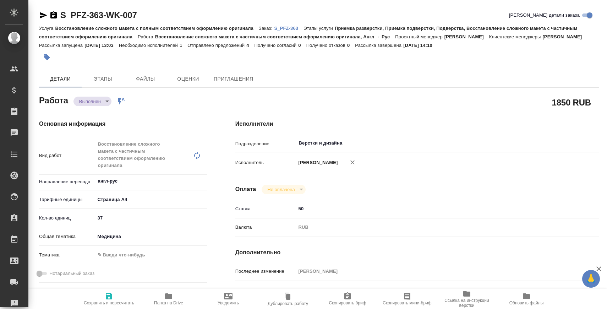
click at [172, 299] on icon "button" at bounding box center [168, 296] width 9 height 9
type textarea "x"
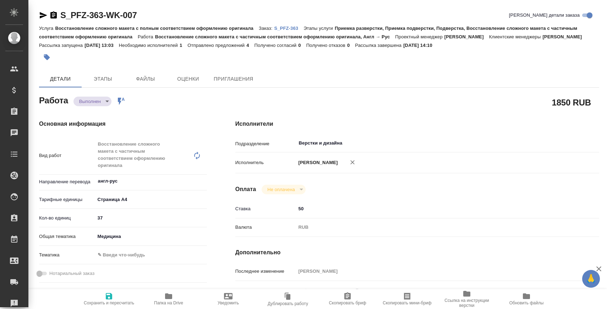
type textarea "x"
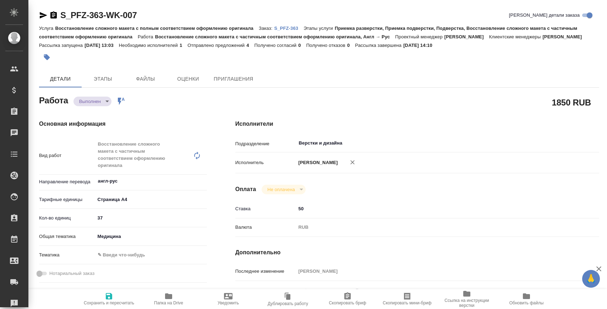
type textarea "x"
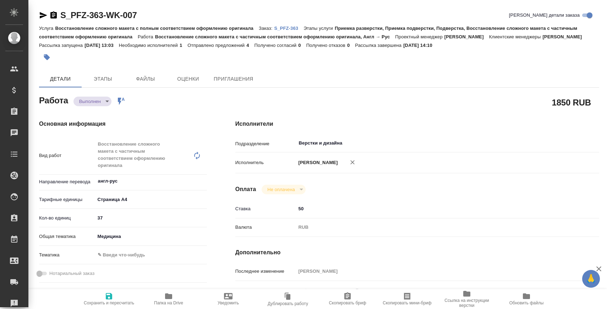
type textarea "x"
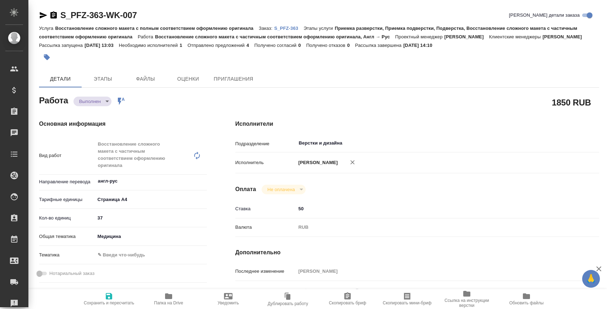
type textarea "x"
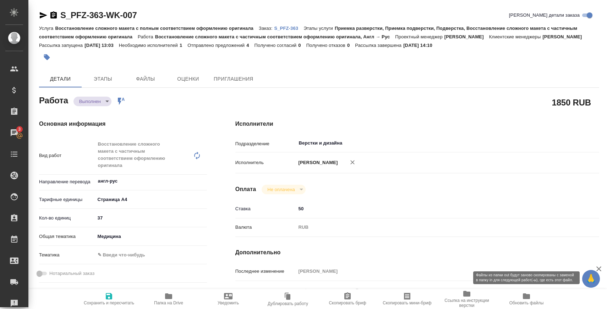
click at [530, 296] on icon "button" at bounding box center [526, 296] width 7 height 6
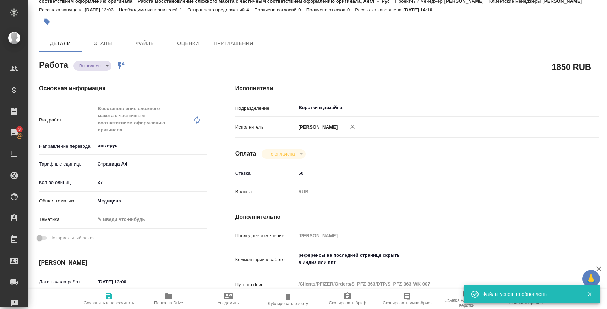
scroll to position [120, 0]
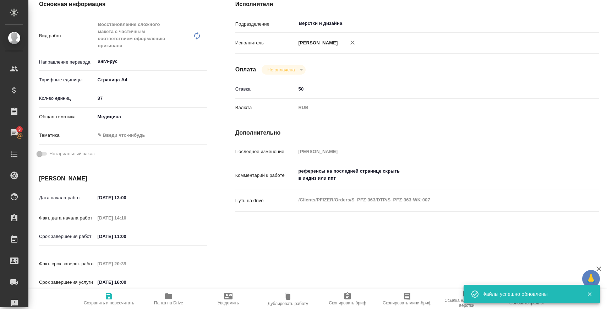
click at [125, 242] on input "[DATE] 11:00" at bounding box center [126, 236] width 62 height 10
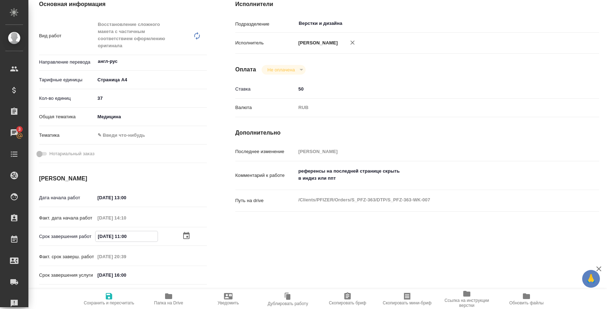
click at [519, 297] on span "Обновить файлы" at bounding box center [526, 298] width 51 height 13
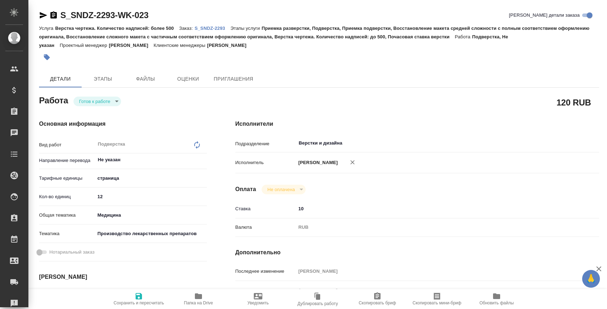
type textarea "x"
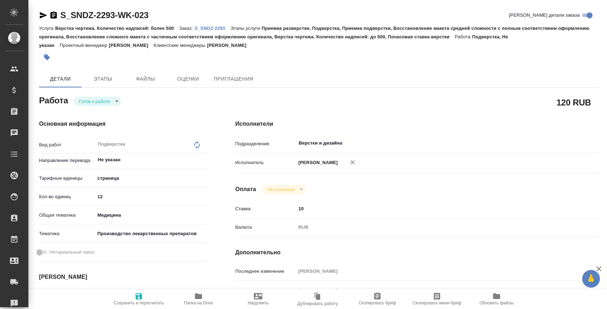
click at [40, 13] on icon "button" at bounding box center [43, 15] width 7 height 6
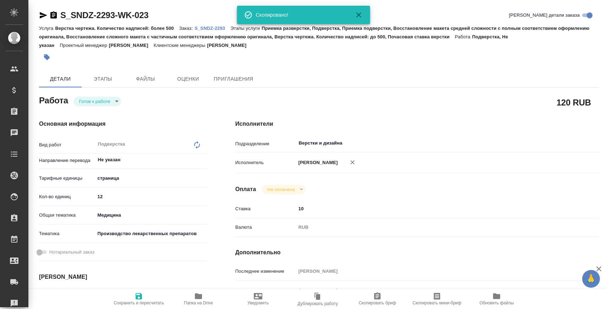
type textarea "x"
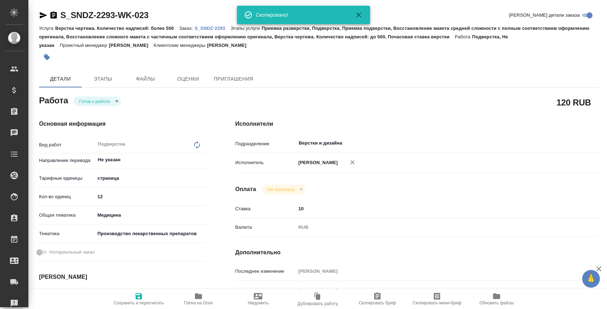
type textarea "x"
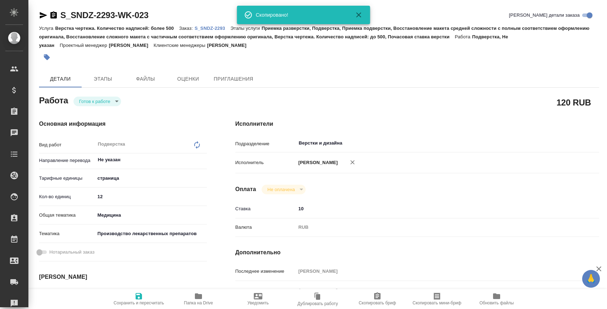
type textarea "x"
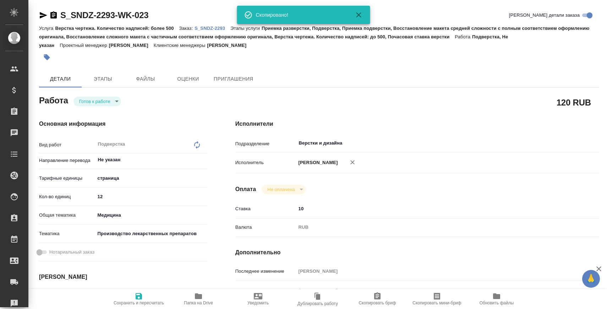
type textarea "x"
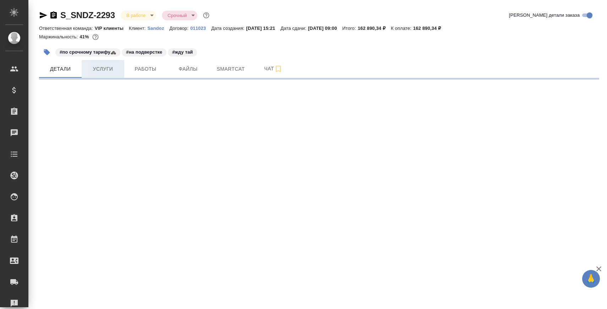
select select "RU"
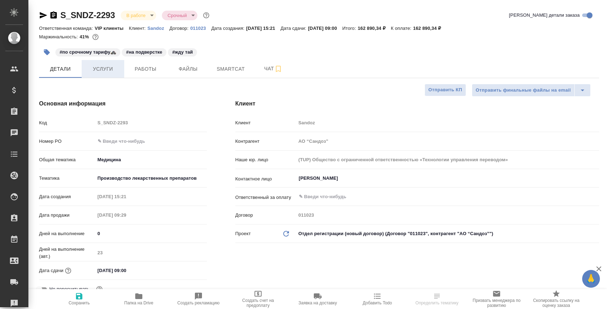
click at [107, 68] on span "Услуги" at bounding box center [103, 69] width 34 height 9
type textarea "x"
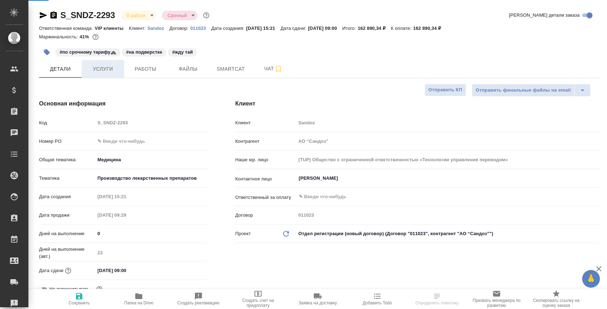
type textarea "x"
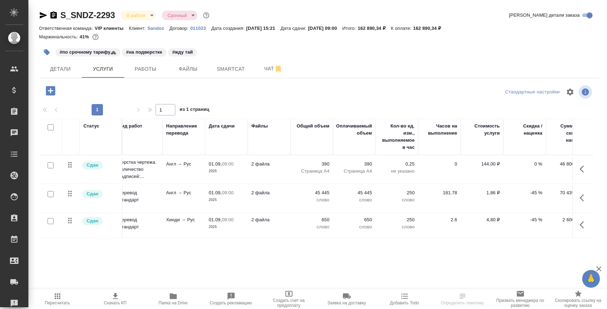
scroll to position [0, 115]
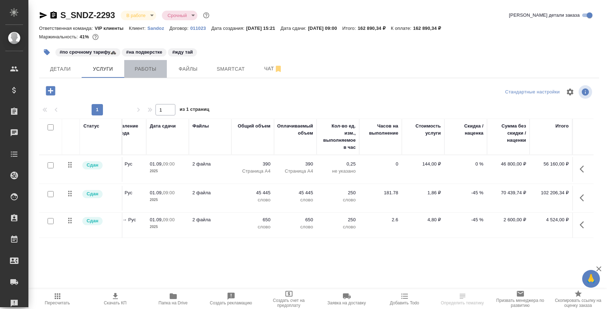
click at [145, 72] on span "Работы" at bounding box center [146, 69] width 34 height 9
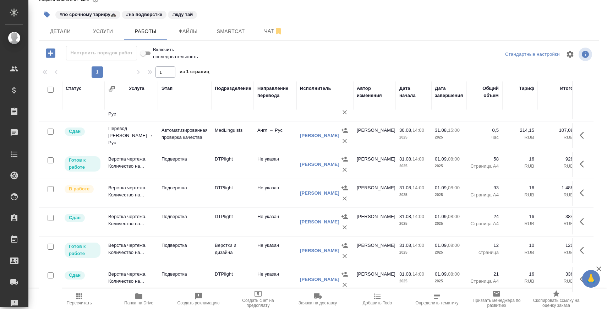
scroll to position [41, 0]
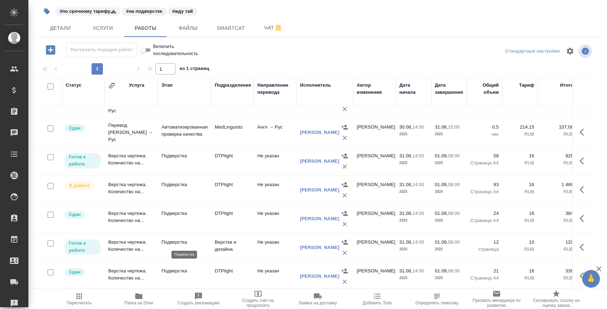
click at [185, 245] on p "Подверстка" at bounding box center [185, 242] width 46 height 7
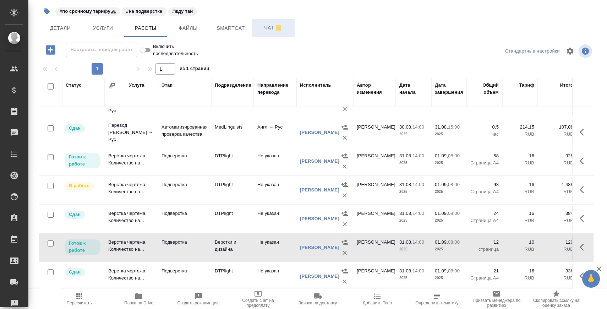
click at [263, 34] on button "Чат" at bounding box center [273, 28] width 43 height 18
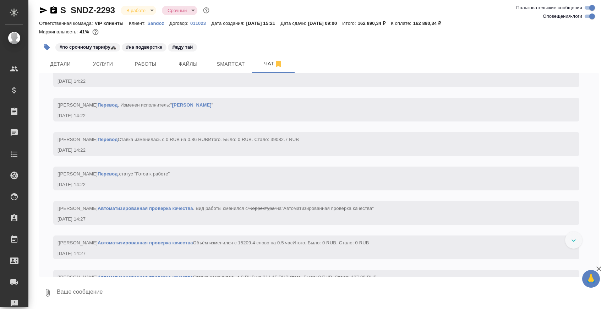
scroll to position [13779, 0]
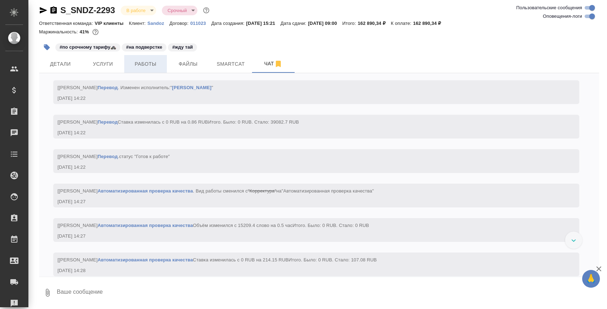
click at [144, 60] on span "Работы" at bounding box center [146, 64] width 34 height 9
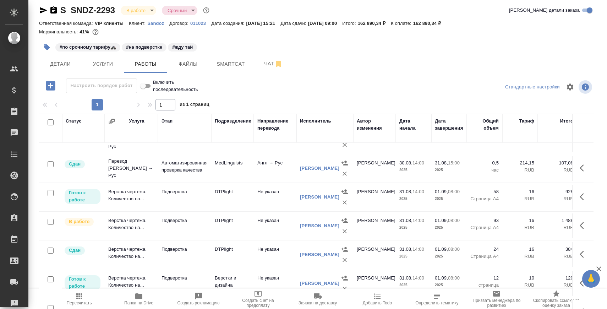
scroll to position [41, 0]
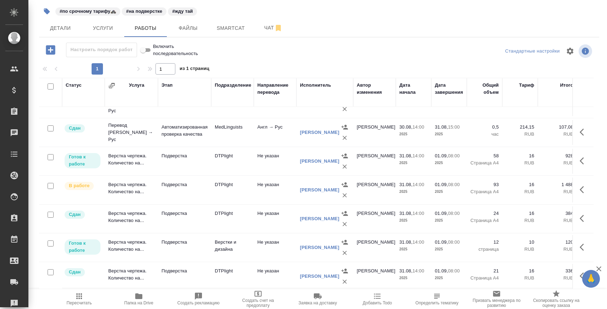
click at [179, 244] on p "Подверстка" at bounding box center [185, 242] width 46 height 7
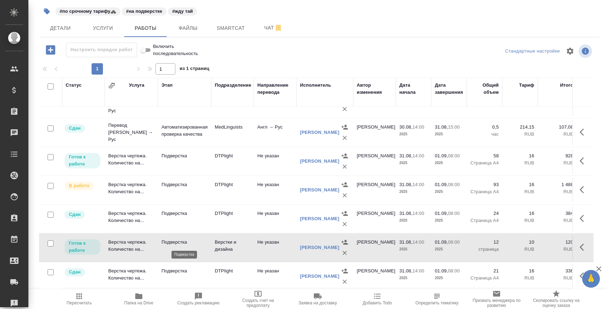
click at [179, 244] on p "Подверстка" at bounding box center [185, 242] width 46 height 7
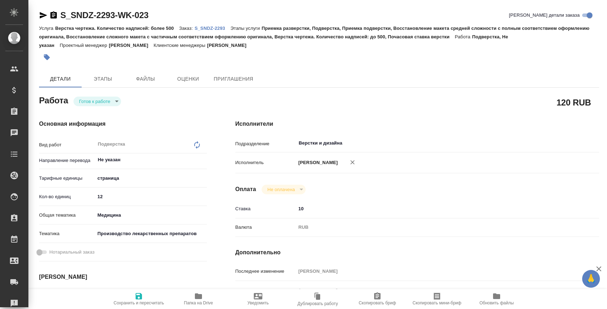
type textarea "x"
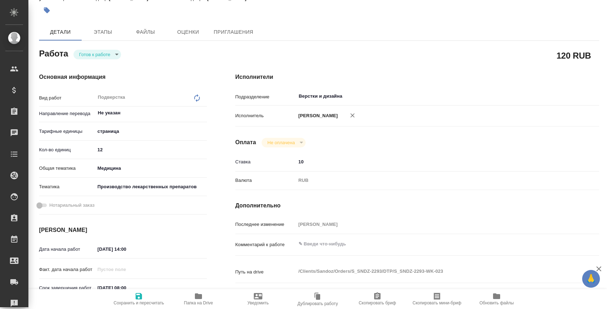
scroll to position [58, 0]
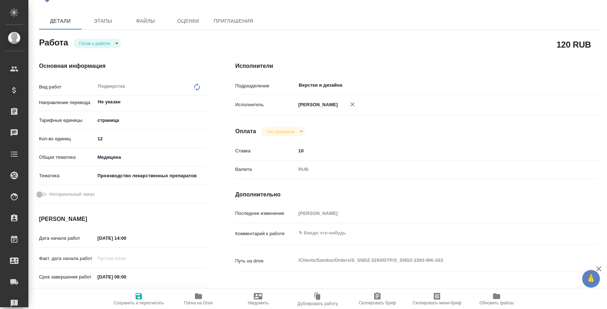
type textarea "x"
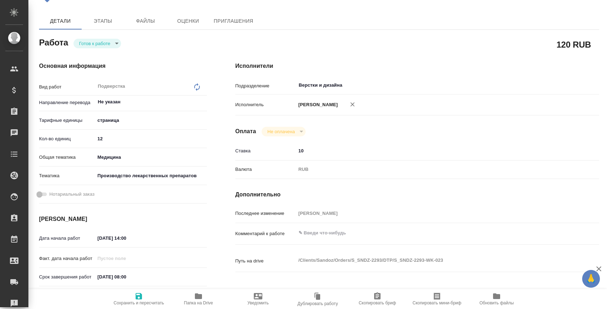
type textarea "x"
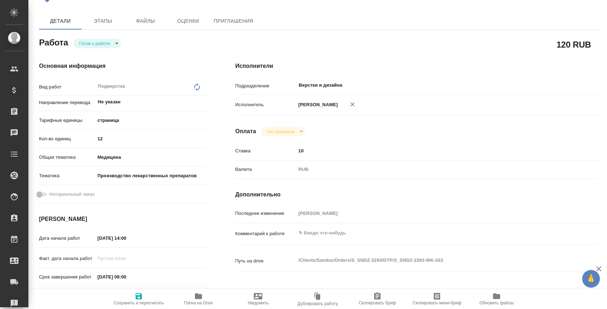
type textarea "x"
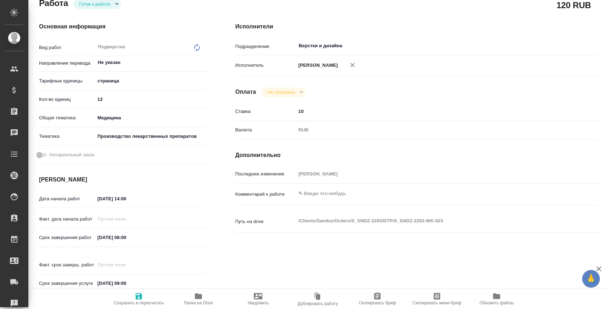
type textarea "x"
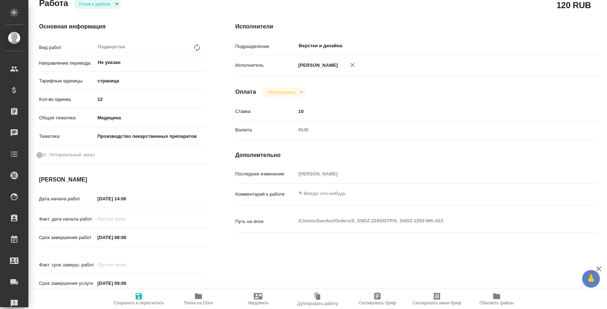
scroll to position [129, 0]
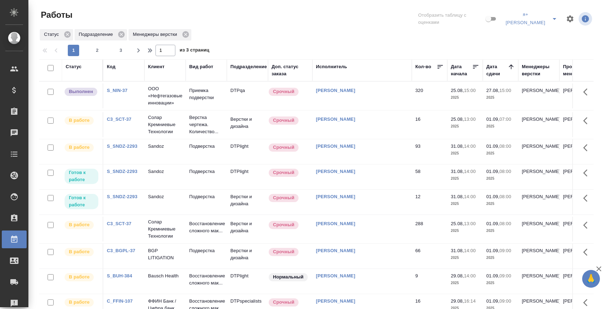
click at [130, 194] on link "S_SNDZ-2293" at bounding box center [122, 196] width 31 height 5
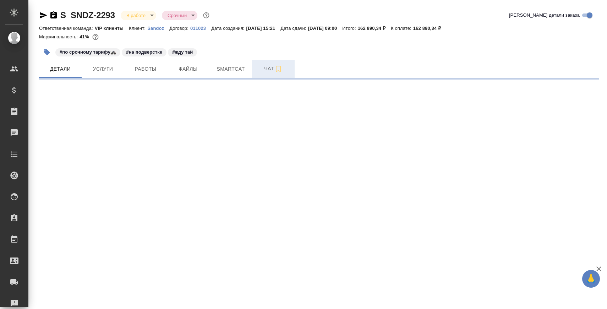
select select "RU"
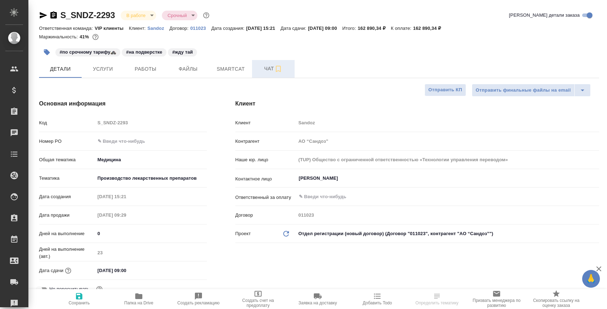
click at [265, 66] on span "Чат" at bounding box center [273, 68] width 34 height 9
type textarea "x"
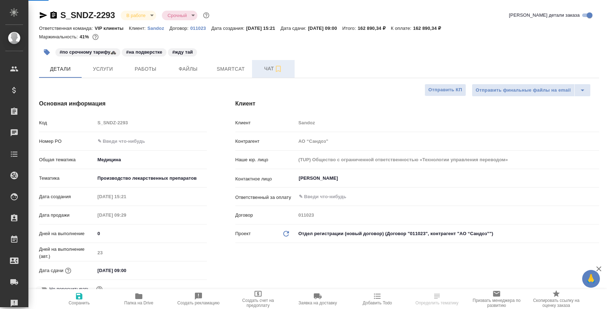
type textarea "x"
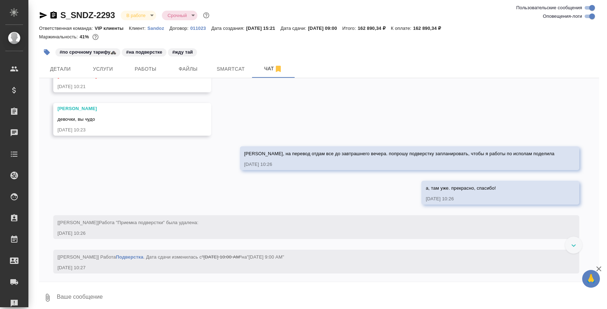
scroll to position [6625, 0]
drag, startPoint x: 291, startPoint y: 118, endPoint x: 449, endPoint y: 124, distance: 158.5
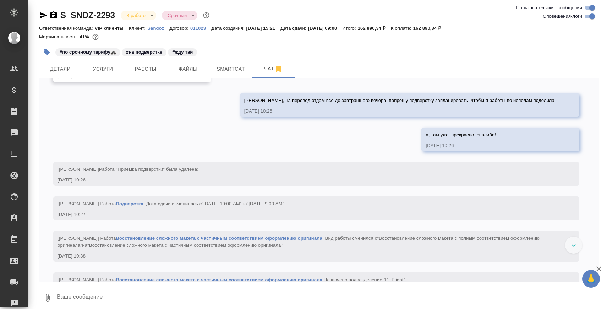
scroll to position [6681, 0]
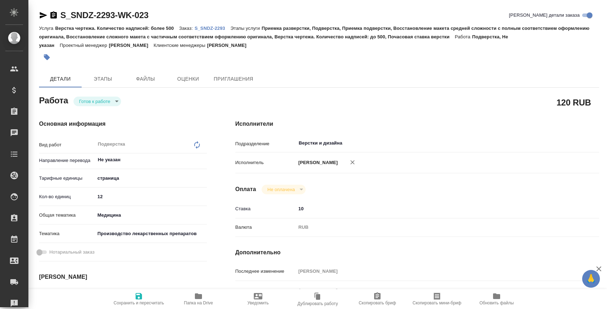
type textarea "x"
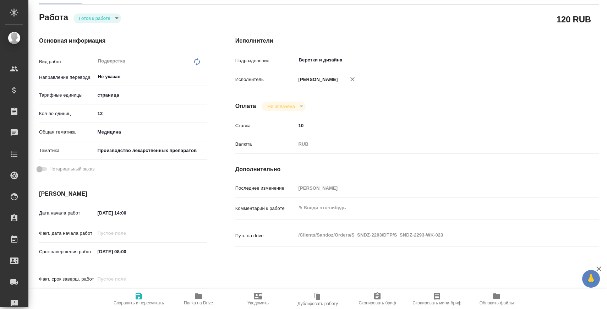
type textarea "x"
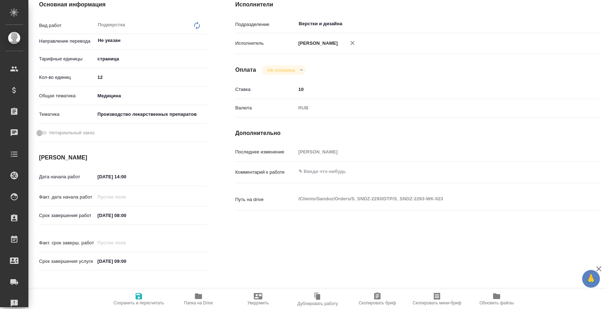
type textarea "x"
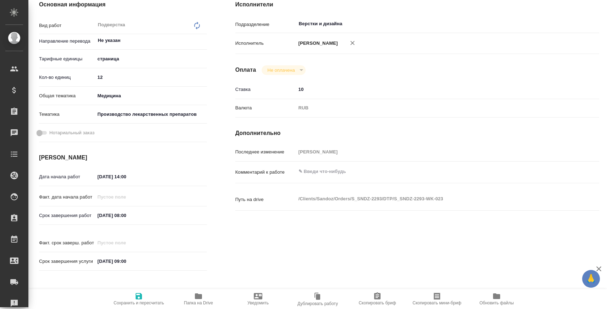
scroll to position [138, 0]
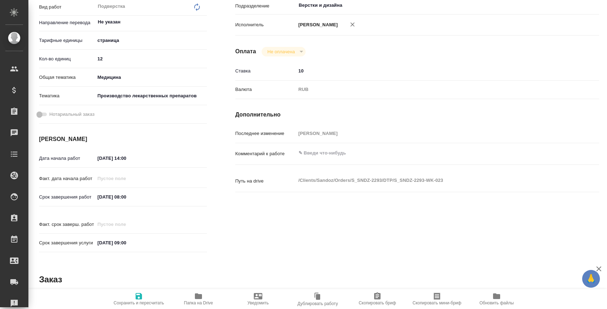
type textarea "x"
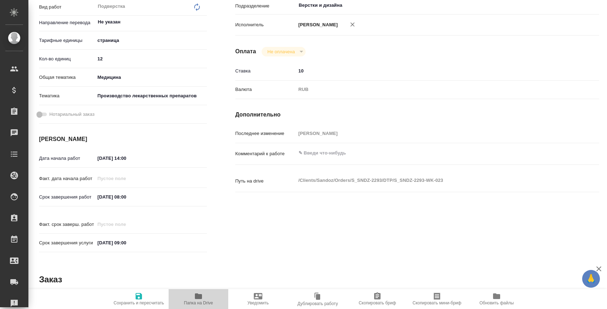
click at [202, 298] on icon "button" at bounding box center [198, 296] width 7 height 6
type textarea "x"
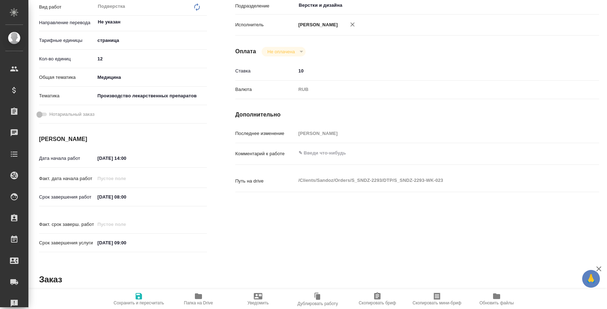
type textarea "x"
